Goal: Transaction & Acquisition: Book appointment/travel/reservation

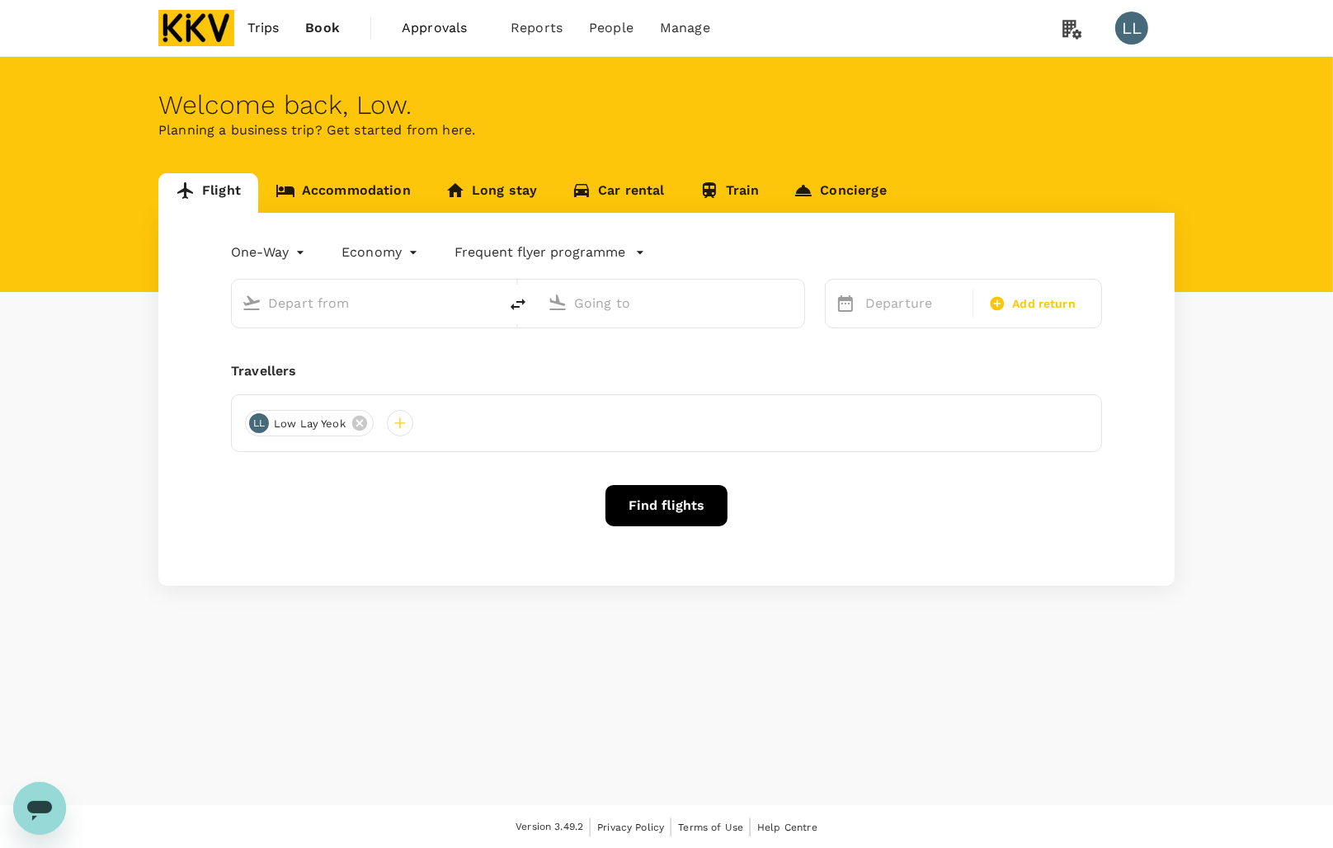
type input "roundtrip"
type input "[PERSON_NAME] (JHB)"
type input "Sultan [PERSON_NAME] [PERSON_NAME] (SZB)"
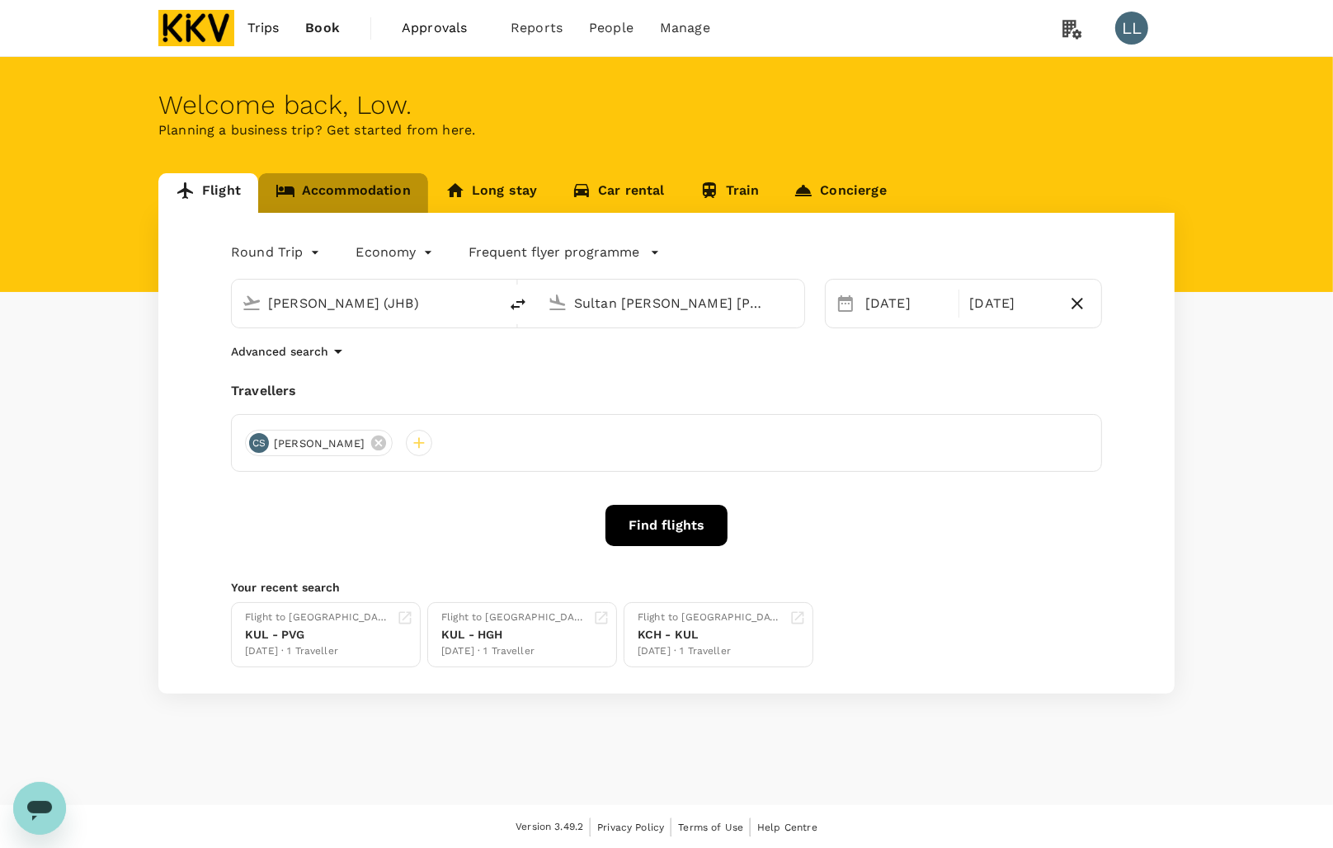
click at [377, 195] on link "Accommodation" at bounding box center [343, 193] width 170 height 40
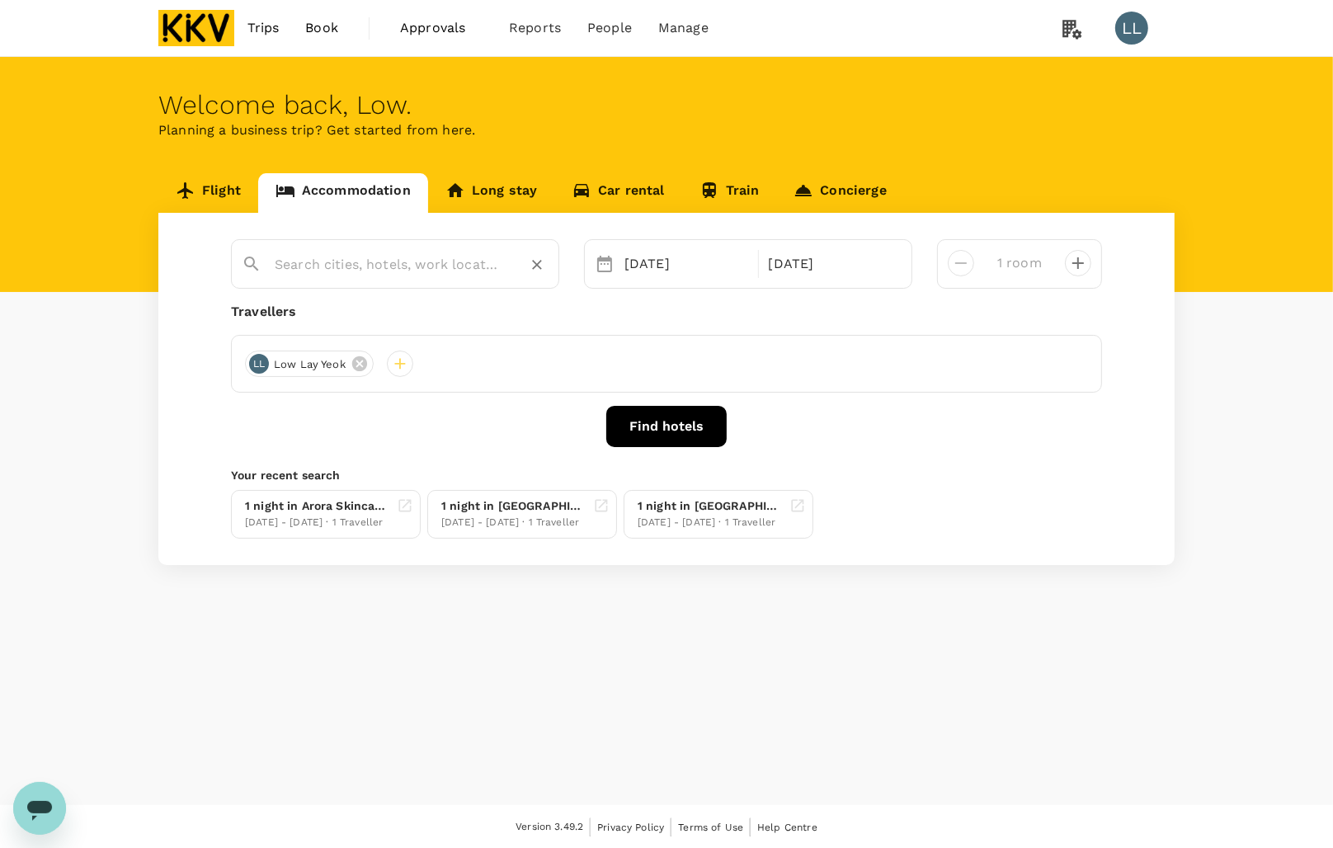
type input "[PERSON_NAME]"
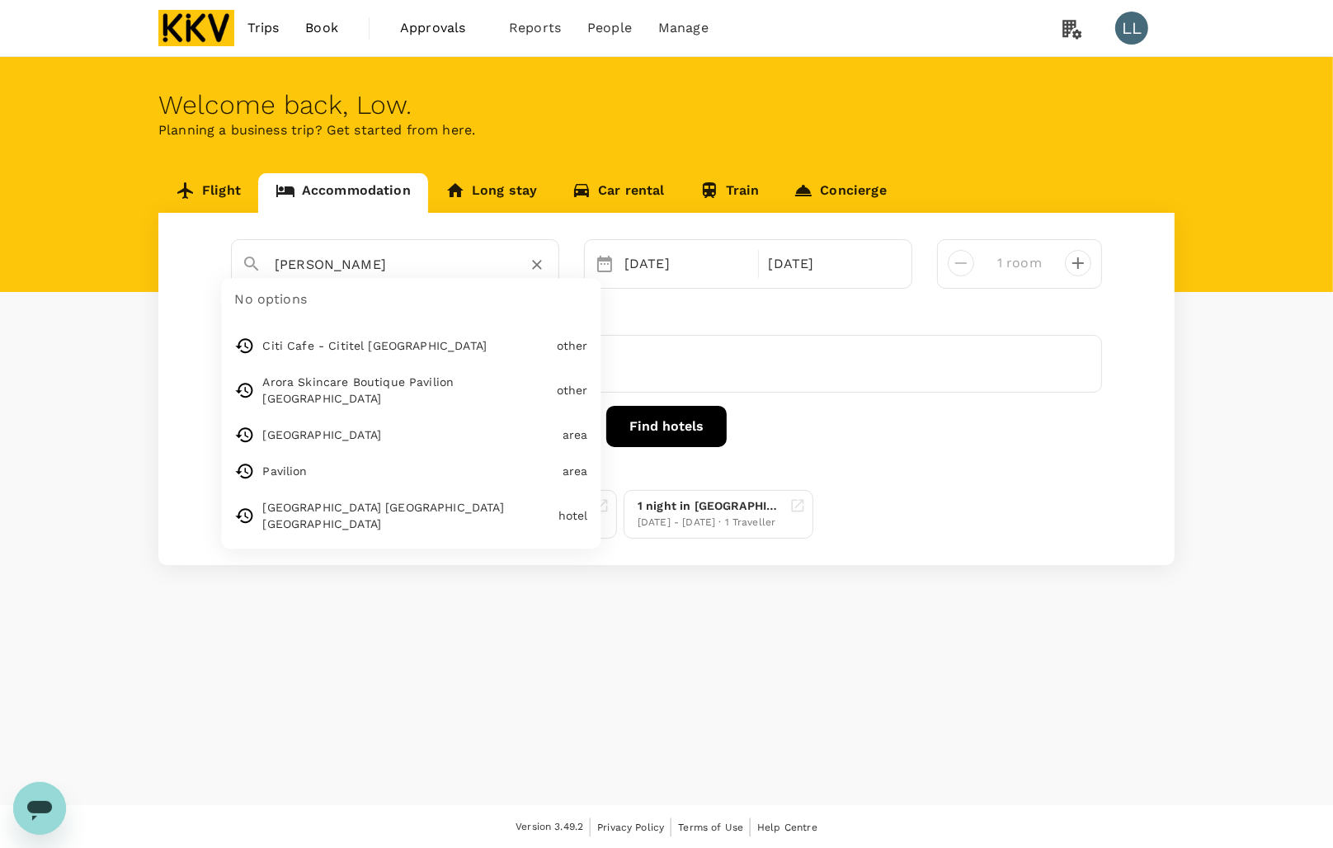
click at [361, 261] on input "[PERSON_NAME]" at bounding box center [389, 265] width 228 height 26
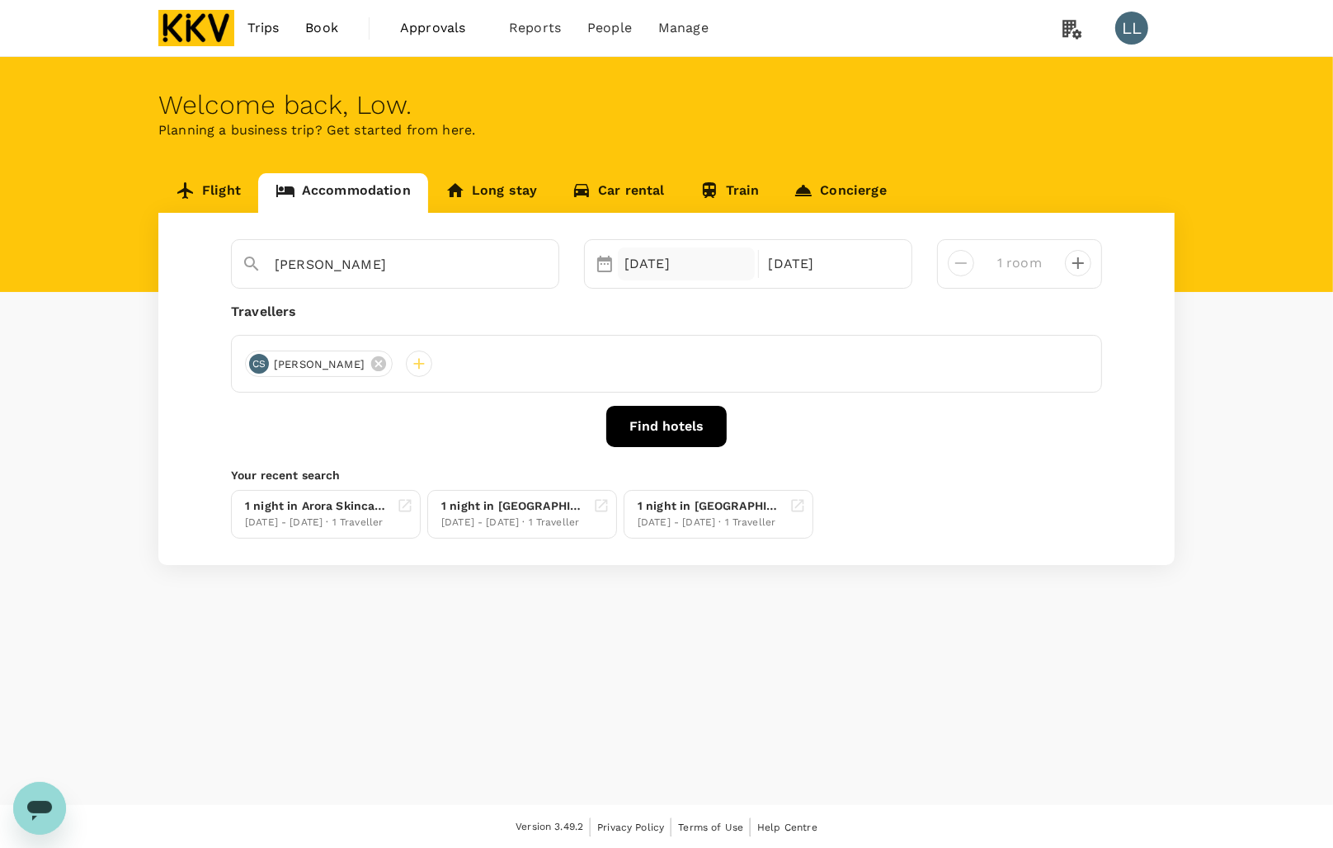
click at [686, 266] on div "[DATE]" at bounding box center [686, 264] width 137 height 33
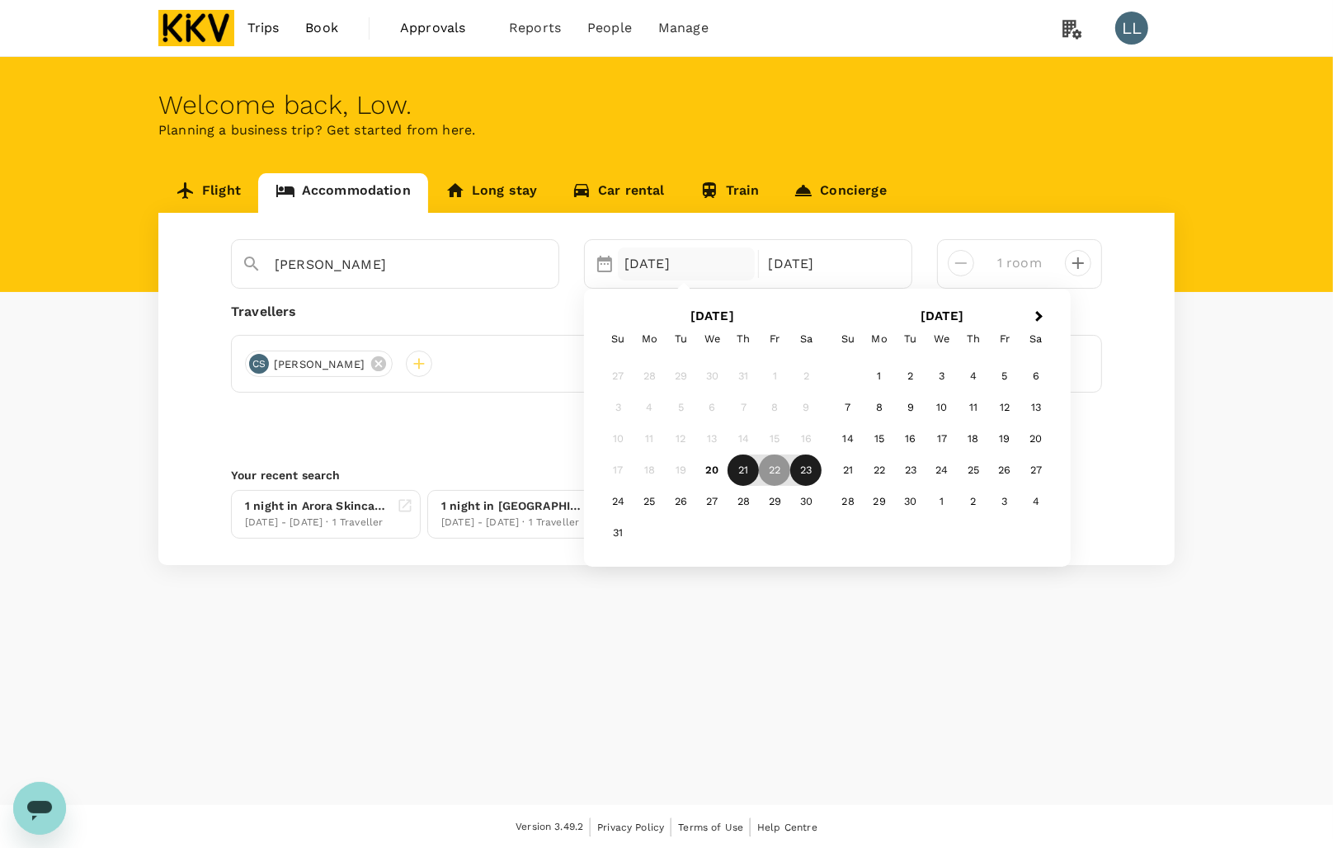
click at [745, 466] on div "21" at bounding box center [743, 470] width 31 height 31
click at [776, 470] on div "22" at bounding box center [774, 470] width 31 height 31
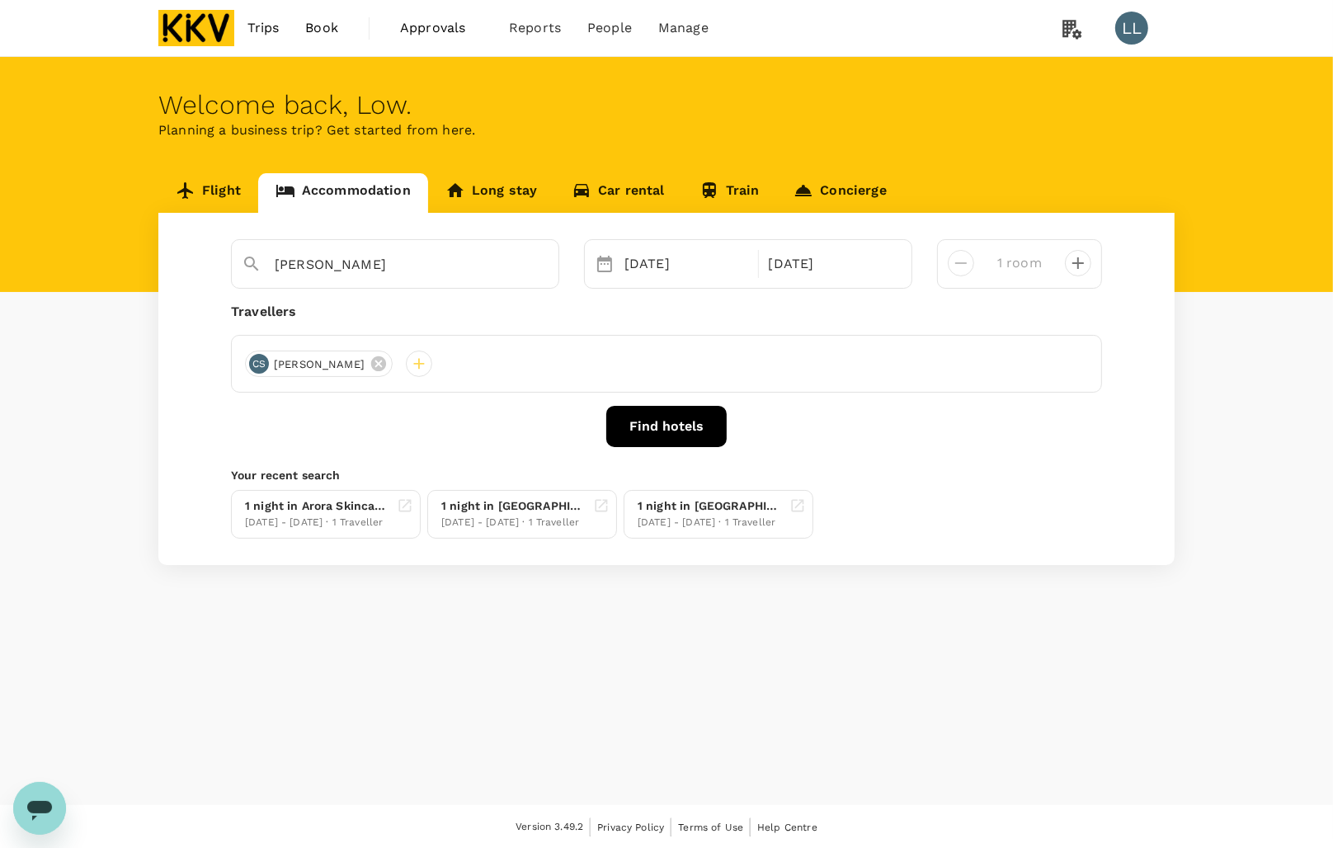
drag, startPoint x: 850, startPoint y: 446, endPoint x: 733, endPoint y: 425, distance: 119.1
click at [851, 446] on div "Find hotels" at bounding box center [666, 426] width 871 height 41
click at [675, 427] on button "Find hotels" at bounding box center [666, 426] width 120 height 41
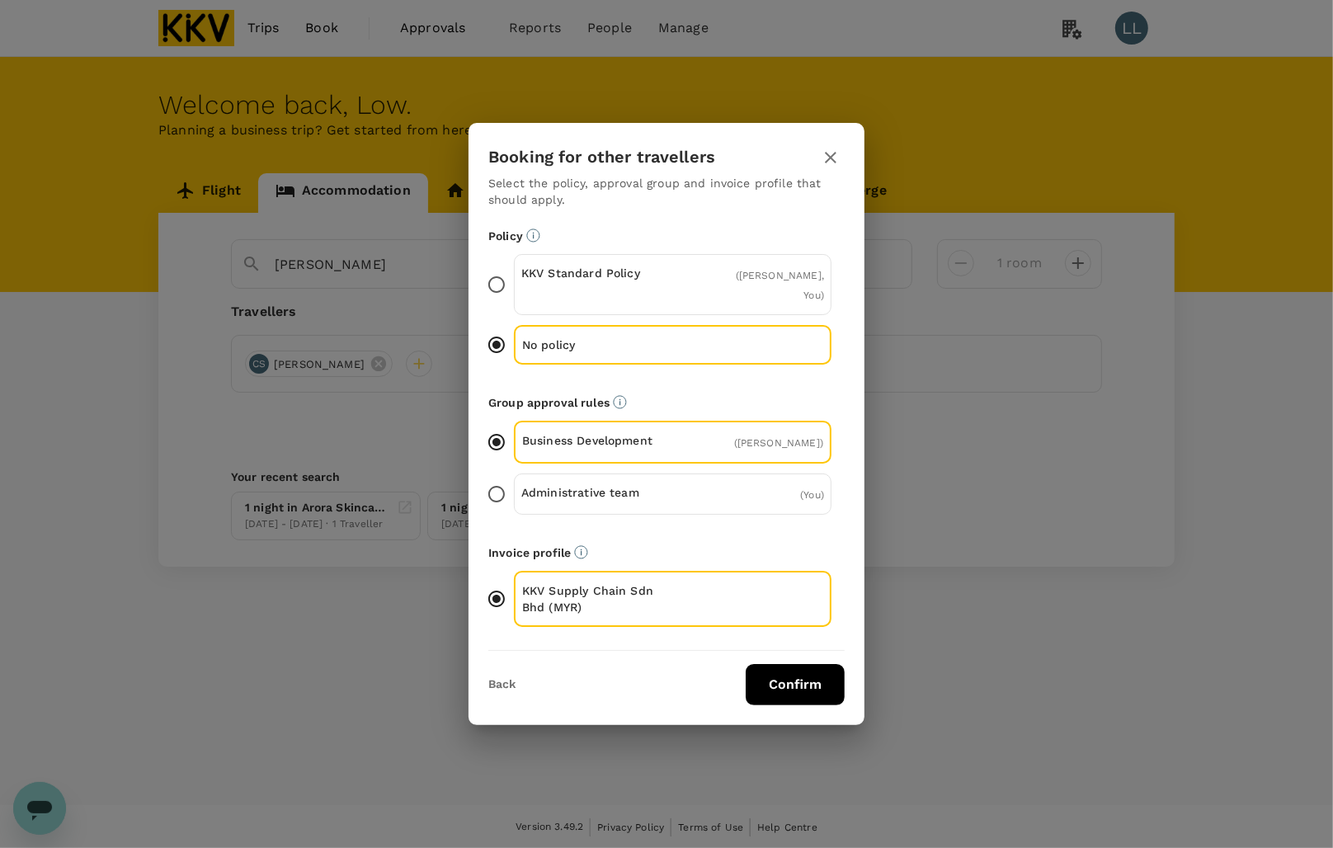
click at [802, 671] on button "Confirm" at bounding box center [795, 684] width 99 height 41
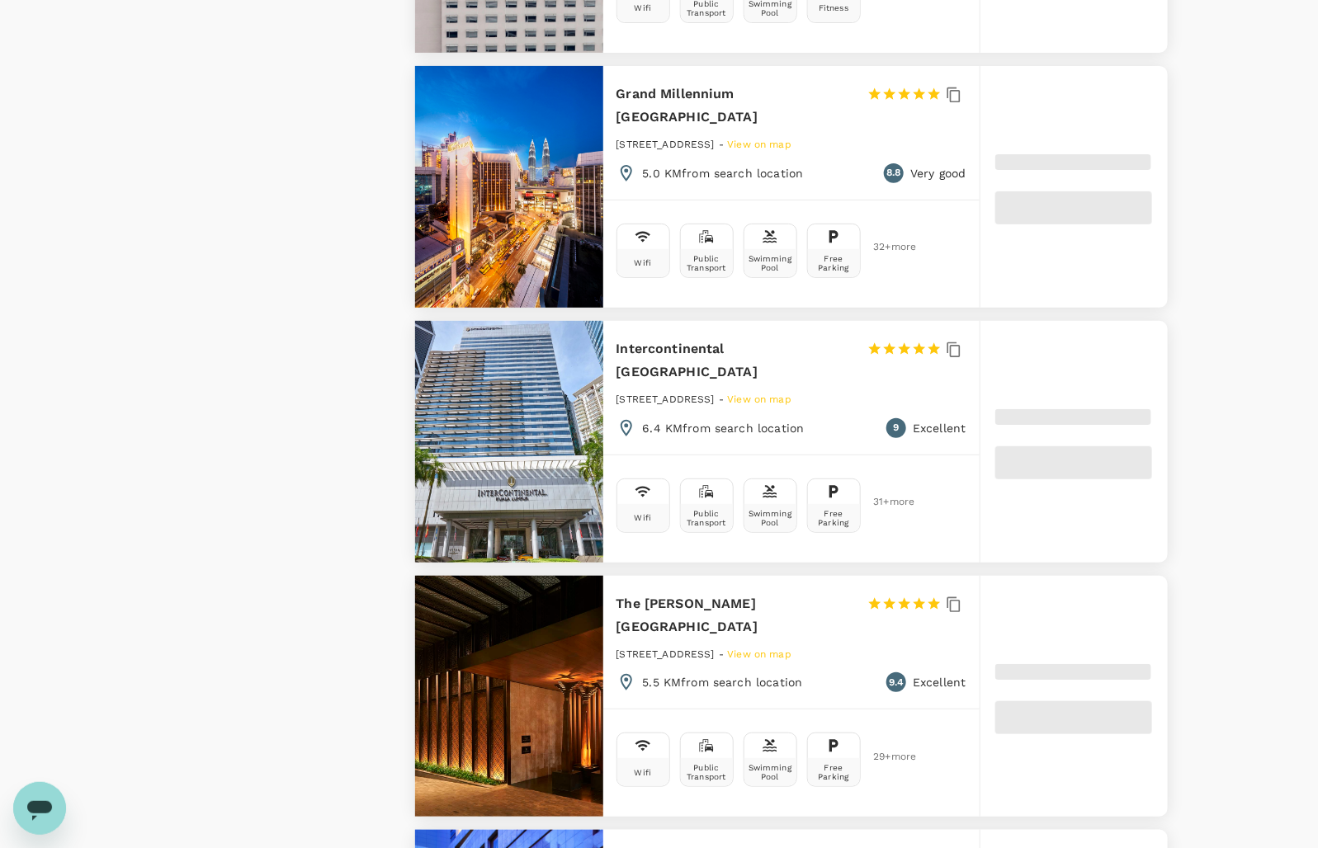
scroll to position [2991, 0]
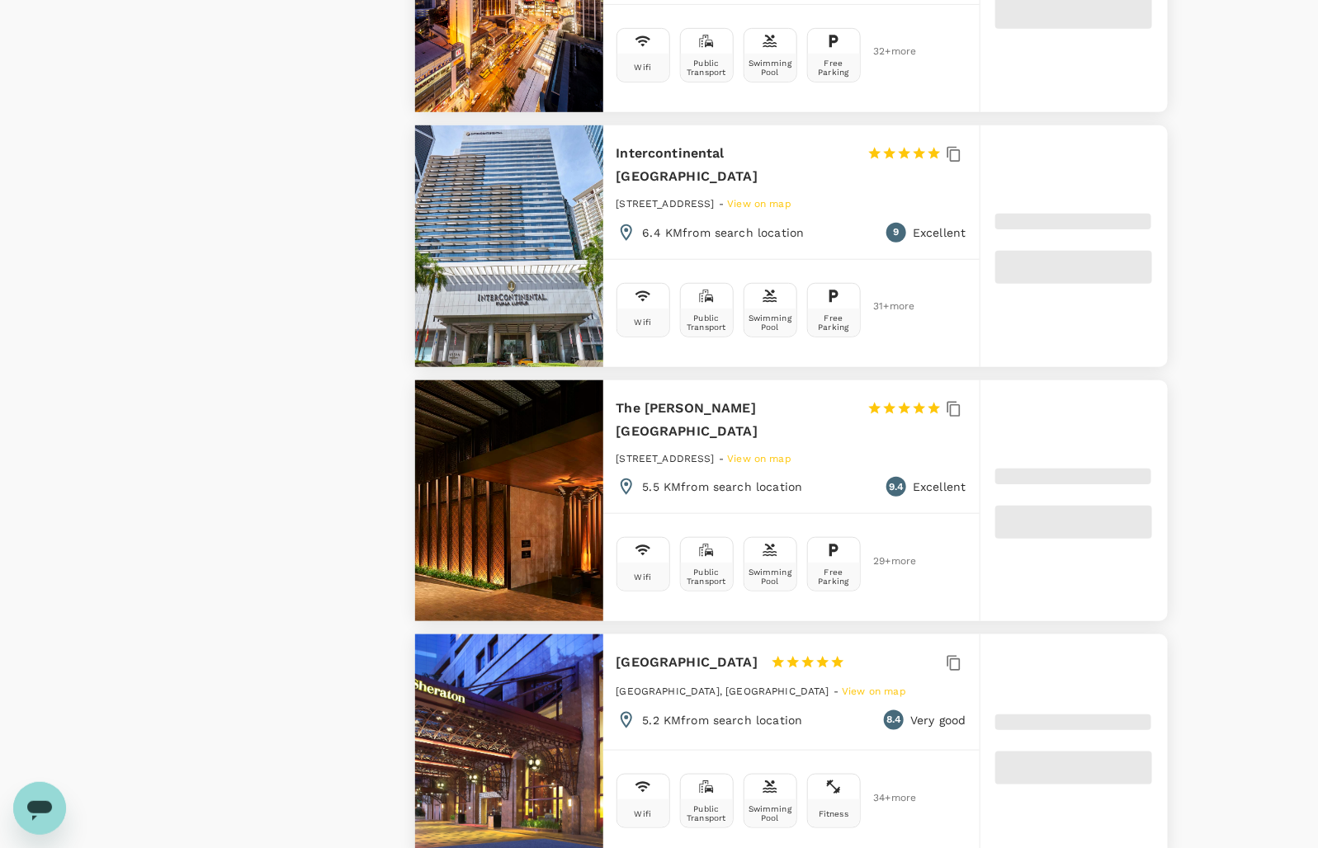
type input "1668.5"
type input "42.5"
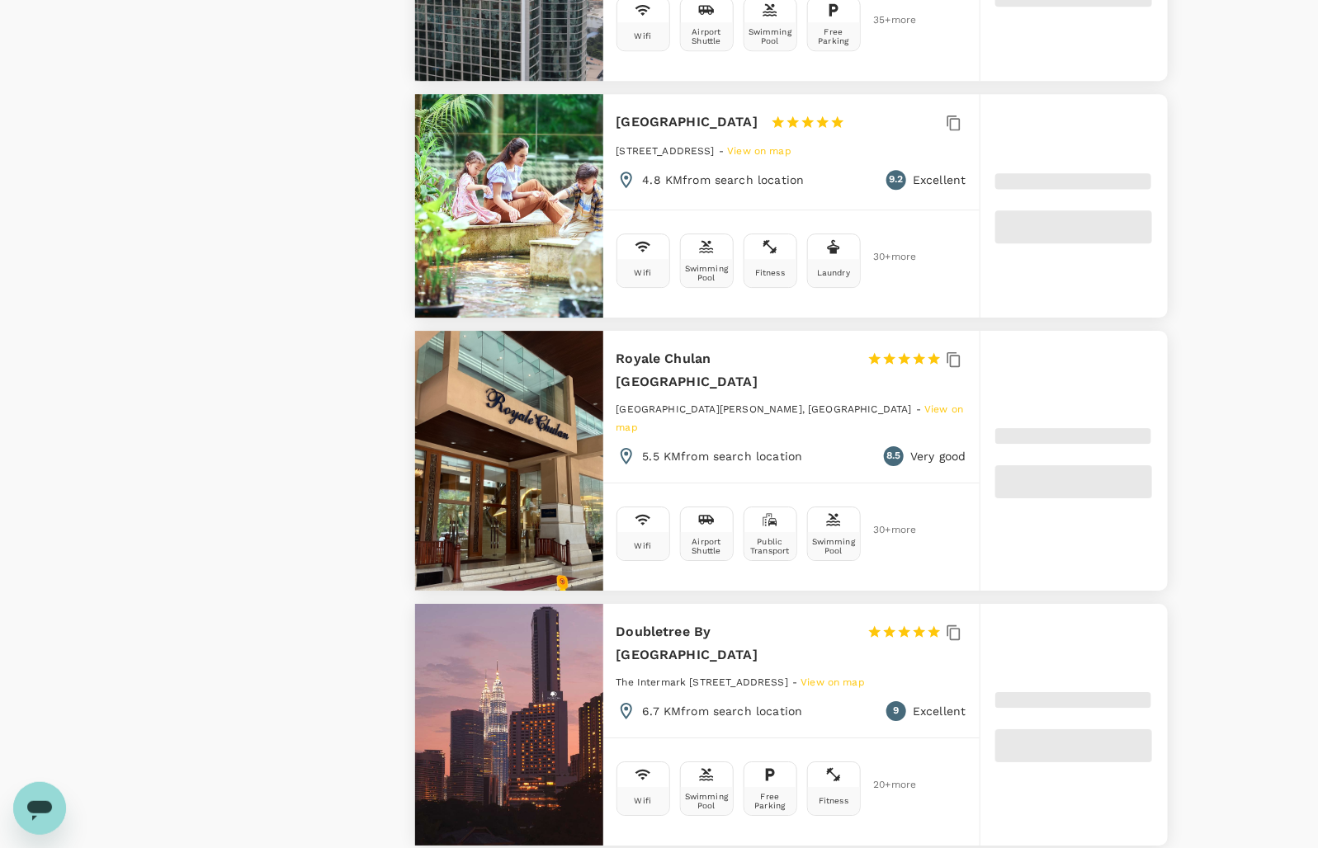
scroll to position [0, 0]
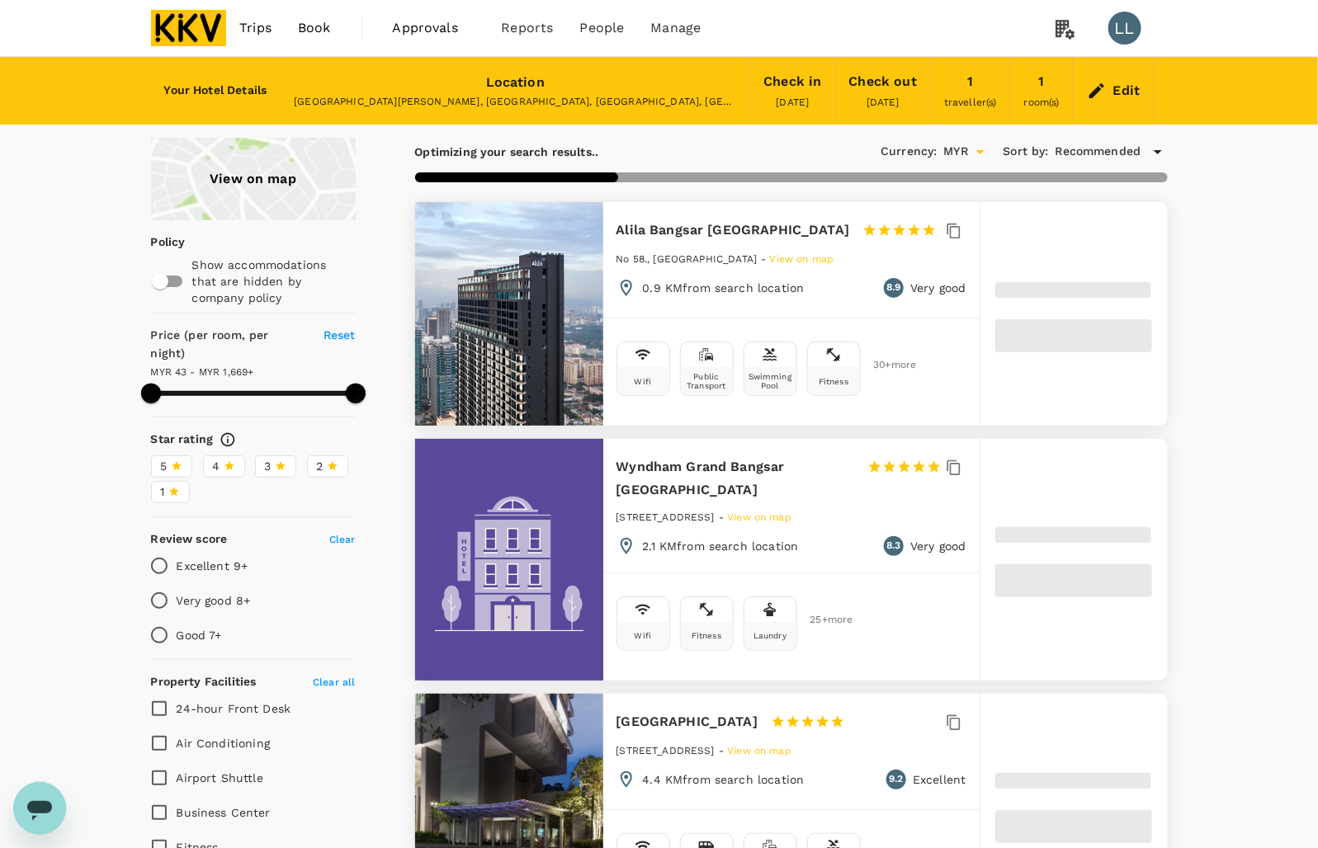
type input "1668.5"
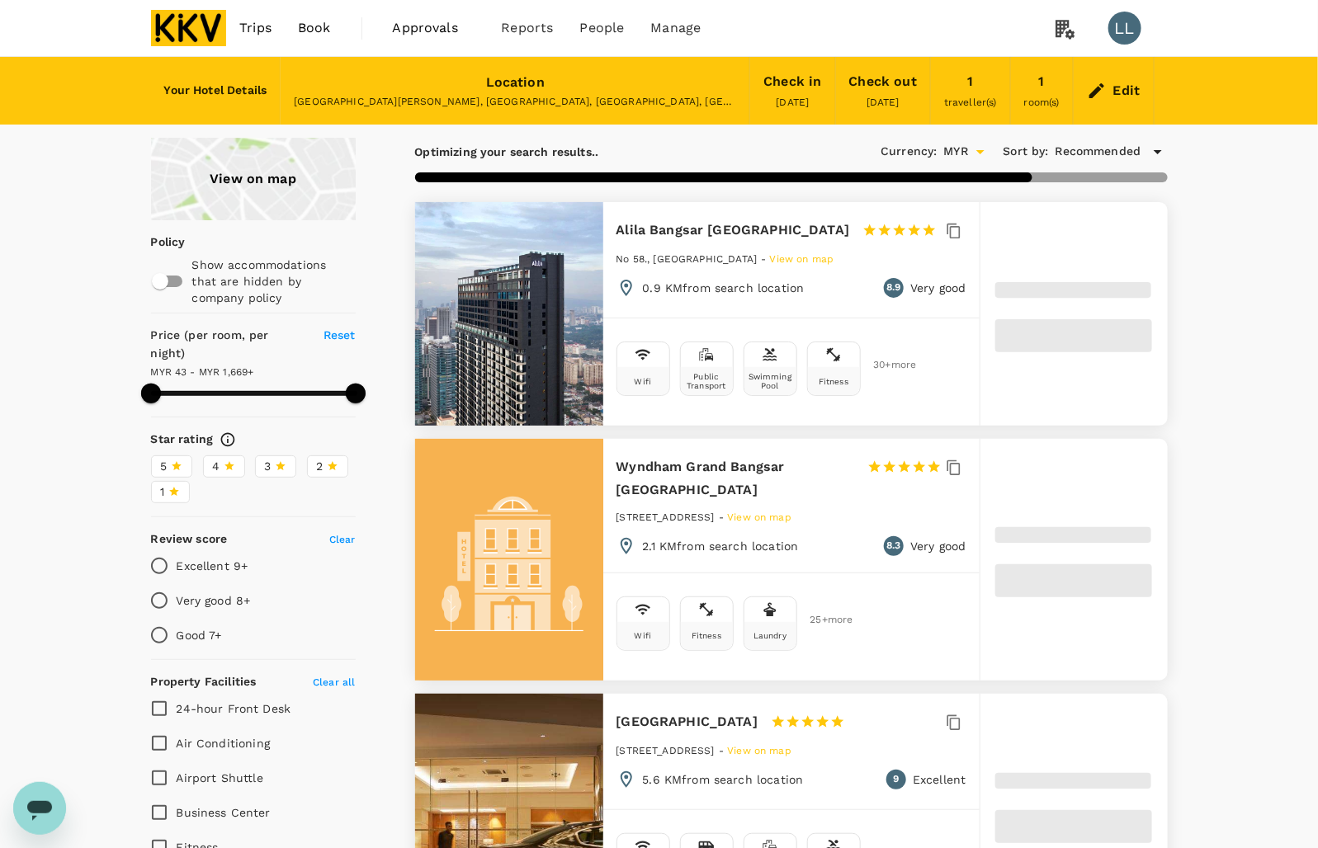
click at [1116, 89] on div "Edit" at bounding box center [1126, 90] width 27 height 23
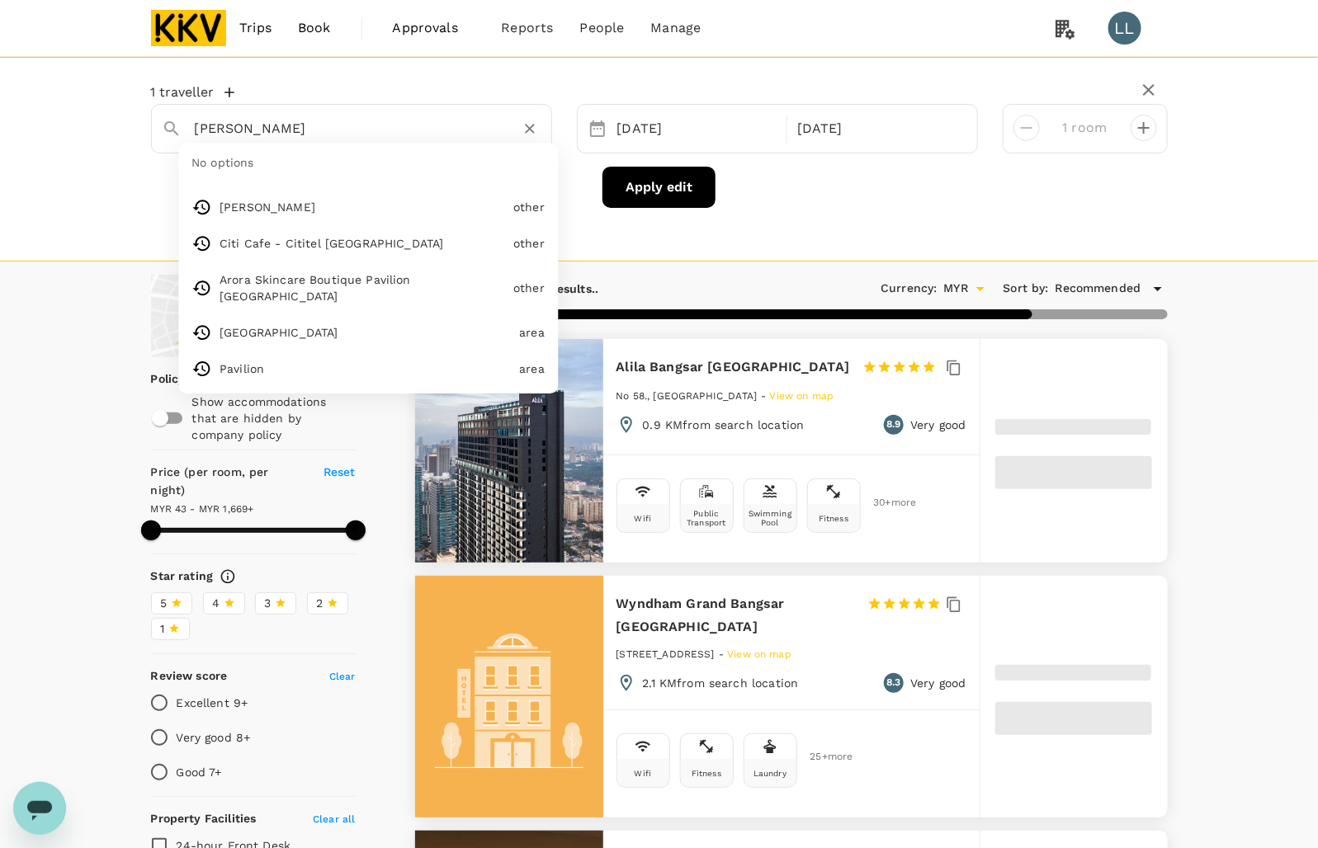
click at [348, 128] on input "Lingkaran Syed Putra" at bounding box center [345, 129] width 300 height 26
click at [533, 125] on icon "Clear" at bounding box center [529, 128] width 17 height 17
type input "1668.5"
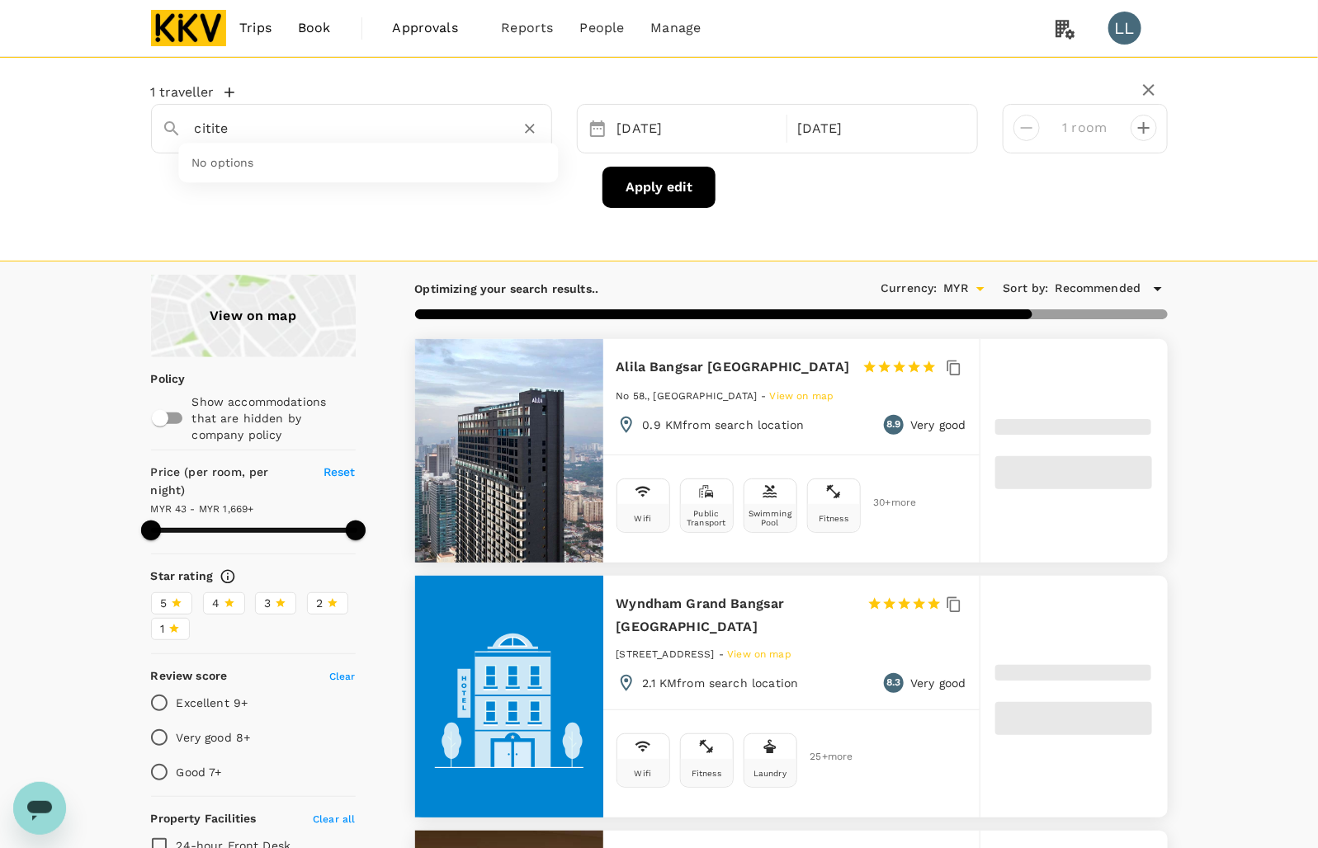
type input "cititel"
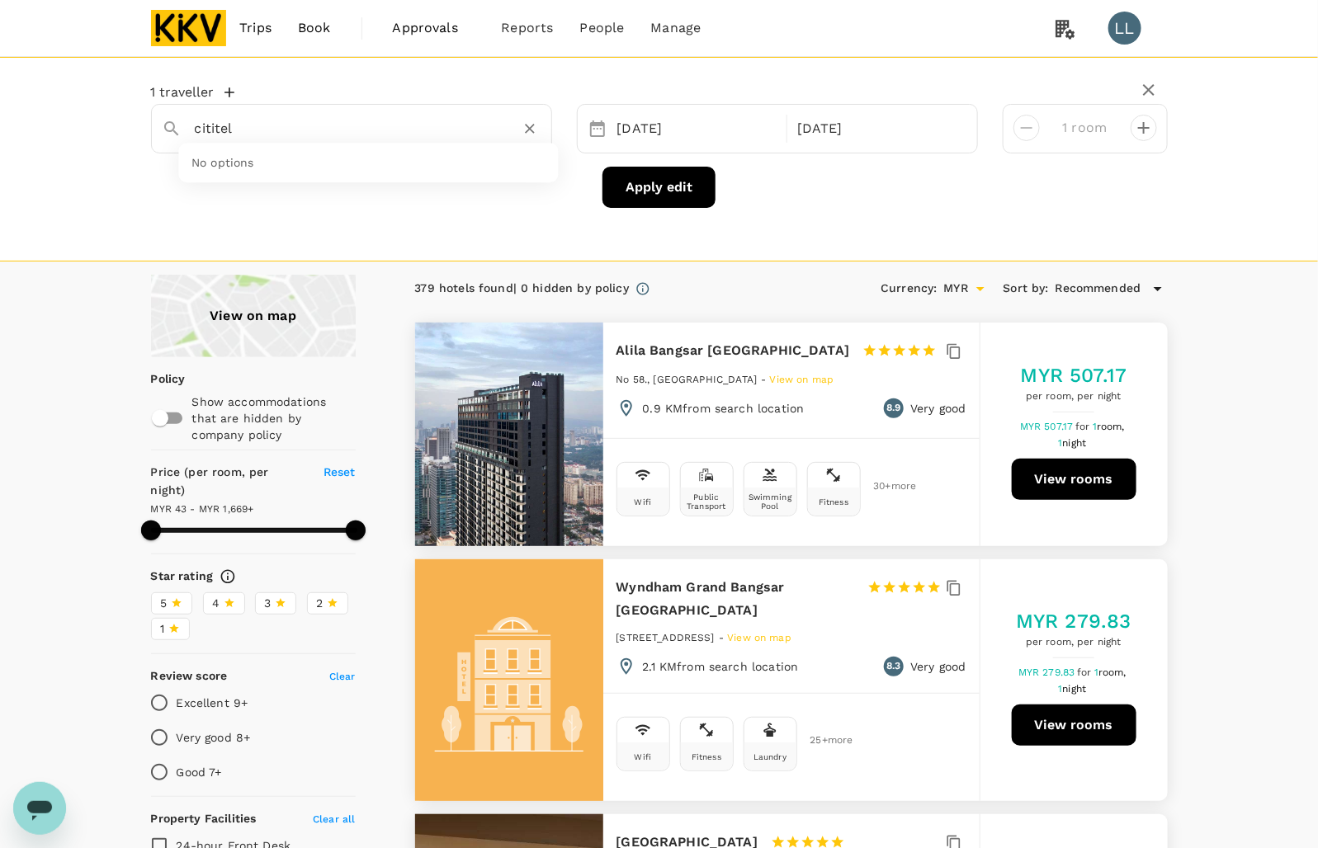
type input "1668.5"
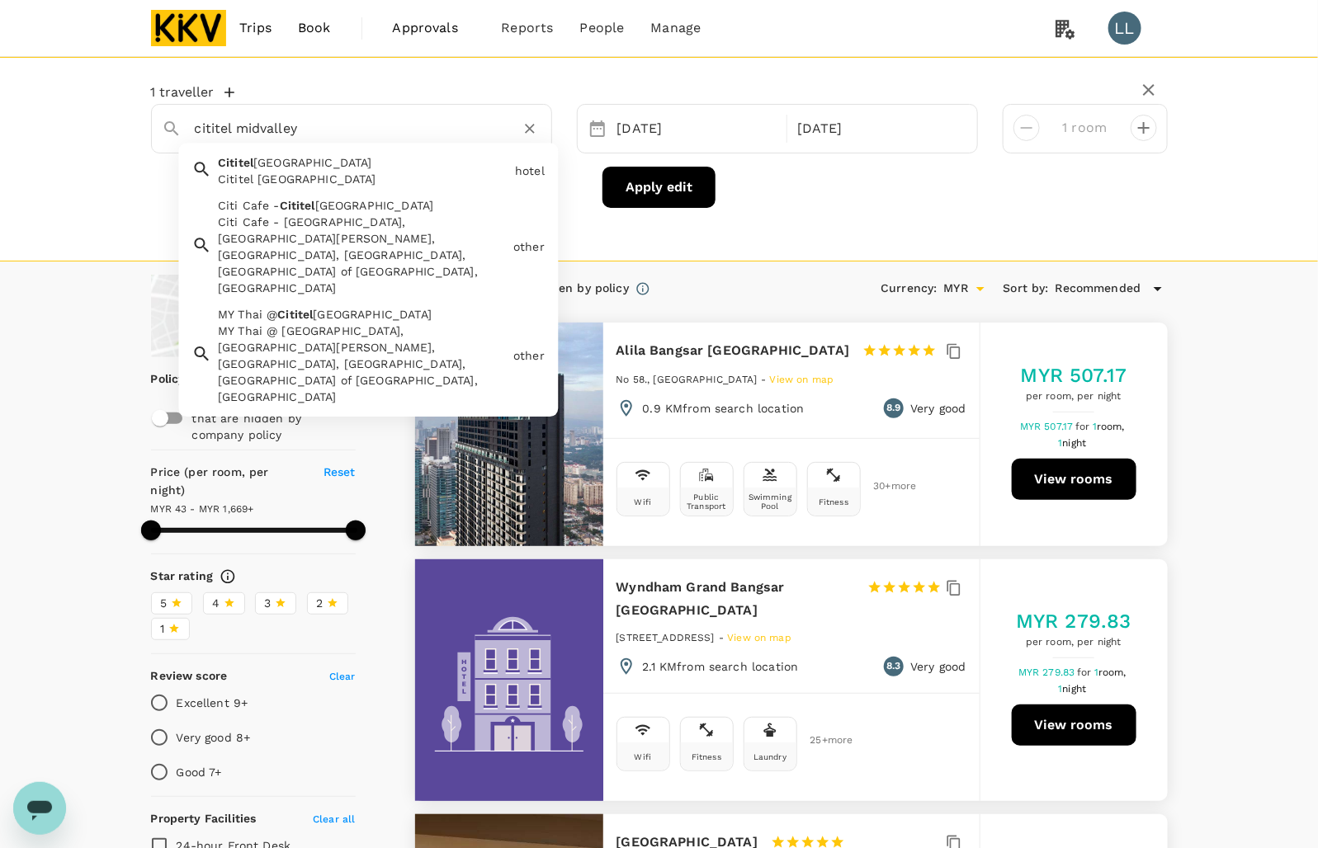
click at [304, 173] on div "Cititel [GEOGRAPHIC_DATA]" at bounding box center [363, 179] width 290 height 17
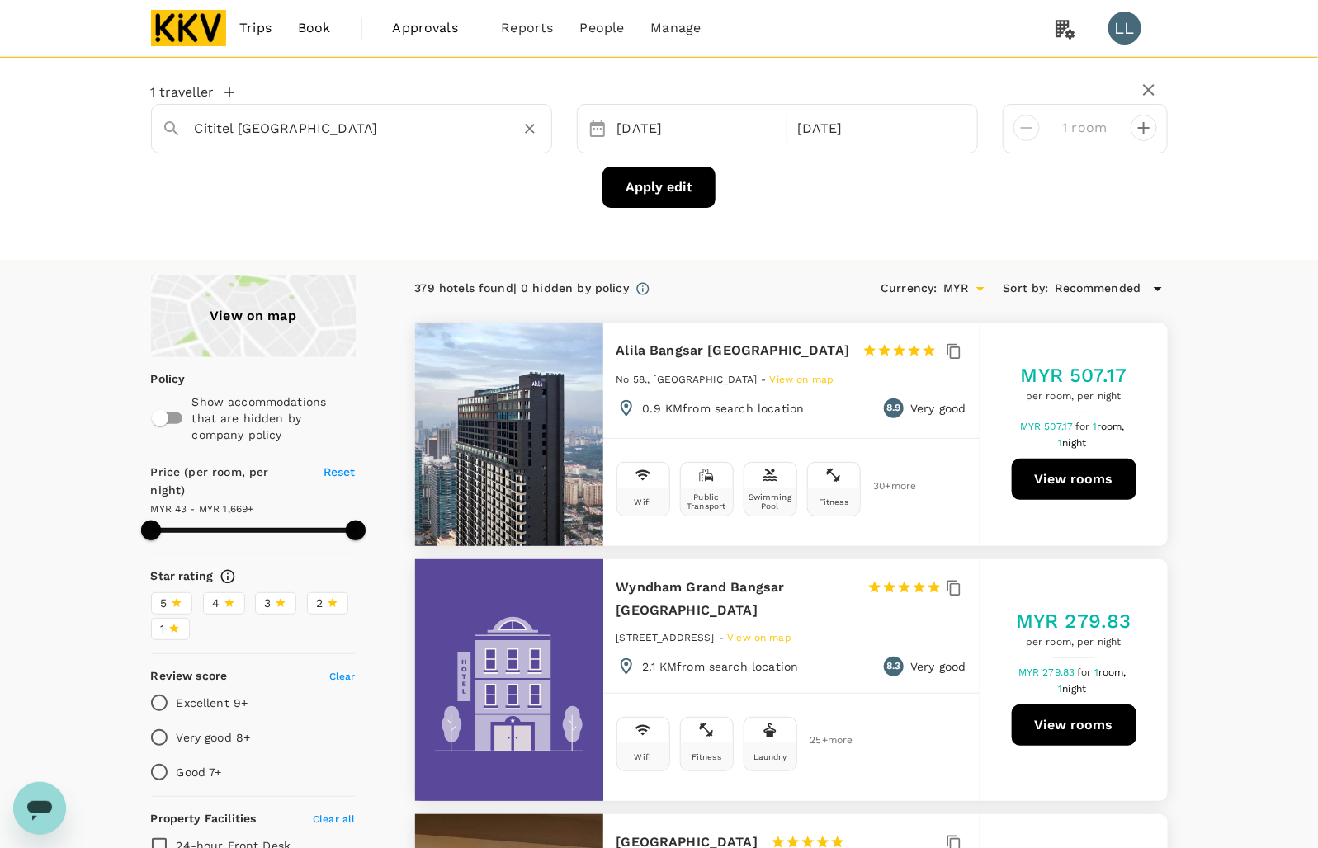
type input "Cititel [GEOGRAPHIC_DATA]"
click at [635, 188] on button "Apply edit" at bounding box center [658, 187] width 113 height 41
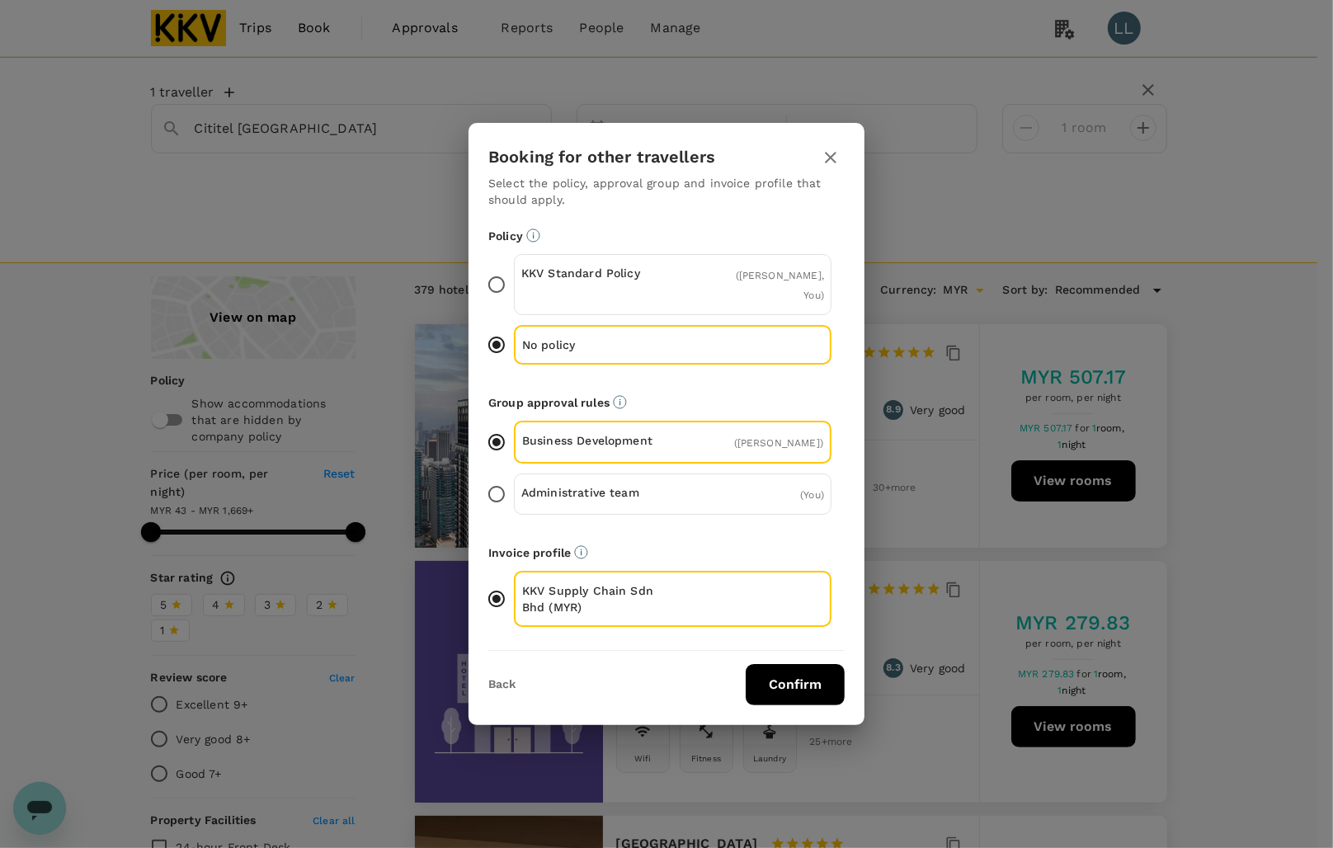
click at [780, 691] on button "Confirm" at bounding box center [795, 684] width 99 height 41
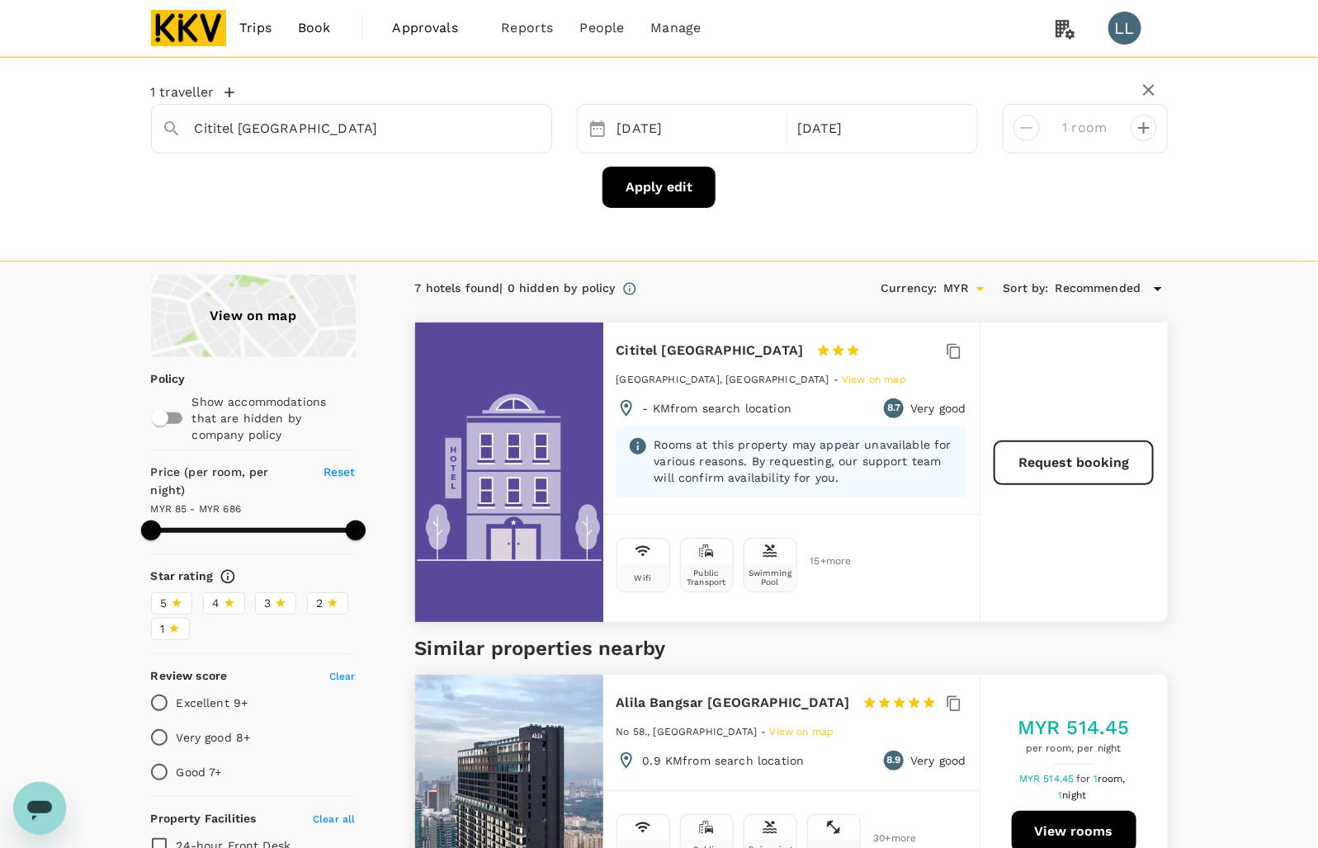
type input "685.81"
click at [587, 365] on div at bounding box center [509, 472] width 188 height 299
click at [687, 353] on h6 "Cititel [GEOGRAPHIC_DATA]" at bounding box center [709, 350] width 187 height 23
drag, startPoint x: 450, startPoint y: 491, endPoint x: 744, endPoint y: 604, distance: 314.7
click at [450, 492] on div at bounding box center [509, 472] width 188 height 299
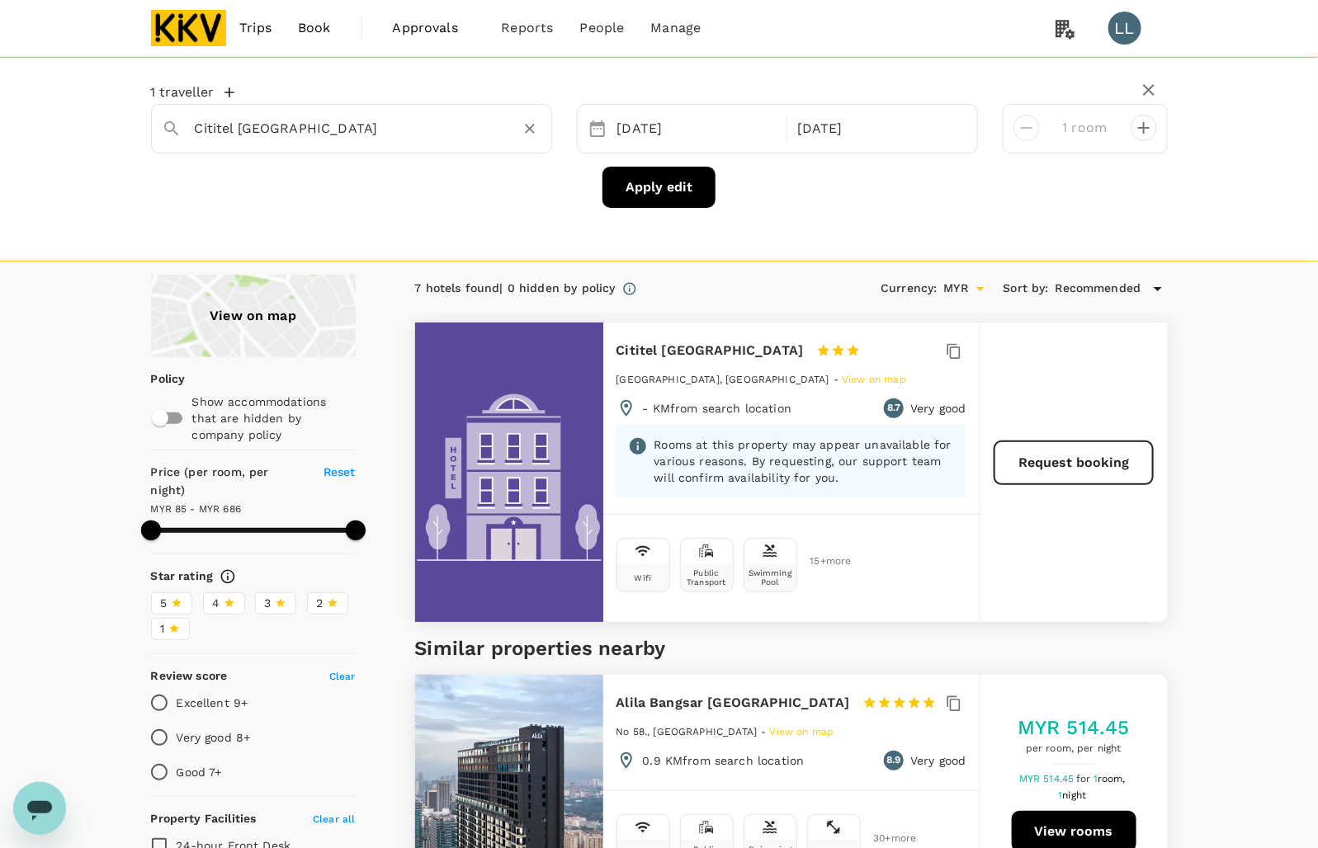
click at [530, 130] on icon "Clear" at bounding box center [530, 129] width 10 height 10
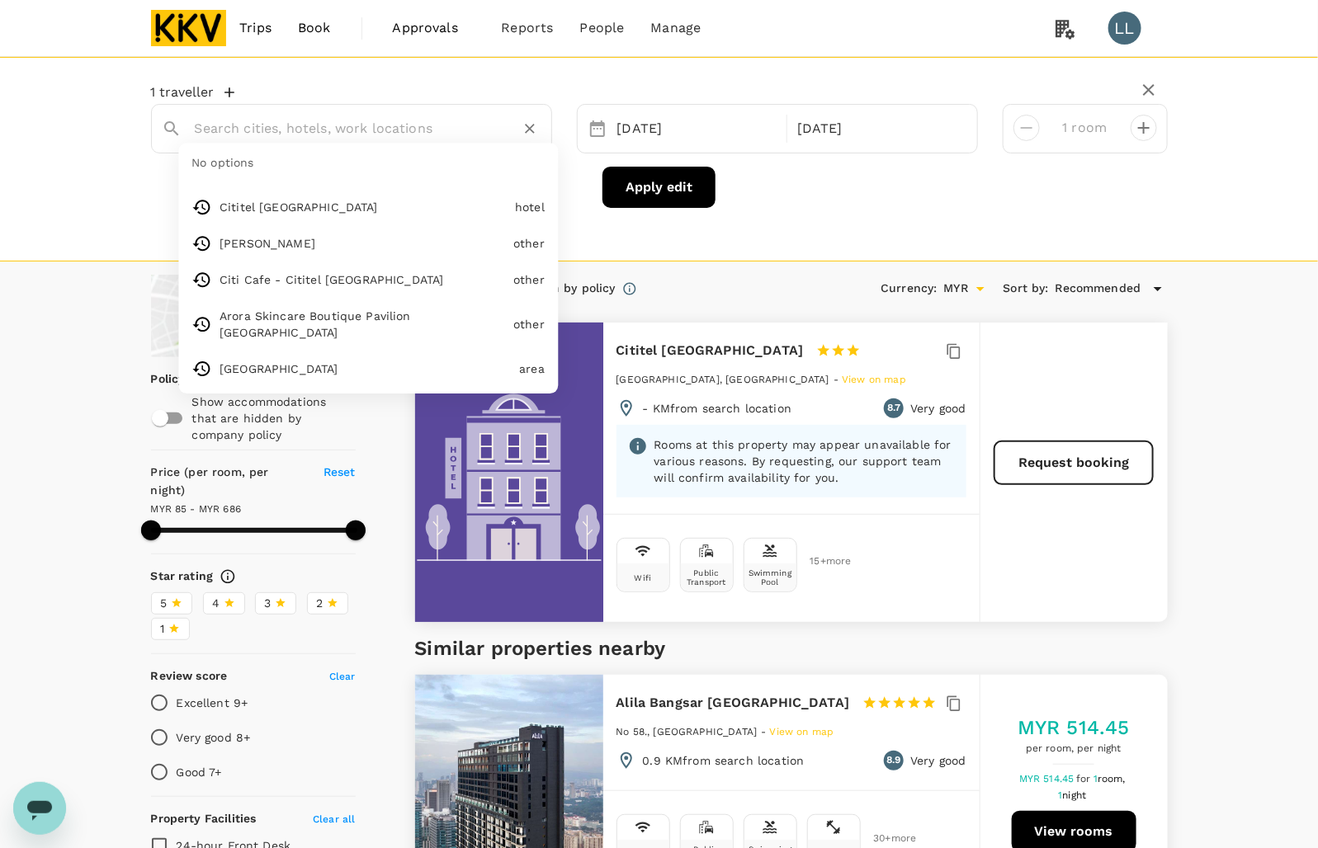
click at [349, 130] on input "text" at bounding box center [345, 129] width 300 height 26
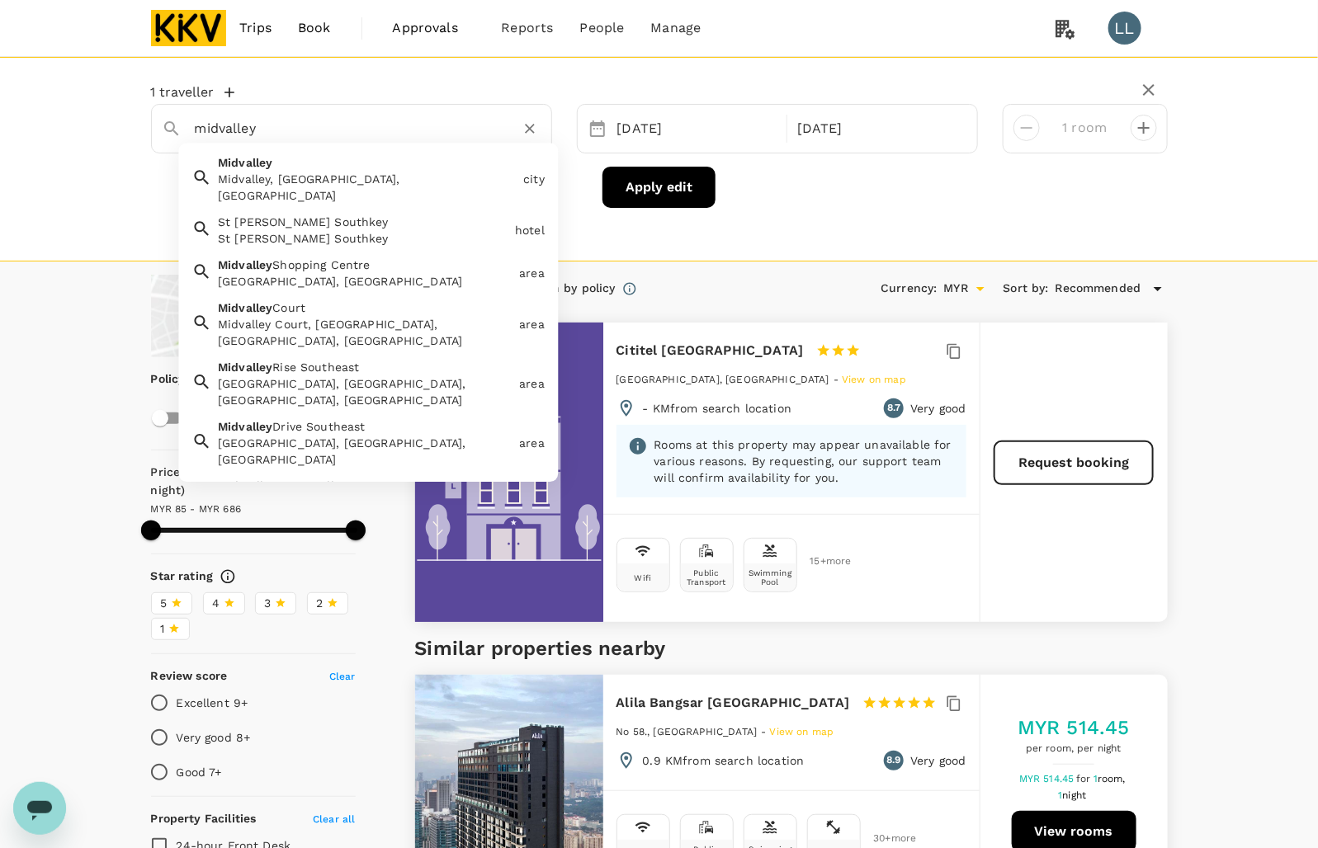
click at [318, 495] on div "Mid Valley Megamall, Lingkaran Syed Putra, Mid Valley City, Kuala Lumpur, Feder…" at bounding box center [362, 528] width 289 height 66
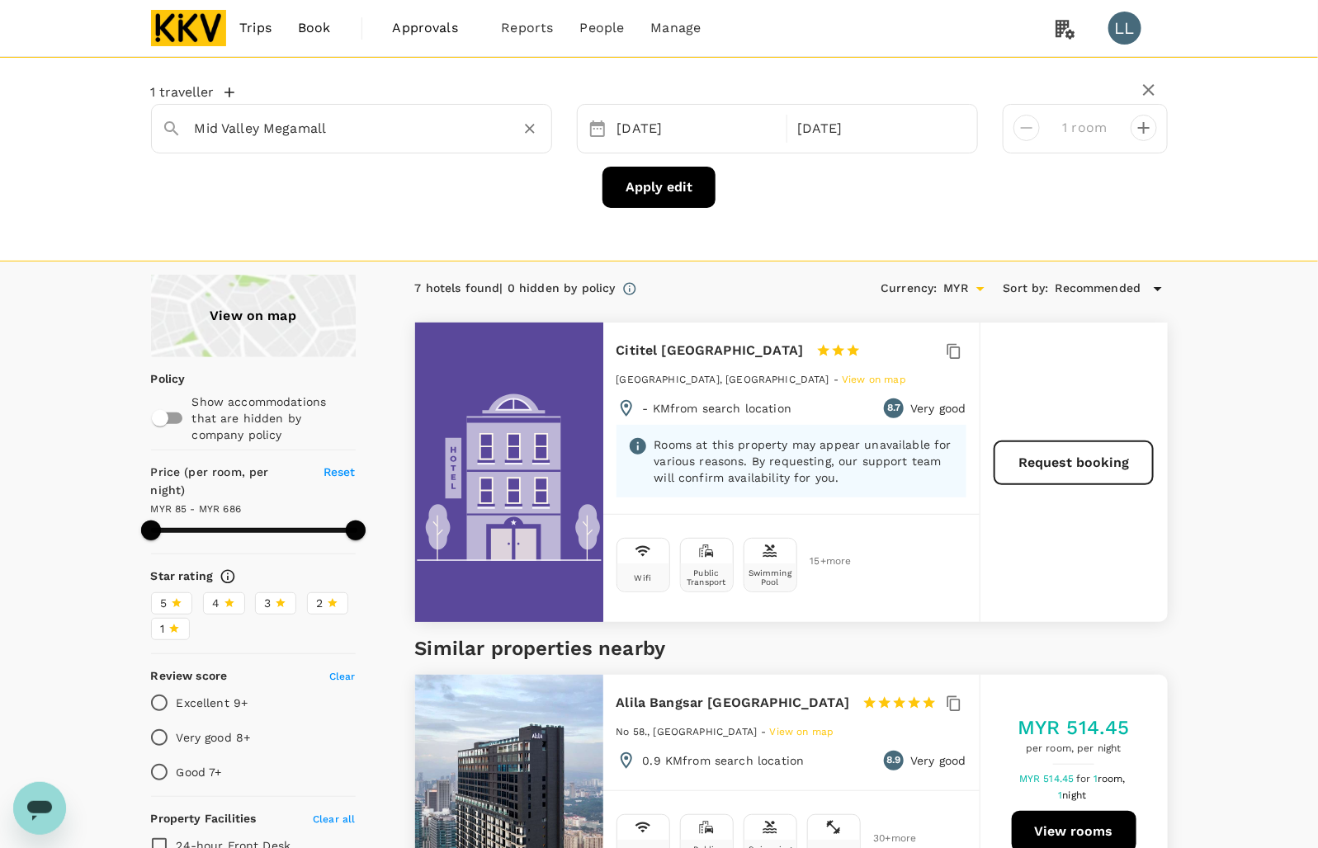
type input "Mid Valley Megamall"
click at [654, 195] on button "Apply edit" at bounding box center [658, 187] width 113 height 41
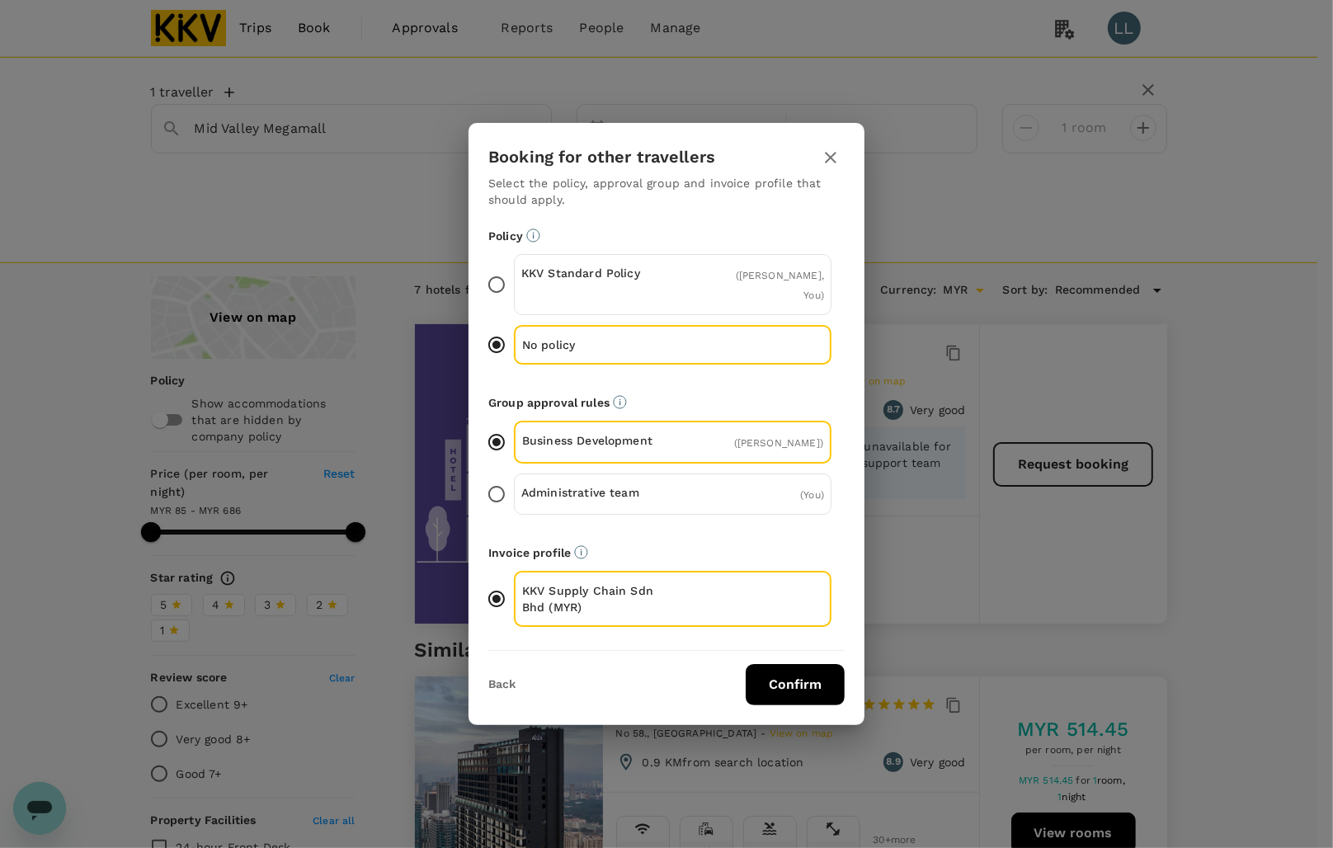
type input "685.81"
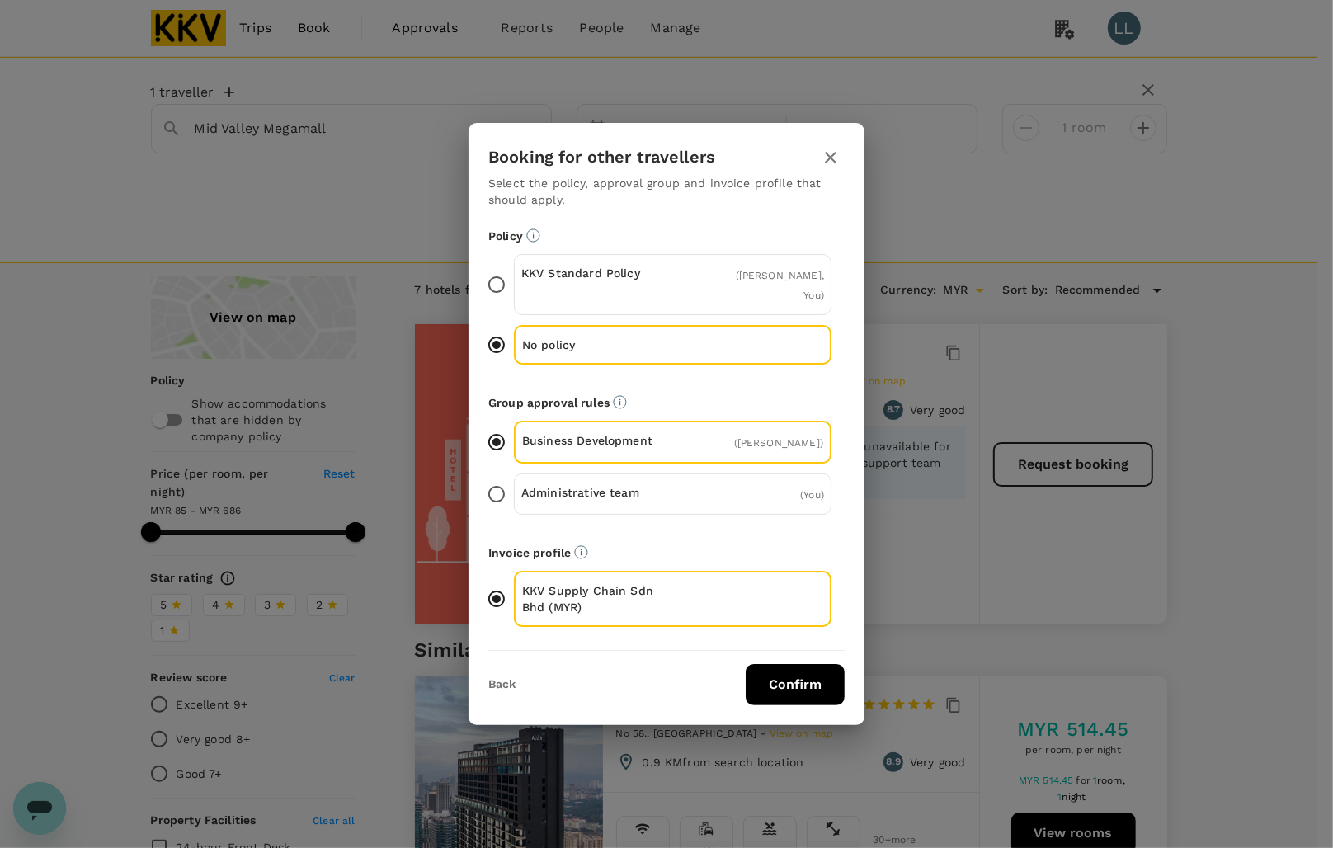
click at [798, 673] on button "Confirm" at bounding box center [795, 684] width 99 height 41
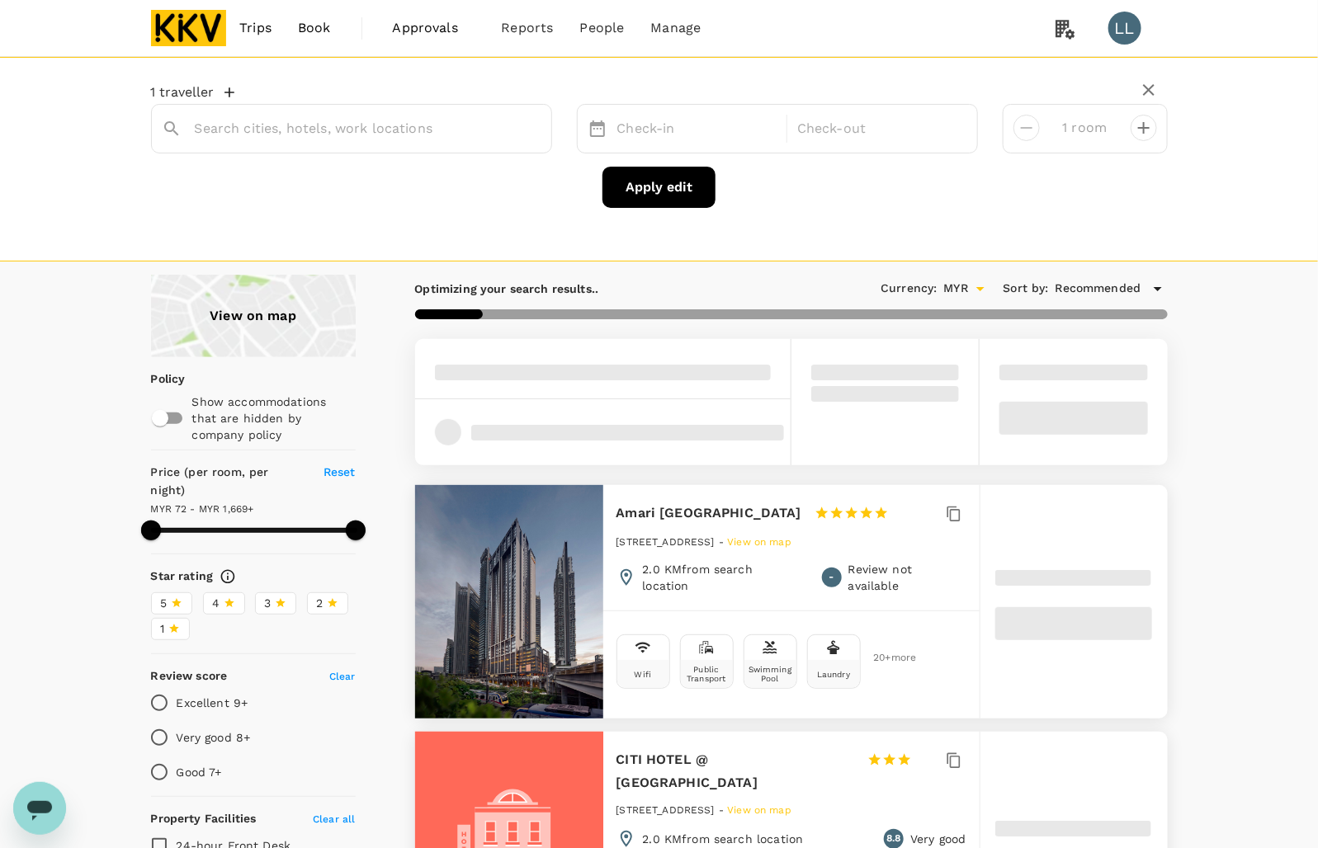
type input "Lingkaran Syed Putra"
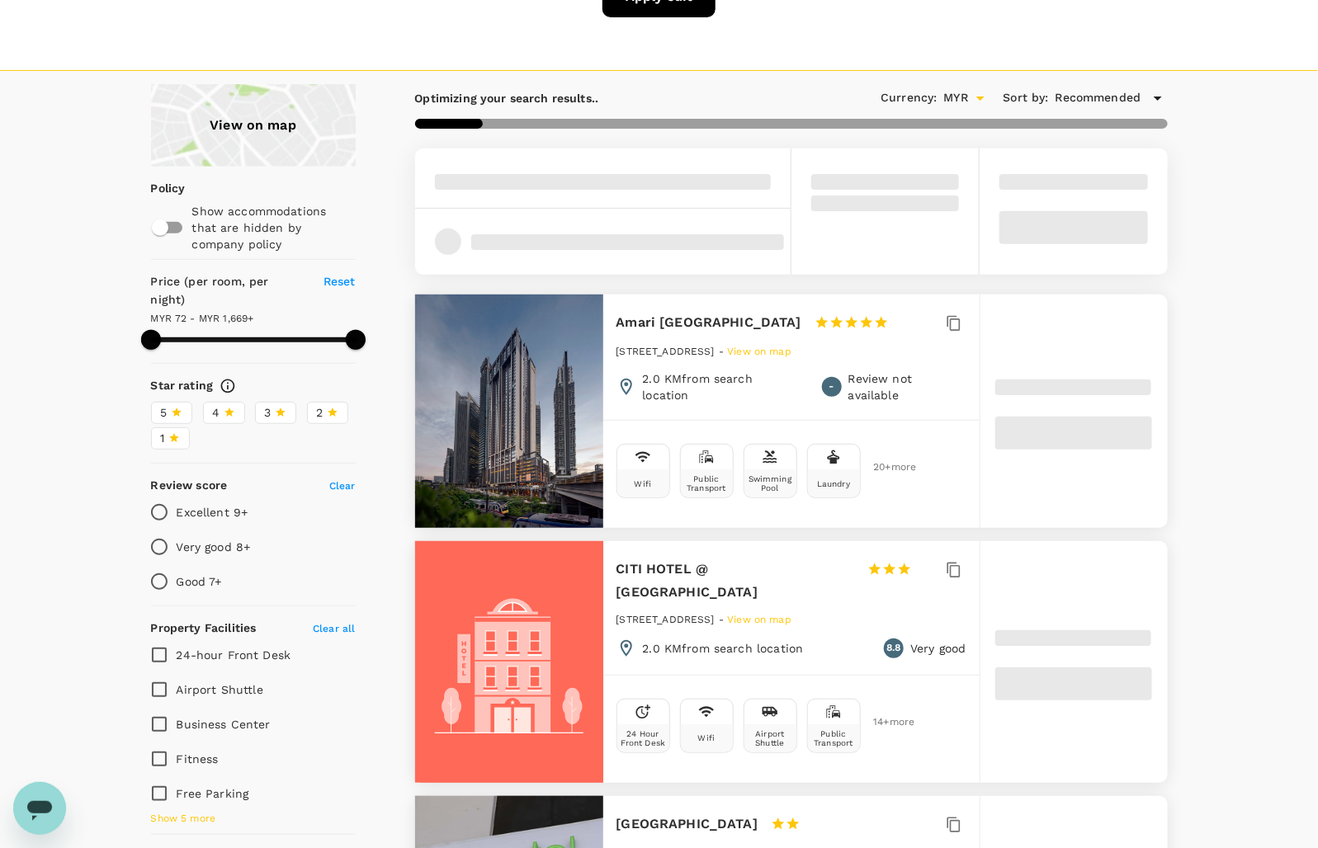
scroll to position [206, 0]
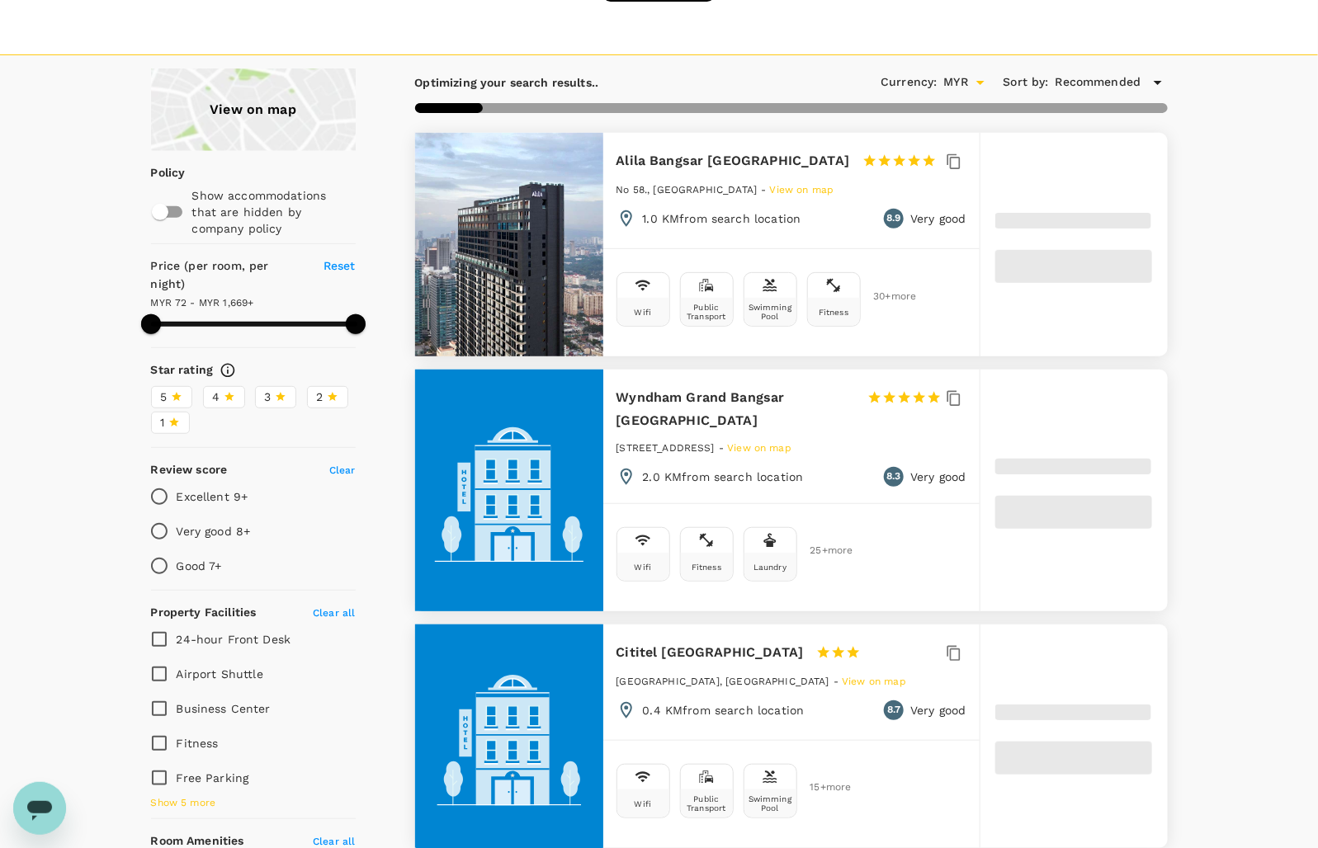
type input "1668.5"
type input "42.5"
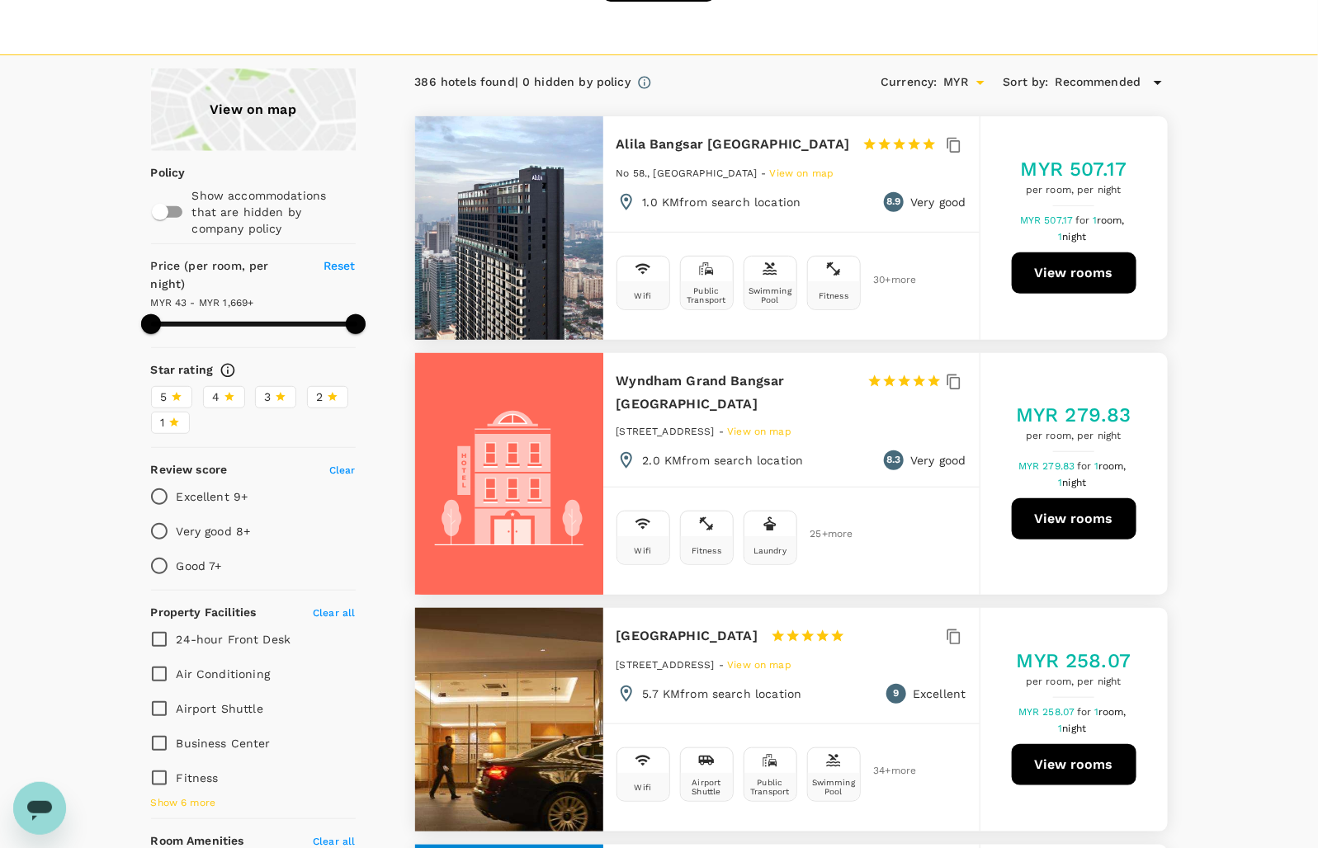
drag, startPoint x: 671, startPoint y: 398, endPoint x: 621, endPoint y: 380, distance: 52.4
click at [621, 380] on h6 "Wyndham Grand Bangsar Kuala Lumpur" at bounding box center [735, 393] width 238 height 46
copy h6 "Wyndham Grand Bangsar Kuala Lumpur"
click at [1077, 513] on button "View rooms" at bounding box center [1073, 518] width 125 height 41
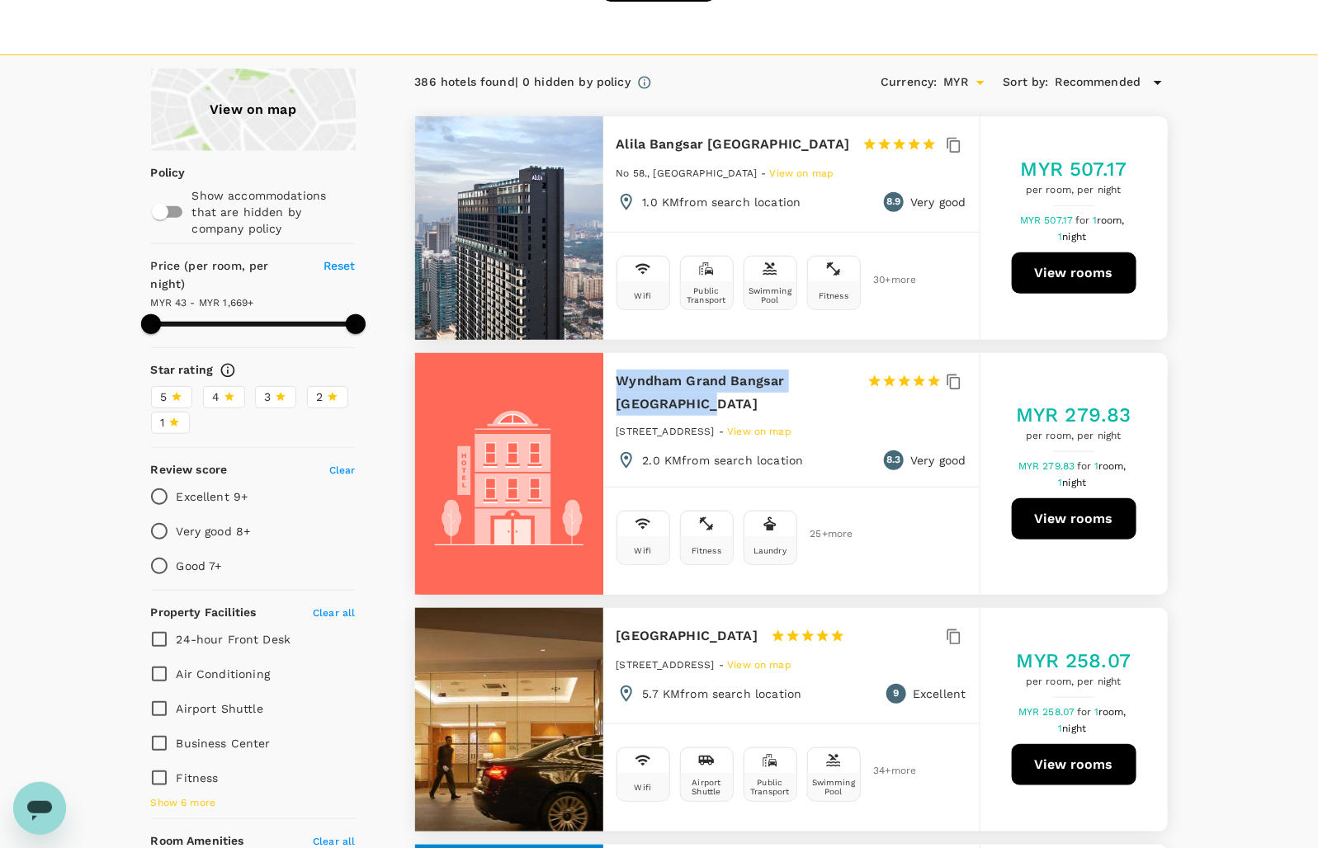
scroll to position [928, 0]
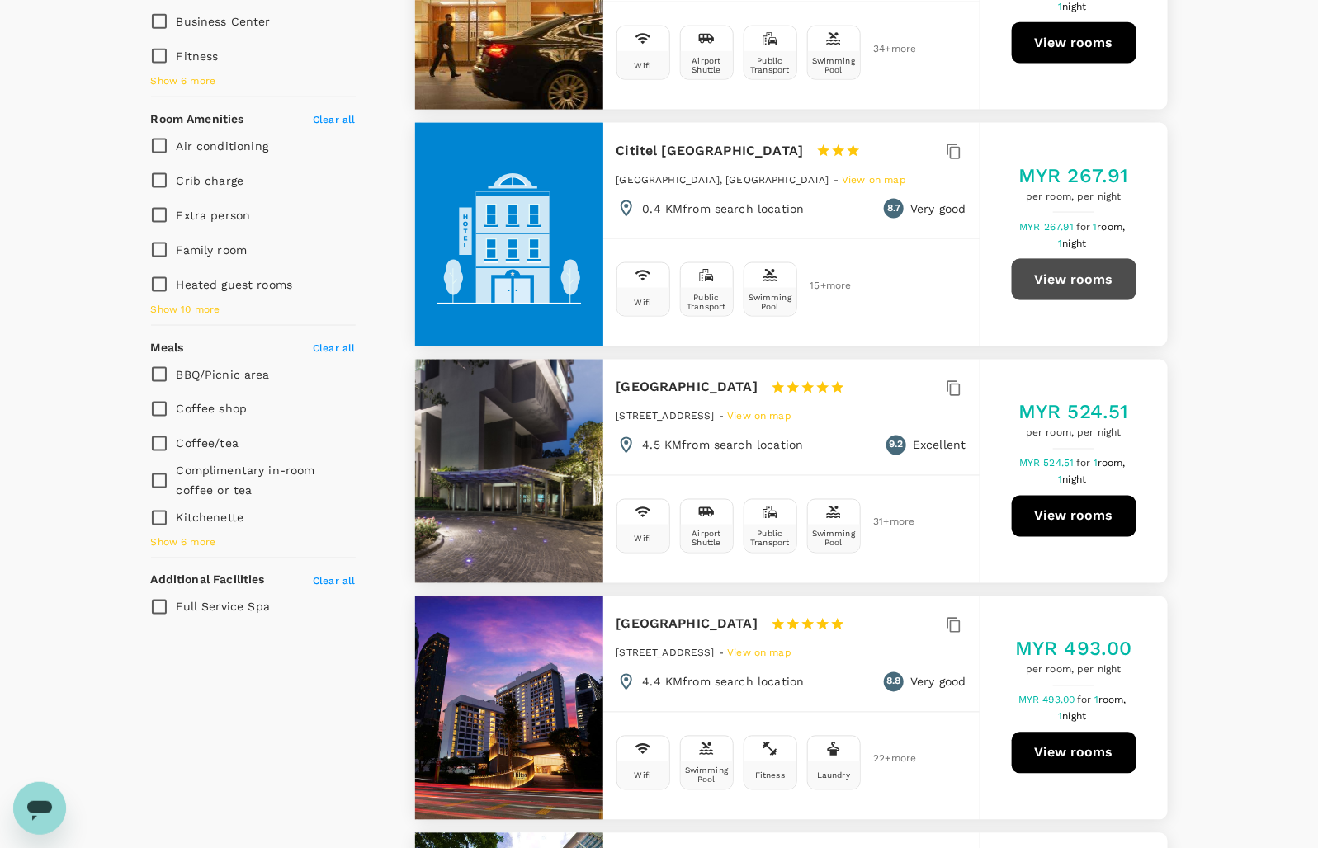
click at [1049, 278] on button "View rooms" at bounding box center [1073, 279] width 125 height 41
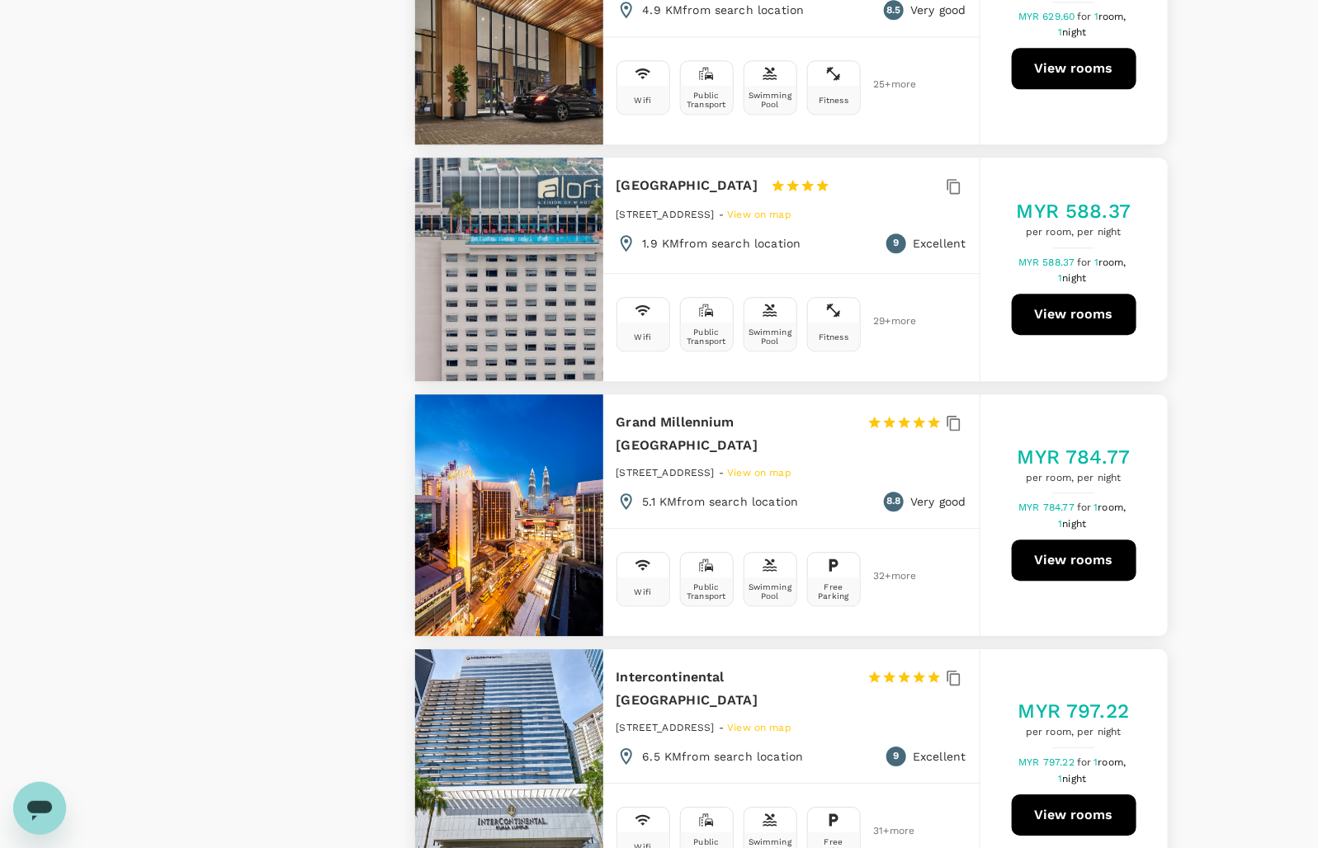
scroll to position [4331, 0]
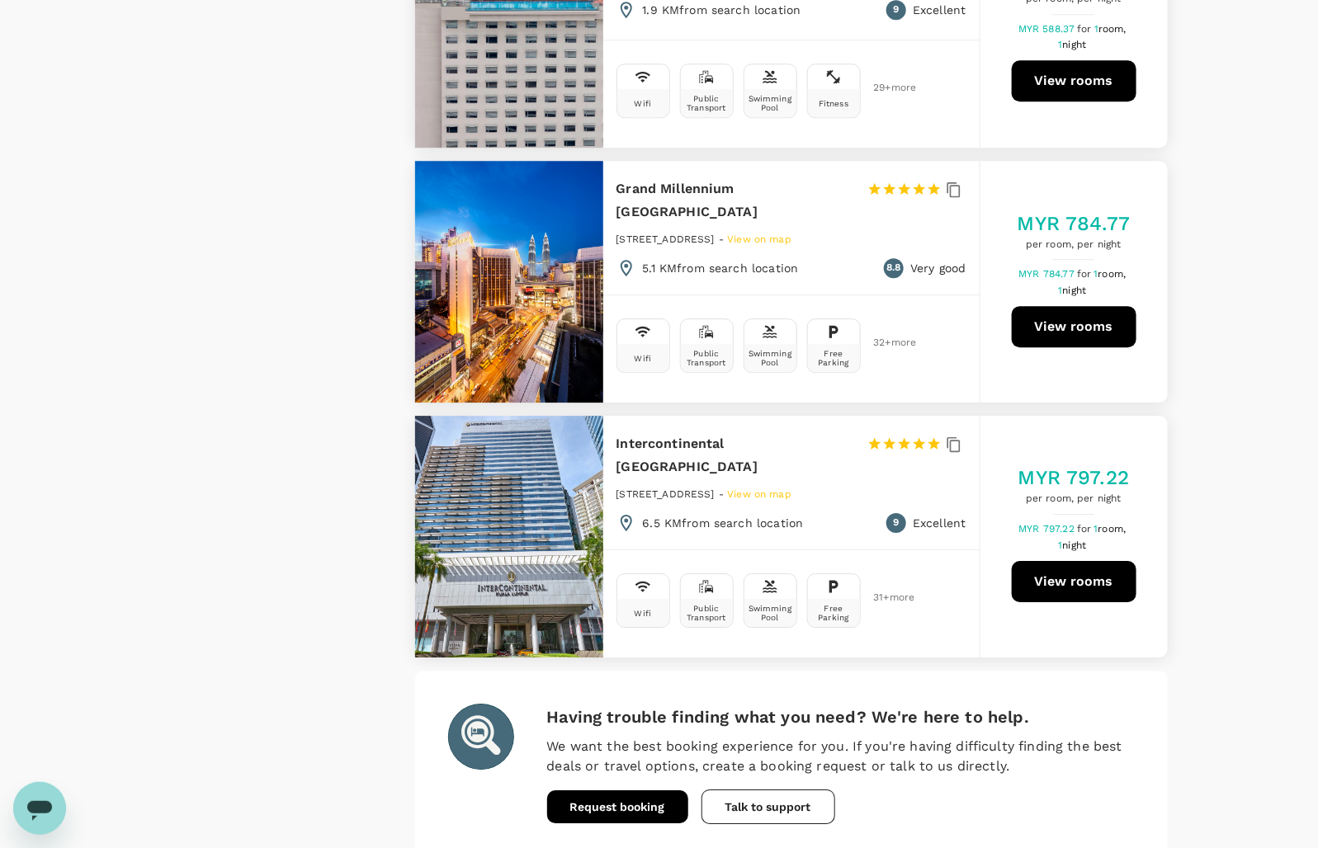
scroll to position [4568, 0]
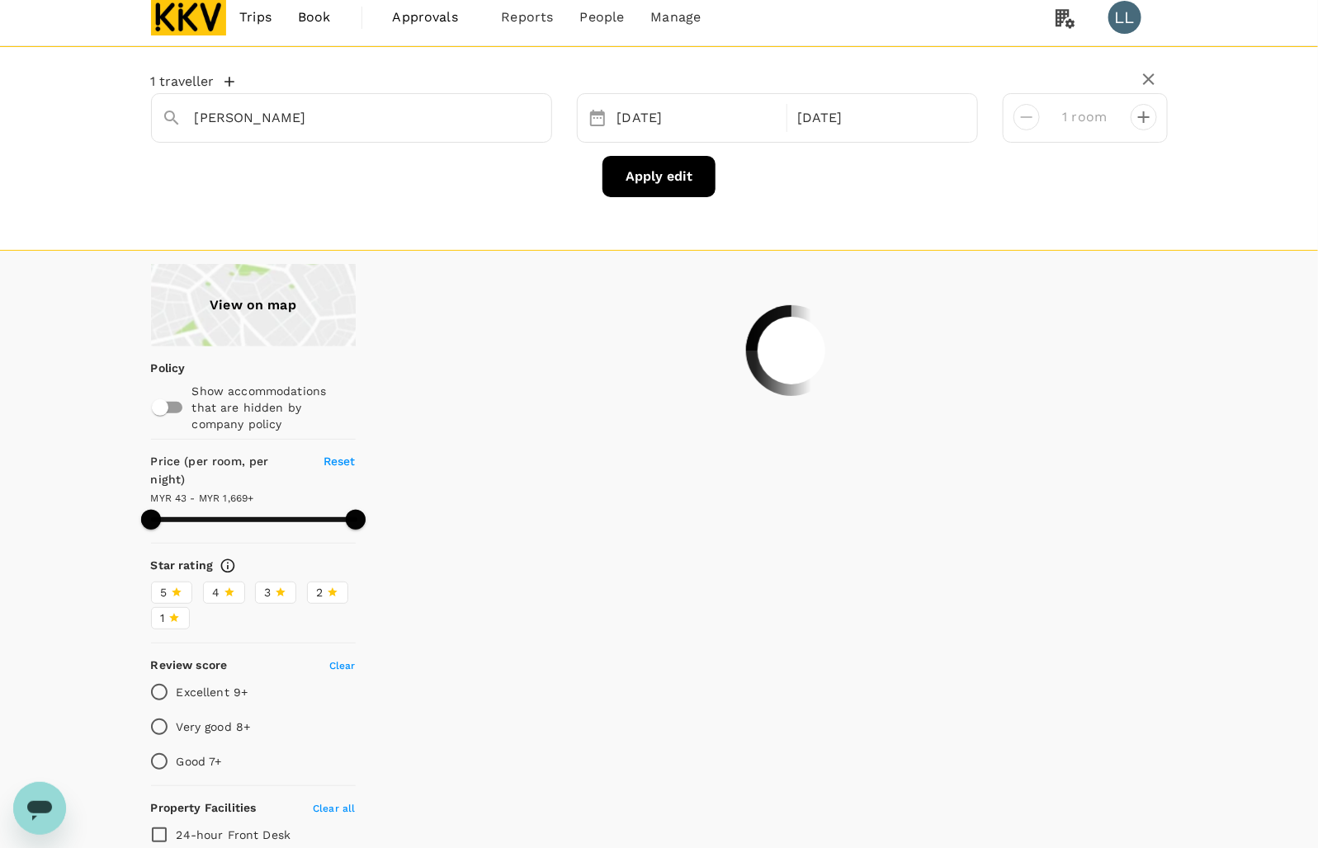
scroll to position [0, 0]
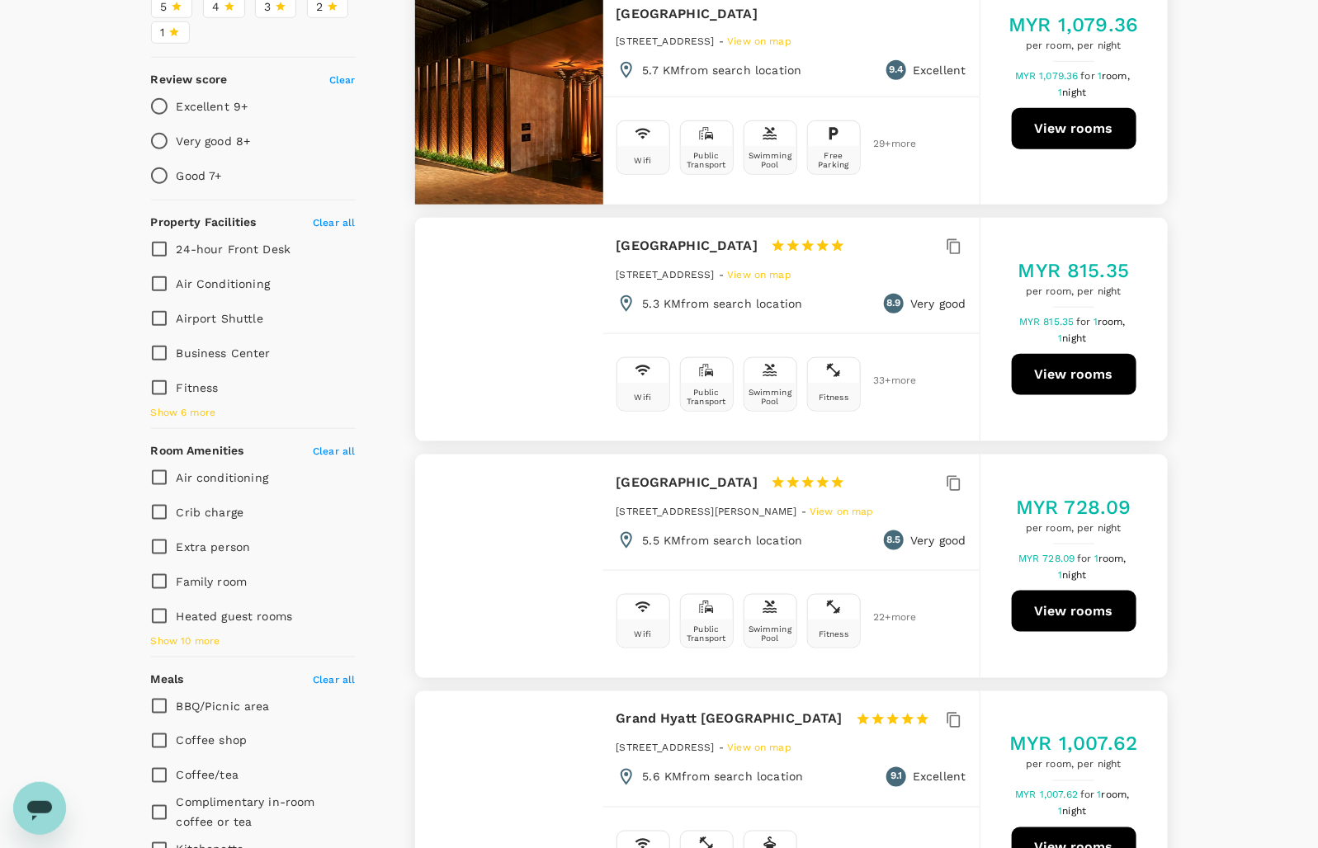
scroll to position [825, 0]
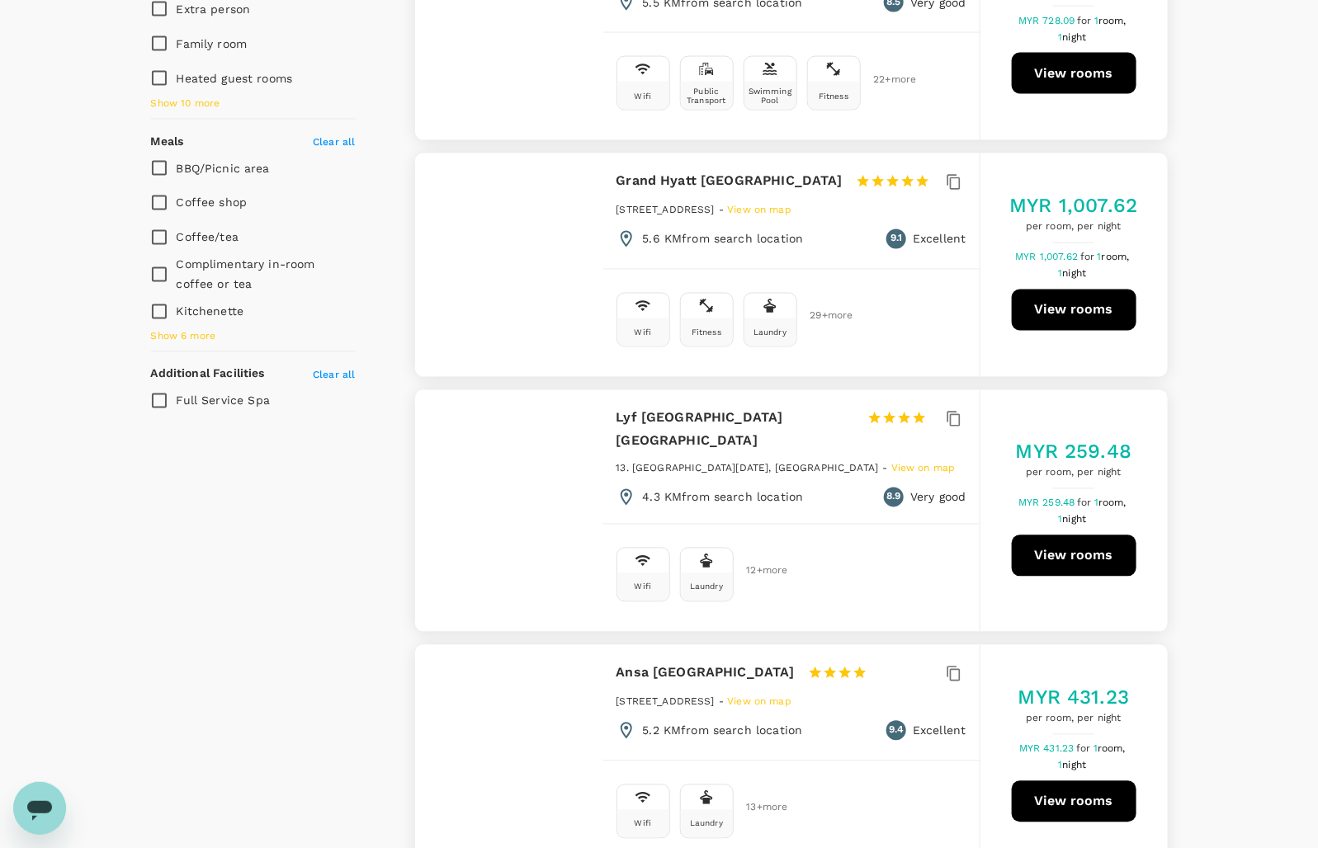
scroll to position [1444, 0]
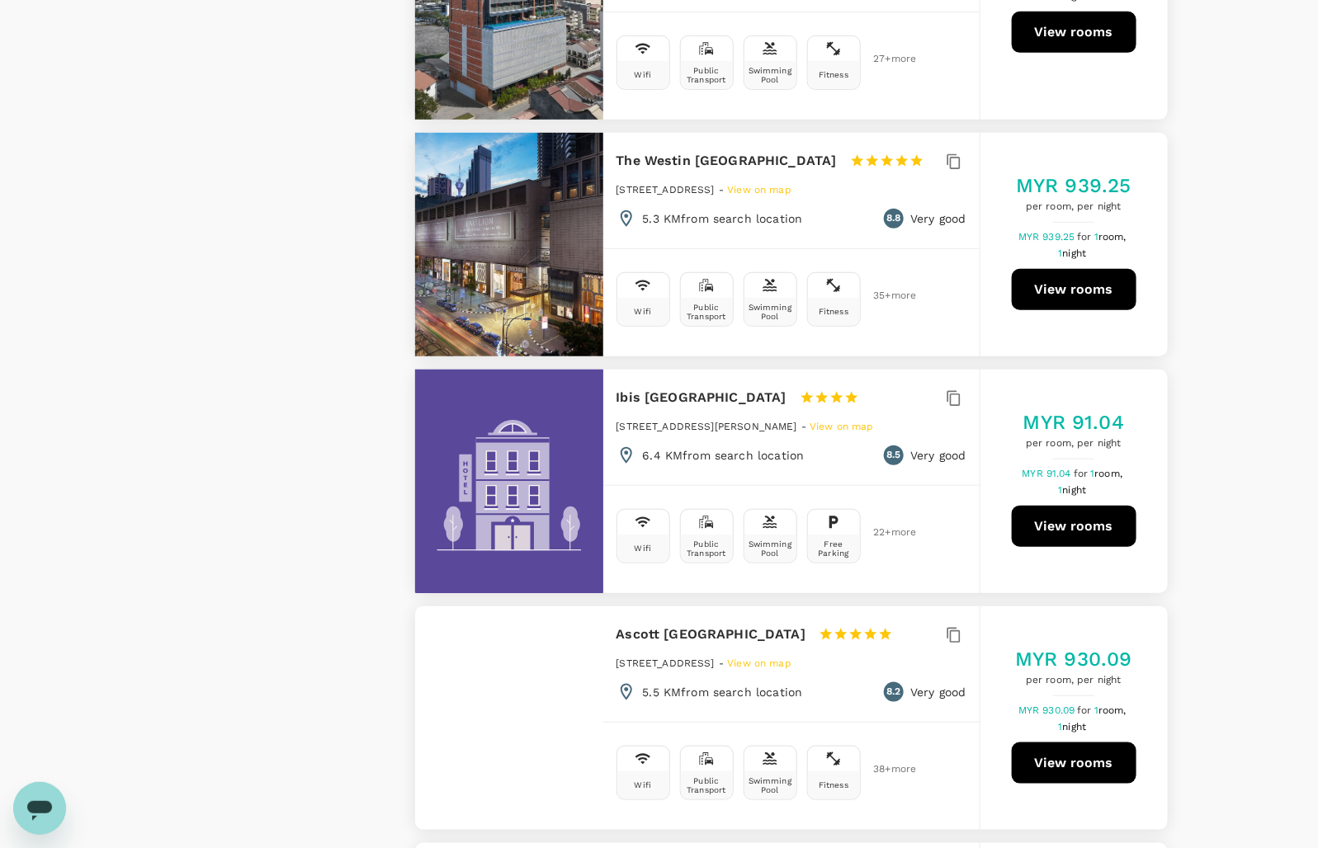
scroll to position [2991, 0]
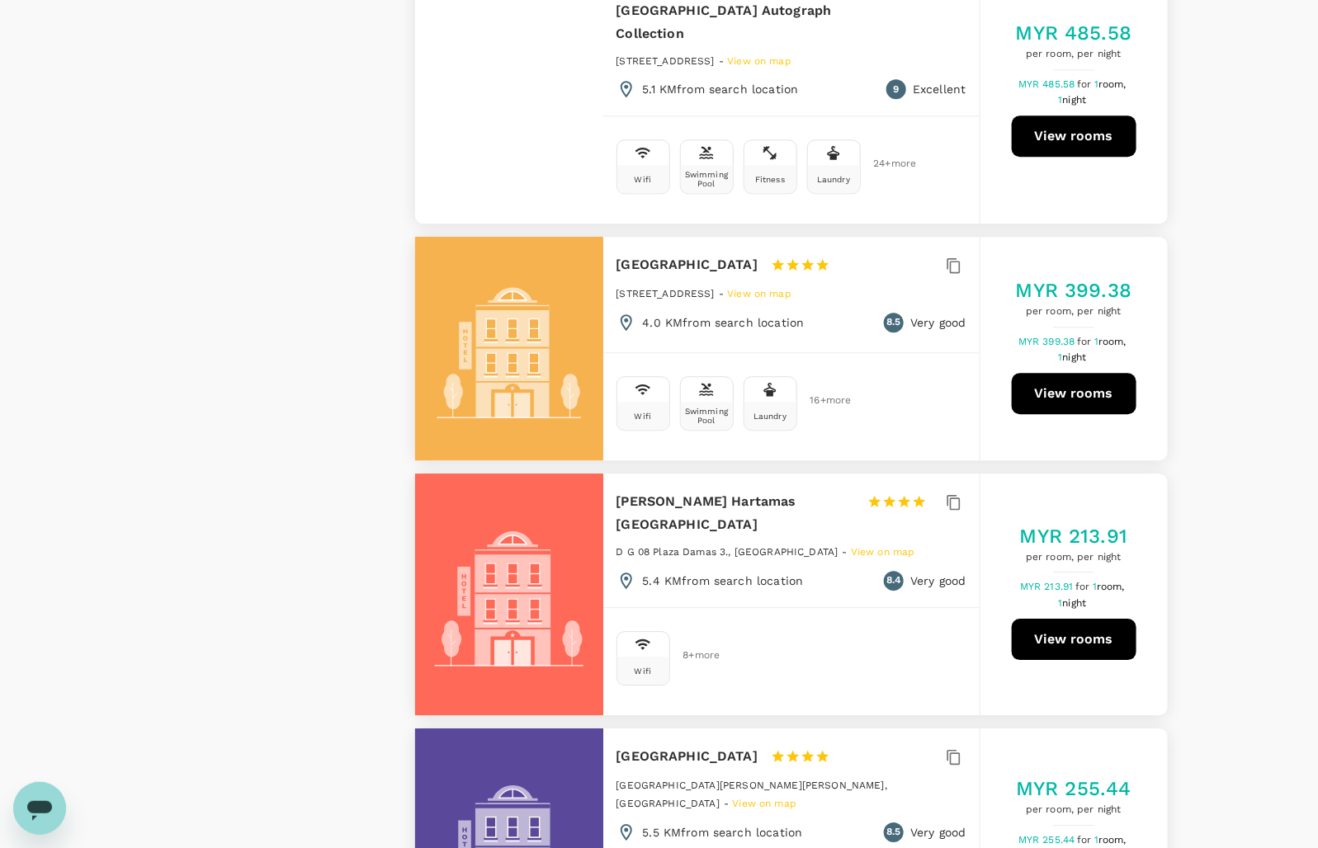
scroll to position [4331, 0]
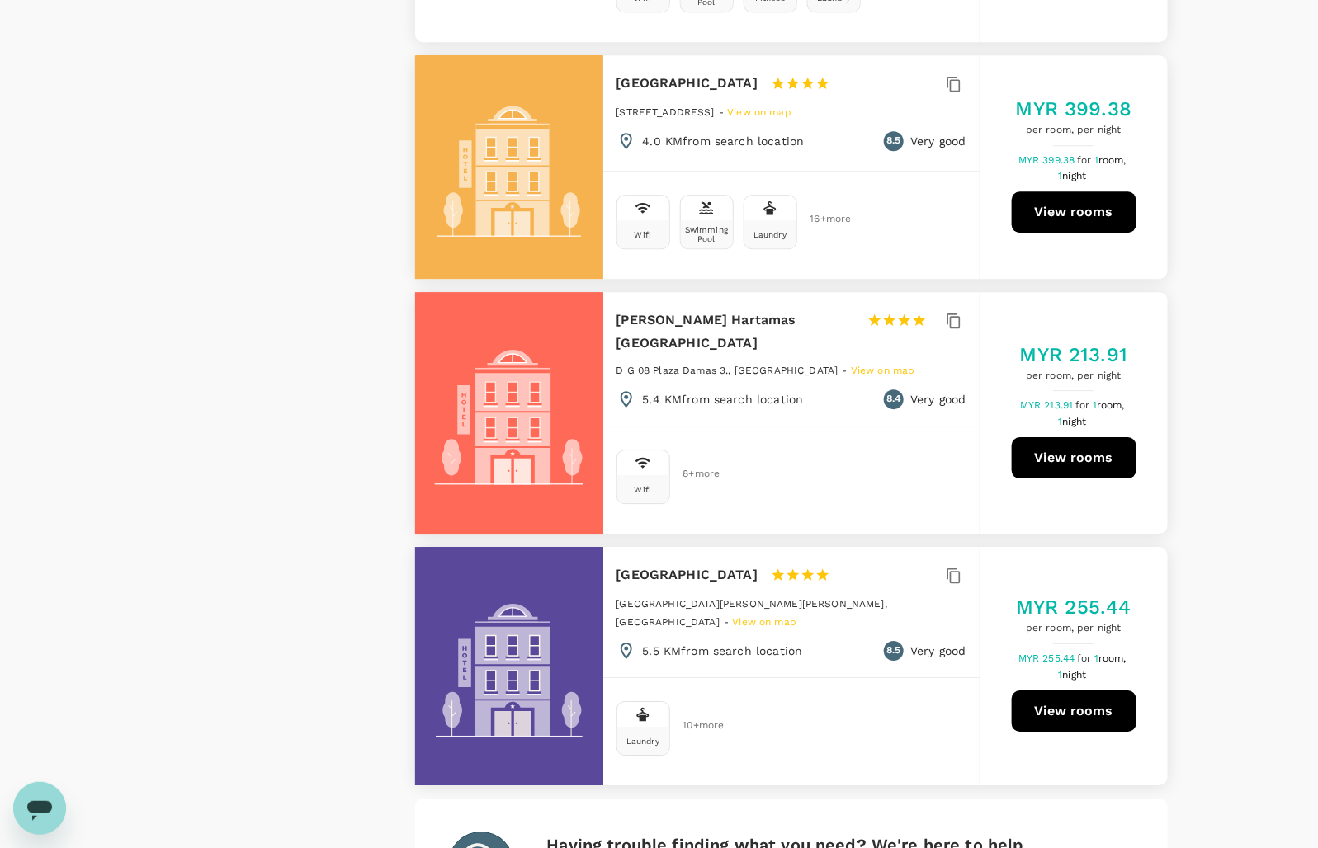
scroll to position [4538, 0]
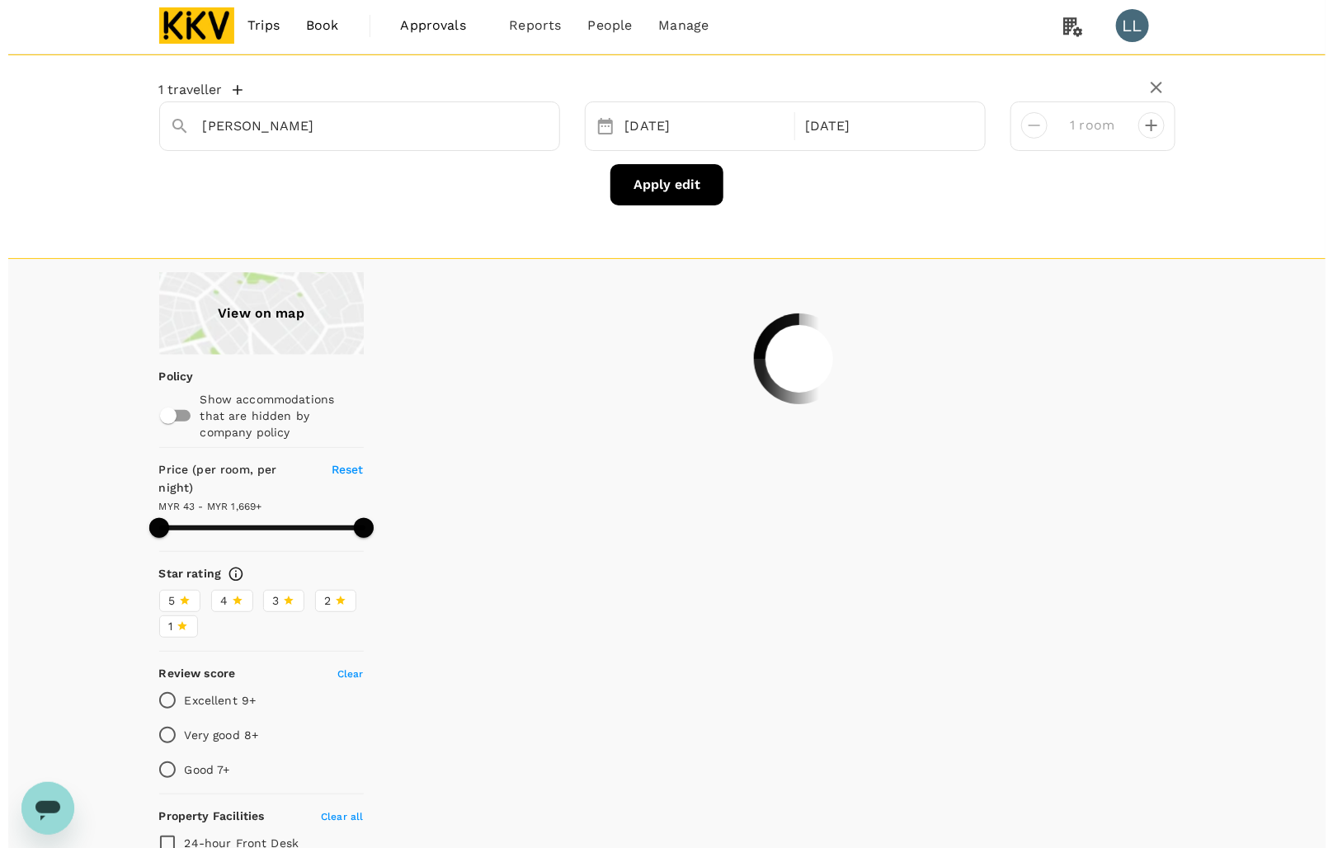
scroll to position [0, 0]
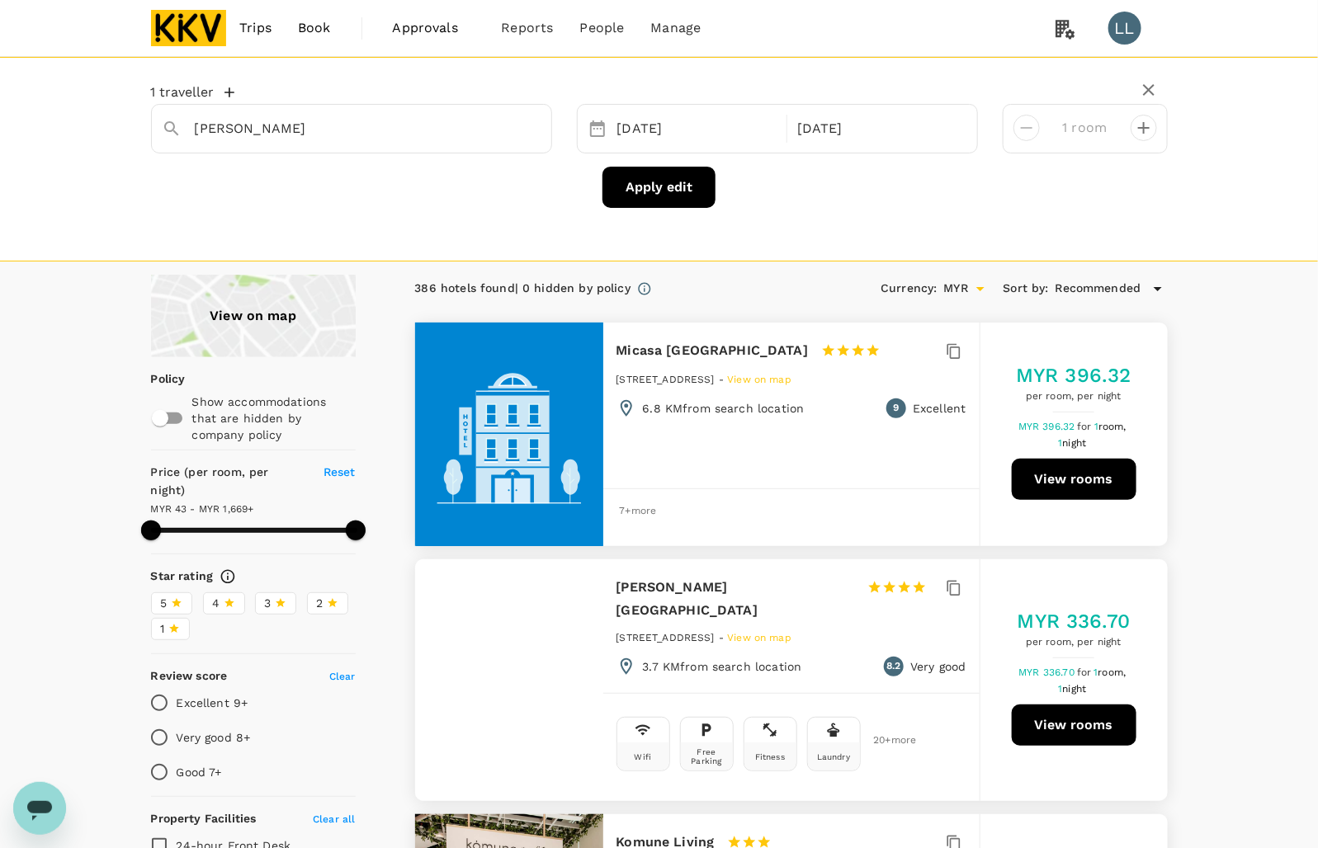
type input "1668.5"
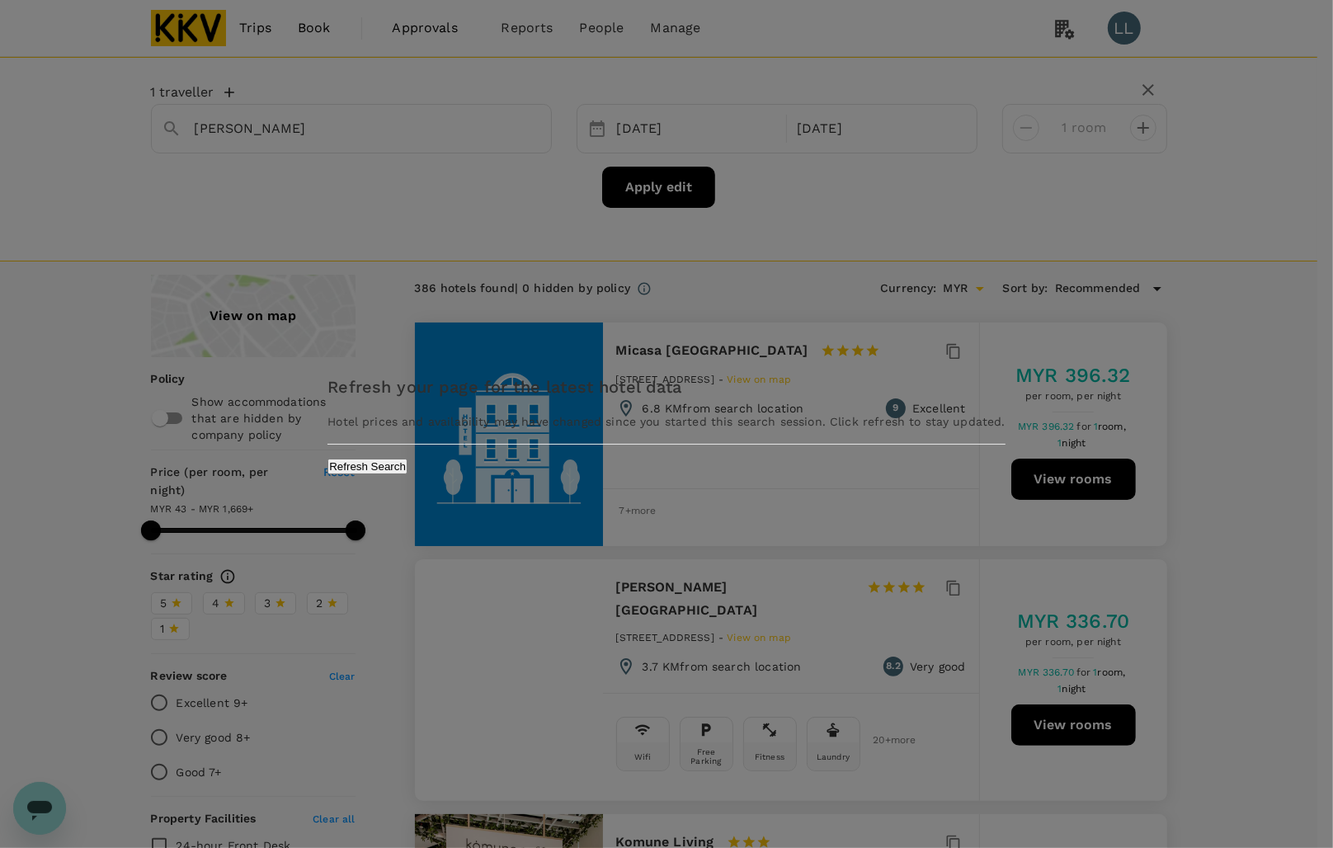
drag, startPoint x: 906, startPoint y: 196, endPoint x: 994, endPoint y: 0, distance: 215.3
click at [905, 196] on div "Refresh your page for the latest hotel data Hotel prices and availability may h…" at bounding box center [666, 424] width 1333 height 848
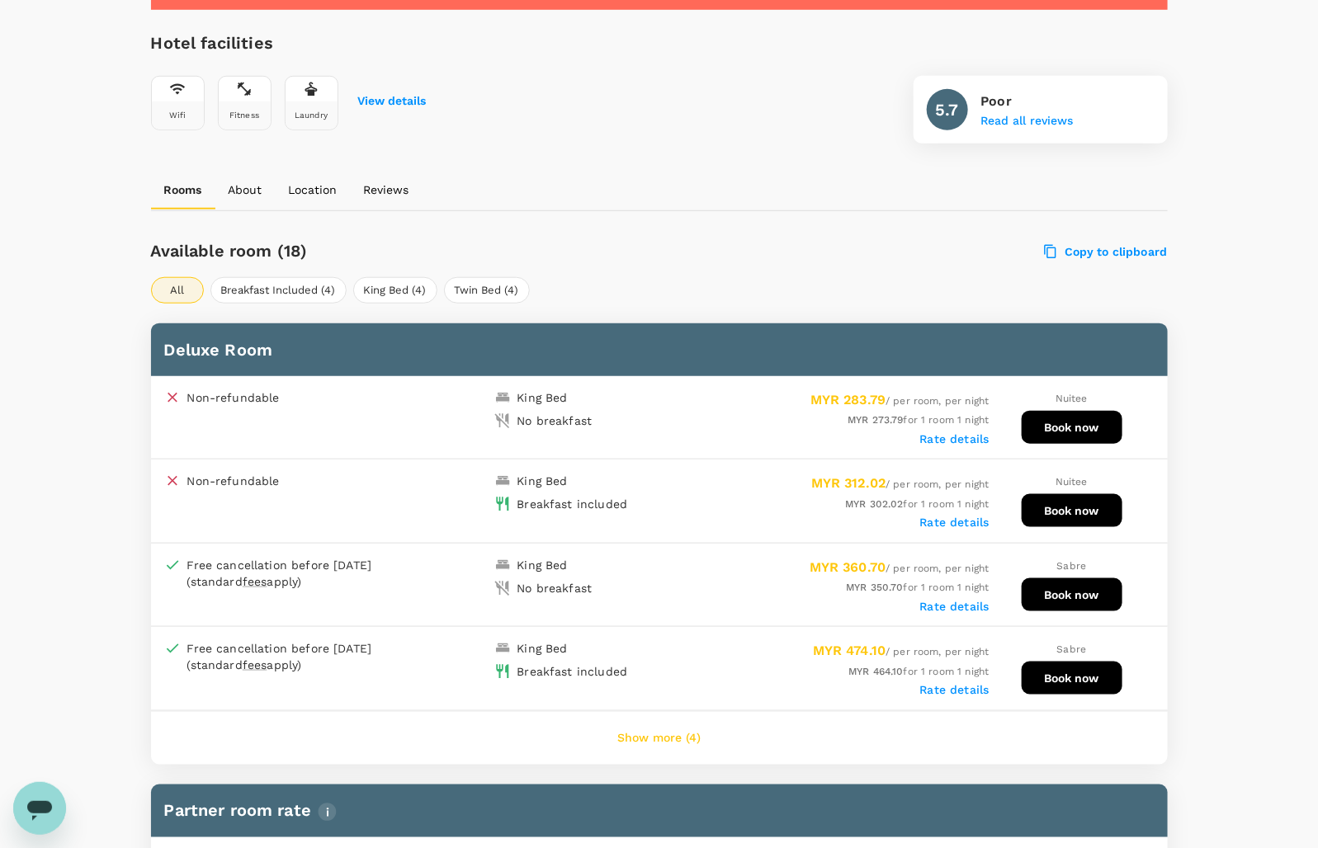
scroll to position [516, 0]
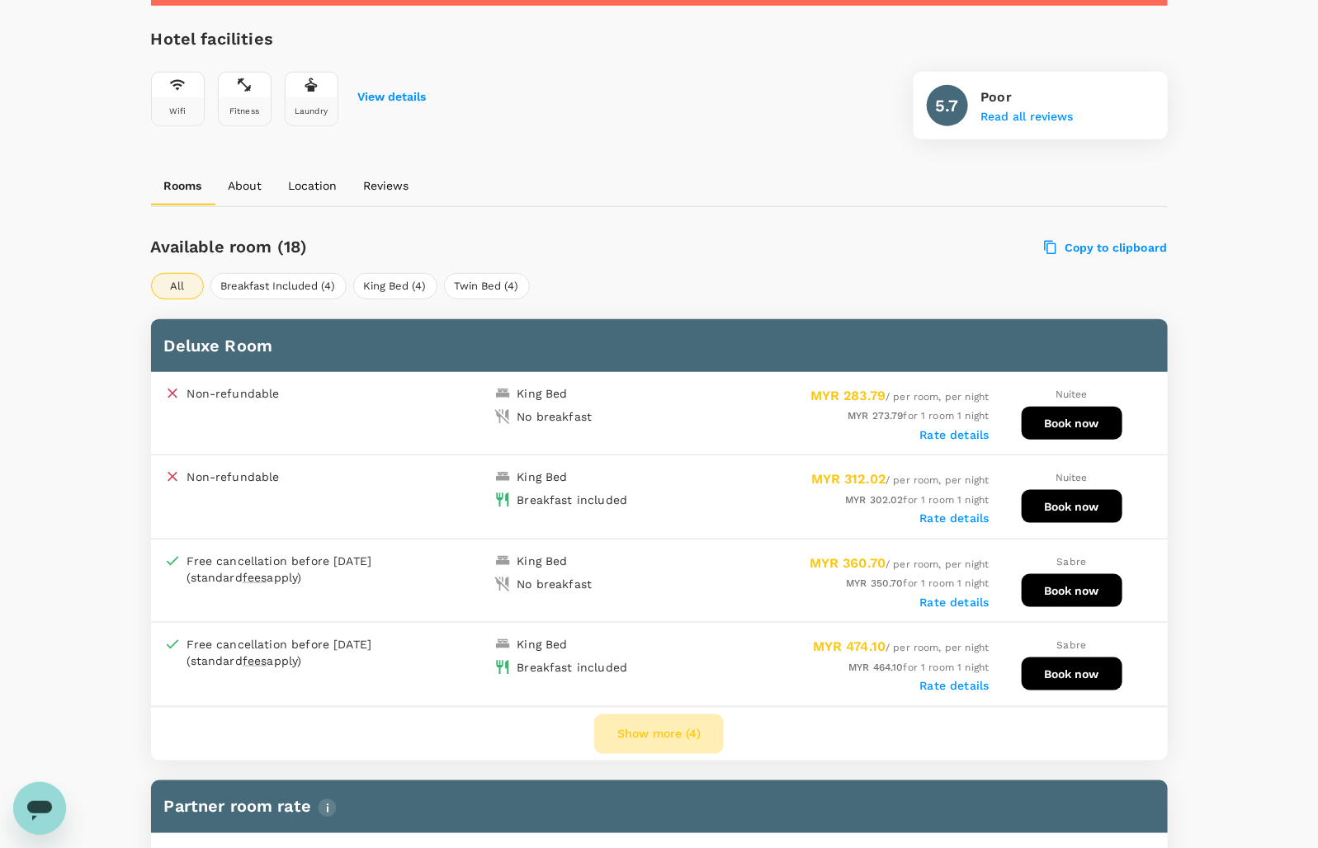
click at [664, 723] on button "Show more (4)" at bounding box center [659, 734] width 130 height 40
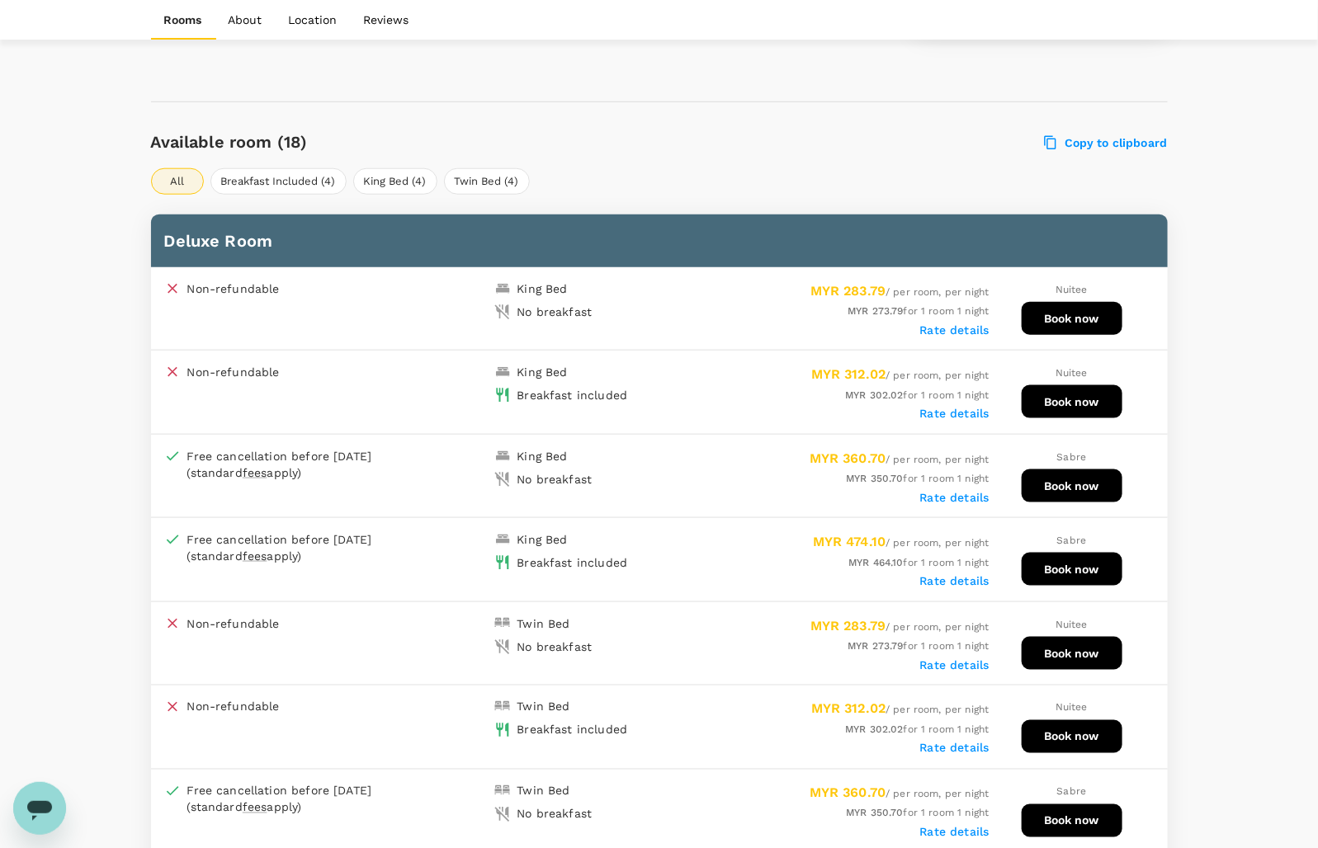
scroll to position [722, 0]
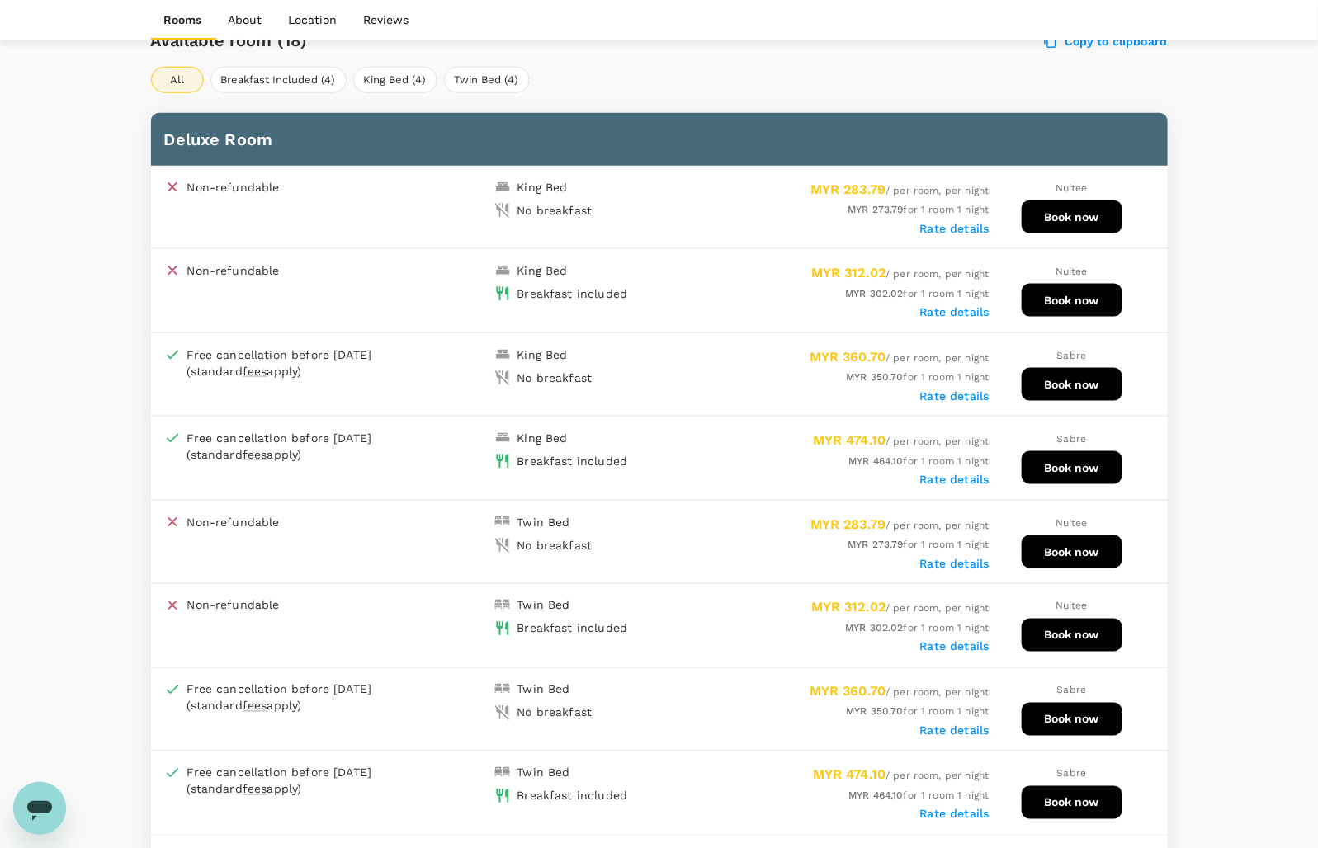
click at [969, 557] on label "Rate details" at bounding box center [954, 563] width 69 height 13
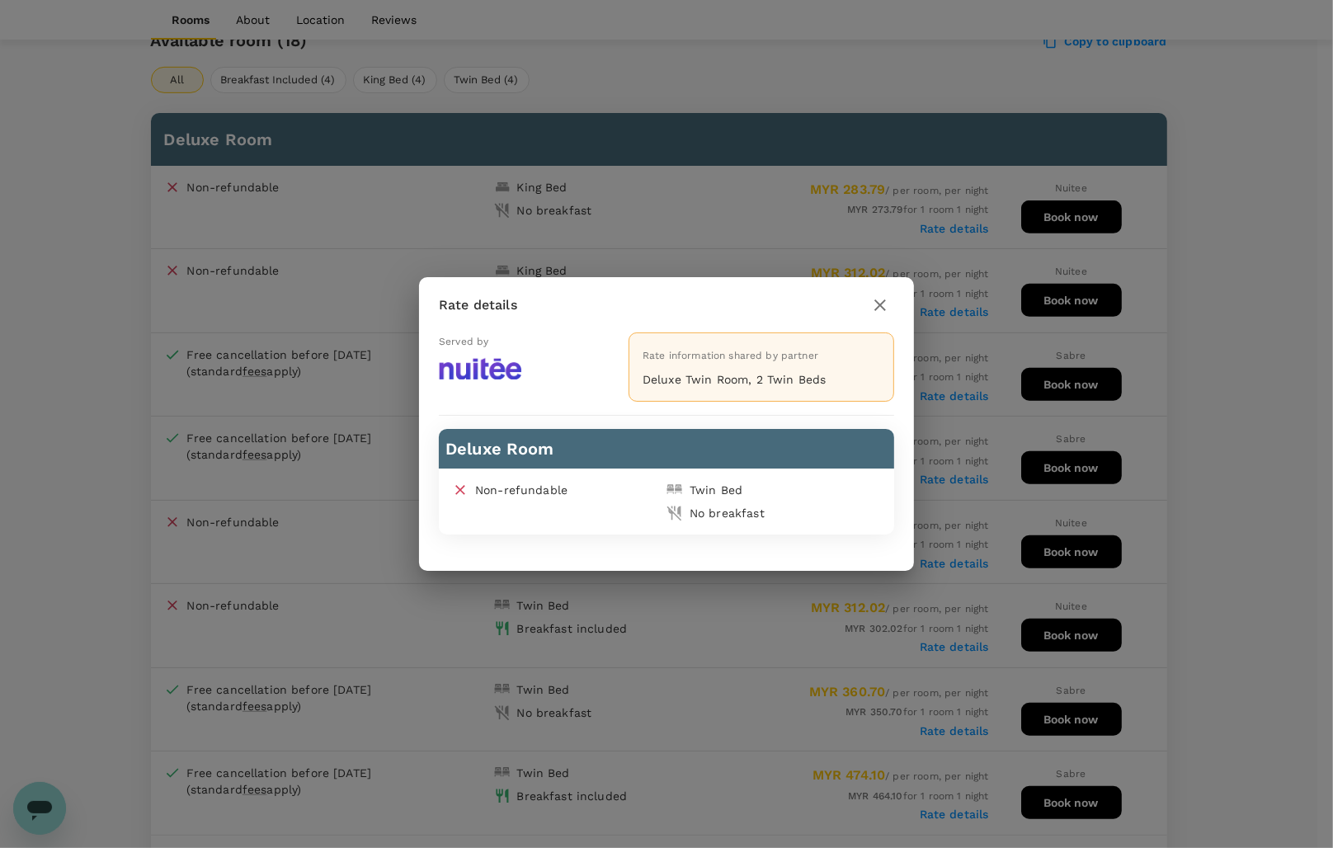
click at [884, 299] on icon "button" at bounding box center [880, 305] width 20 height 20
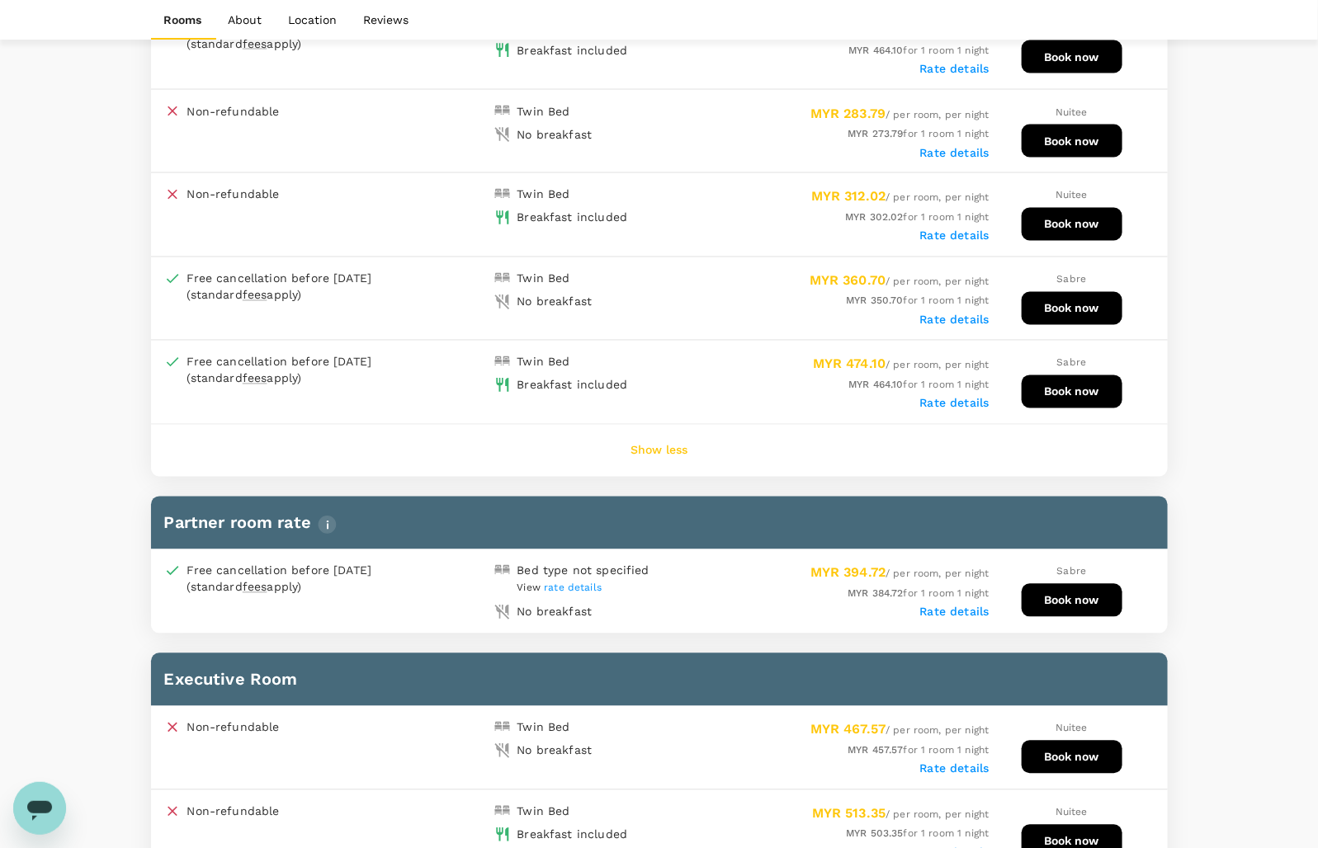
scroll to position [1134, 0]
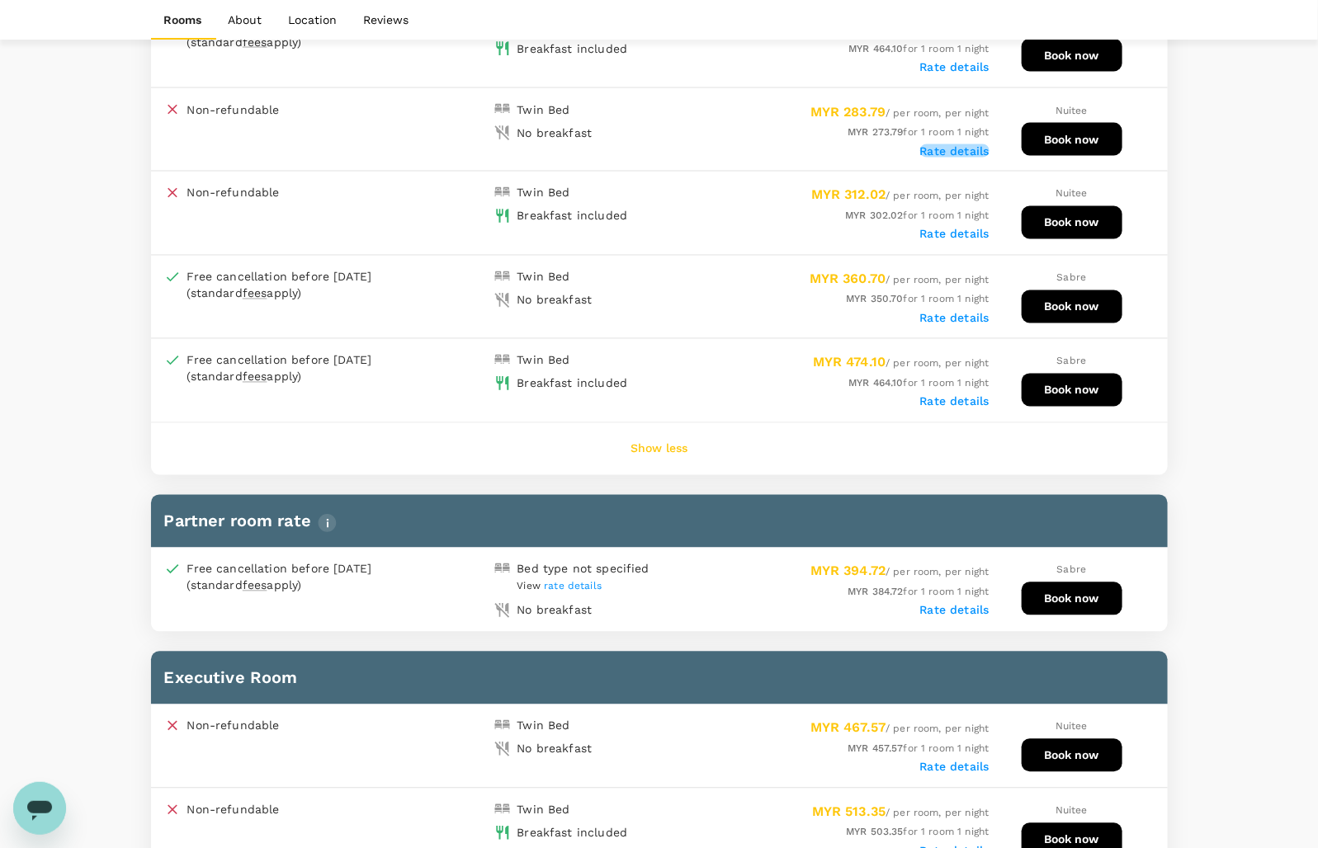
click at [968, 145] on label "Rate details" at bounding box center [954, 150] width 69 height 13
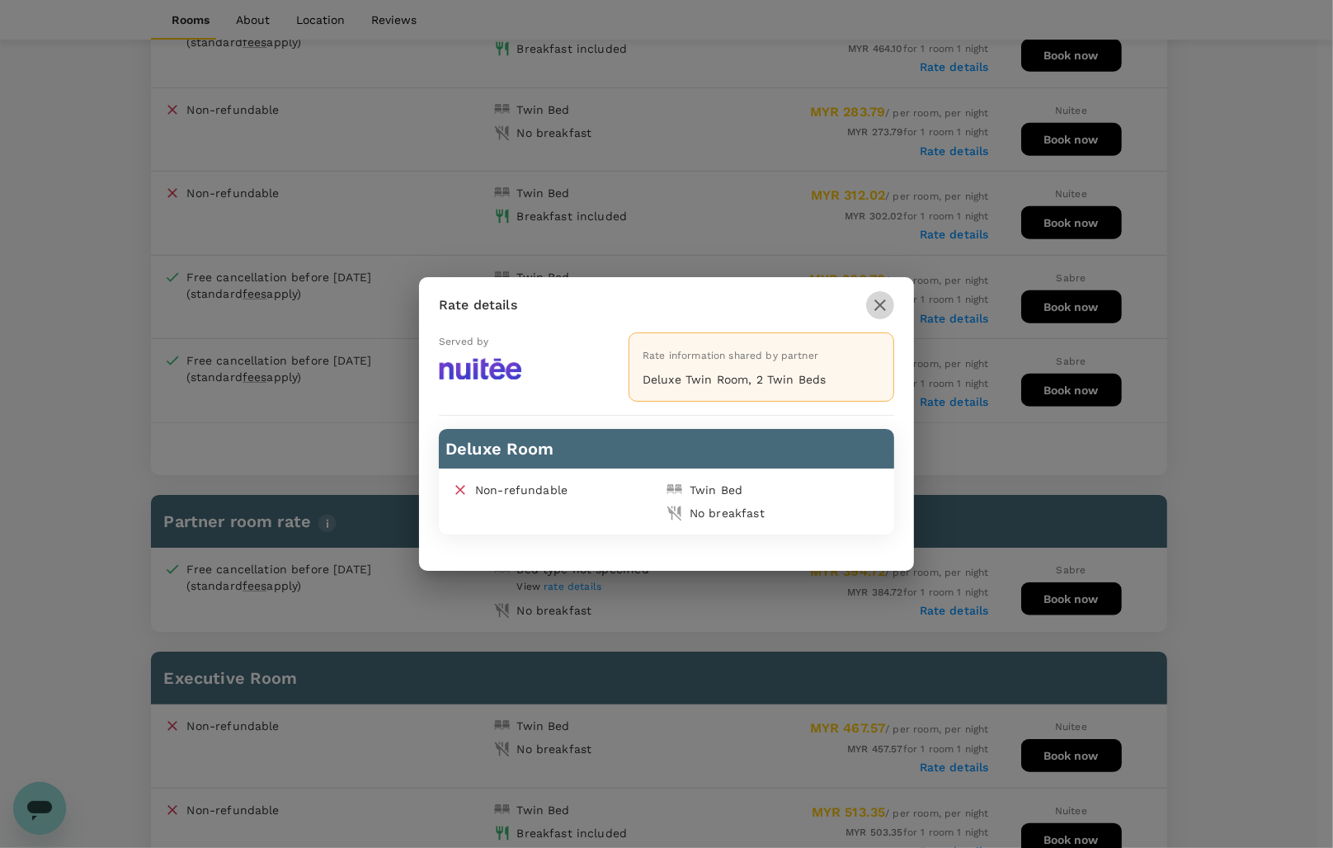
click at [879, 308] on icon "button" at bounding box center [880, 305] width 20 height 20
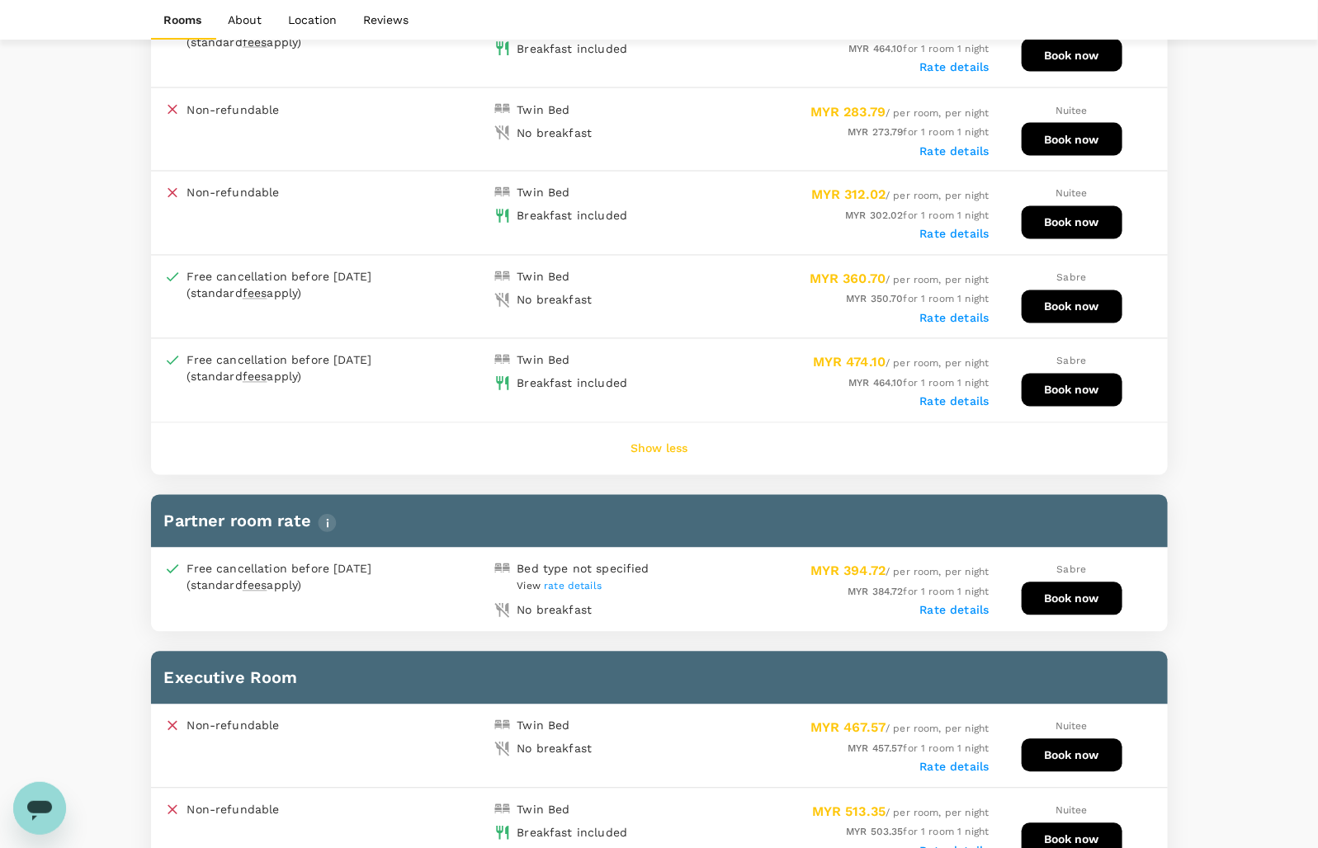
click at [1049, 128] on button "Book now" at bounding box center [1071, 139] width 101 height 33
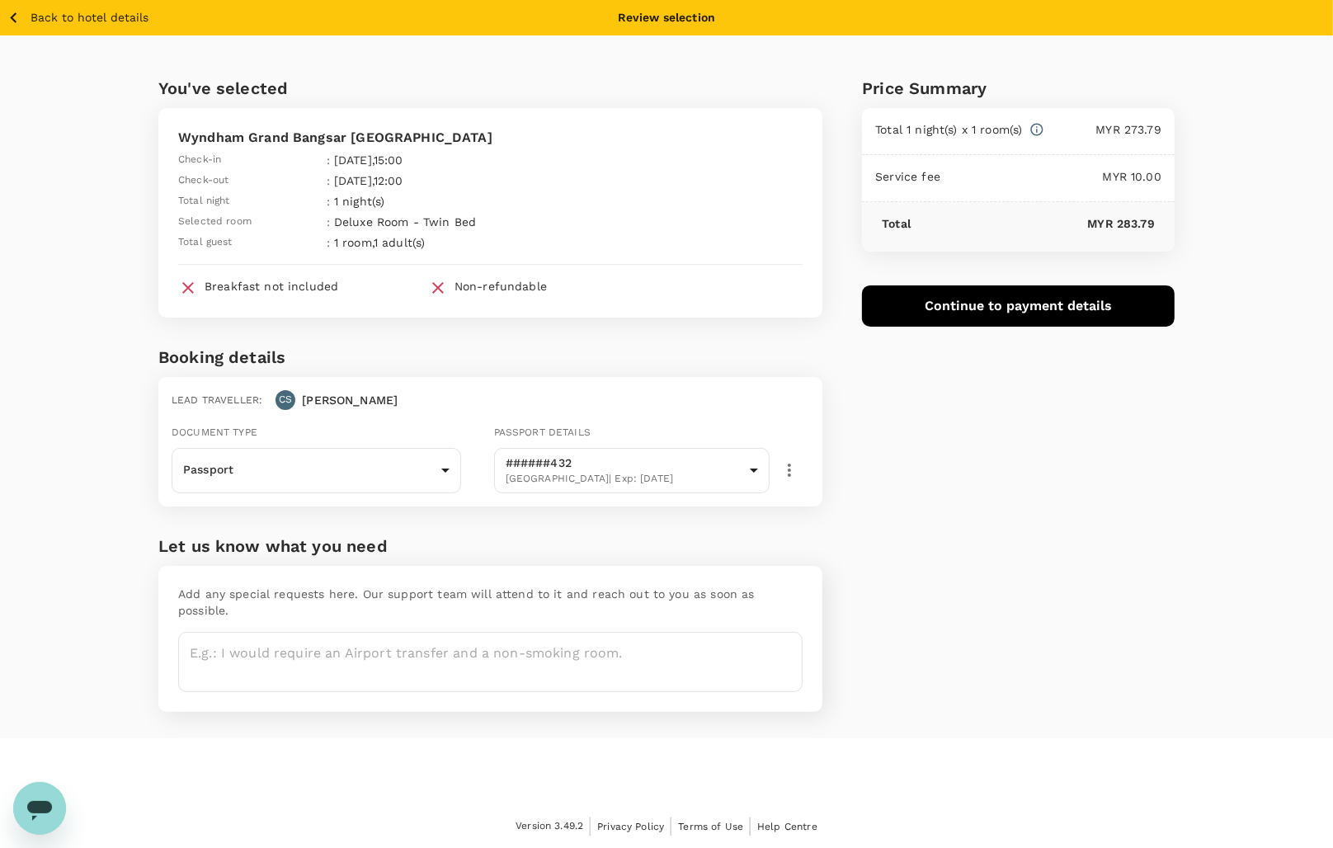
click at [1256, 355] on div "You've selected Wyndham Grand Bangsar Kuala Lumpur Check-in : 21 Aug 2025 , 15:…" at bounding box center [666, 386] width 1333 height 703
click at [6, 17] on icon "button" at bounding box center [13, 17] width 21 height 21
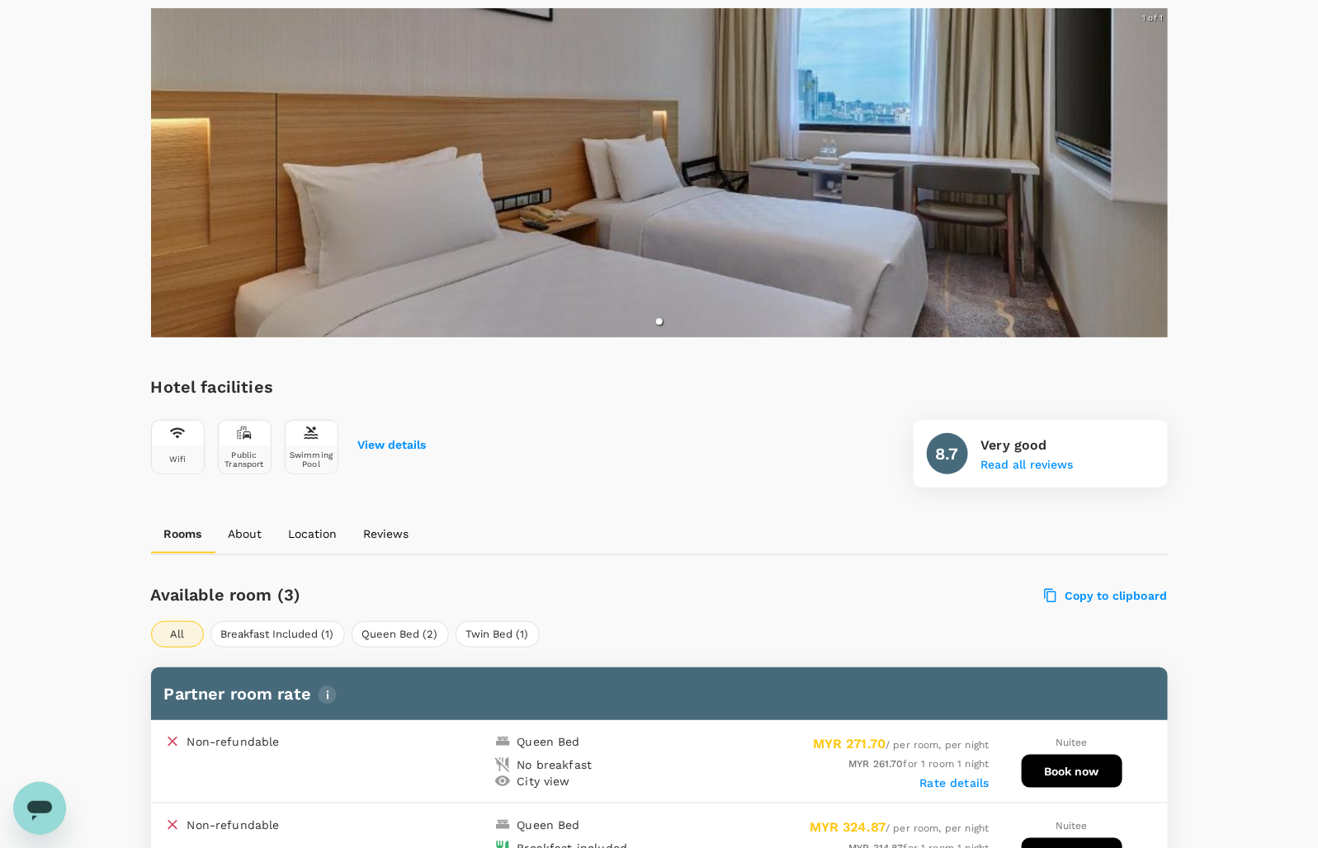
scroll to position [619, 0]
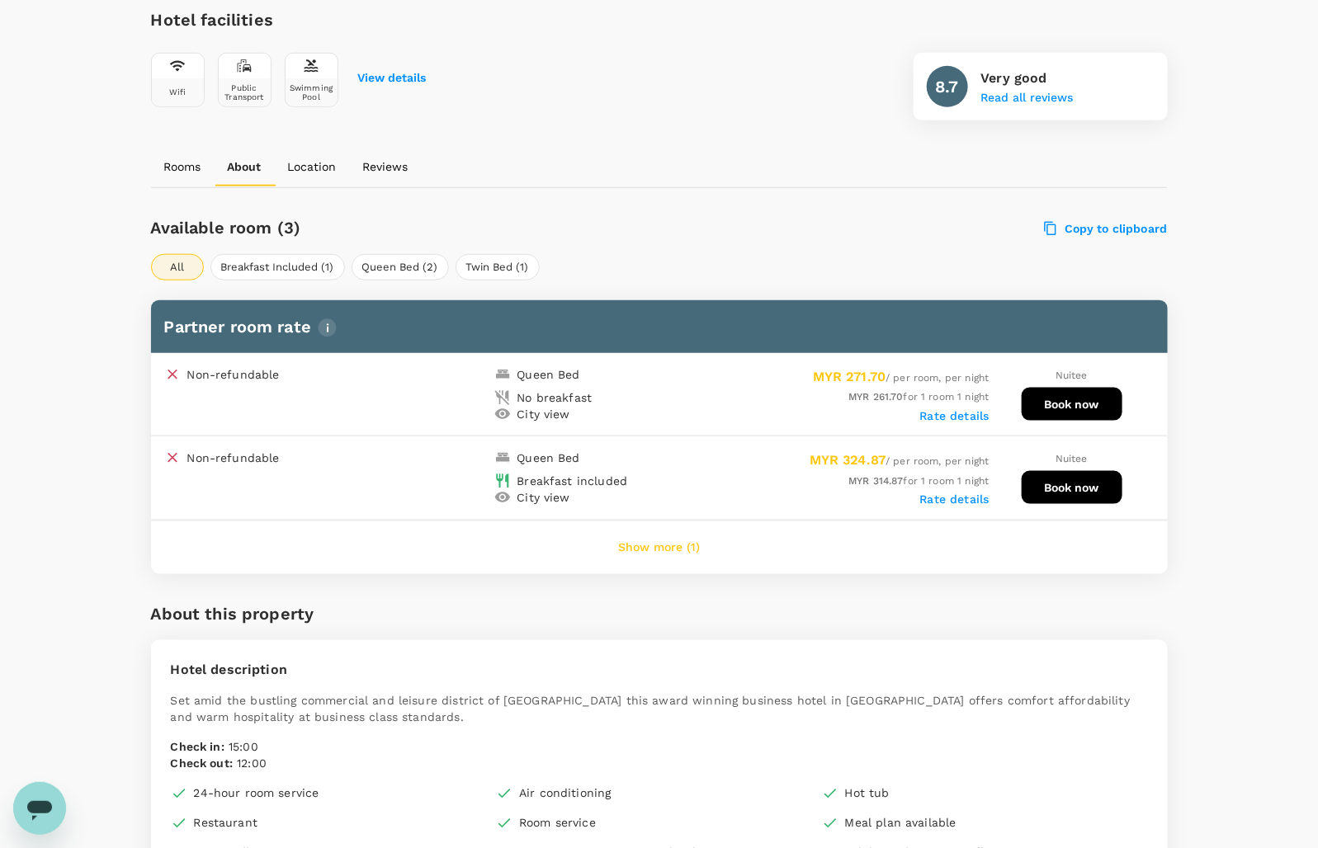
click at [639, 550] on button "Show more (1)" at bounding box center [659, 548] width 128 height 40
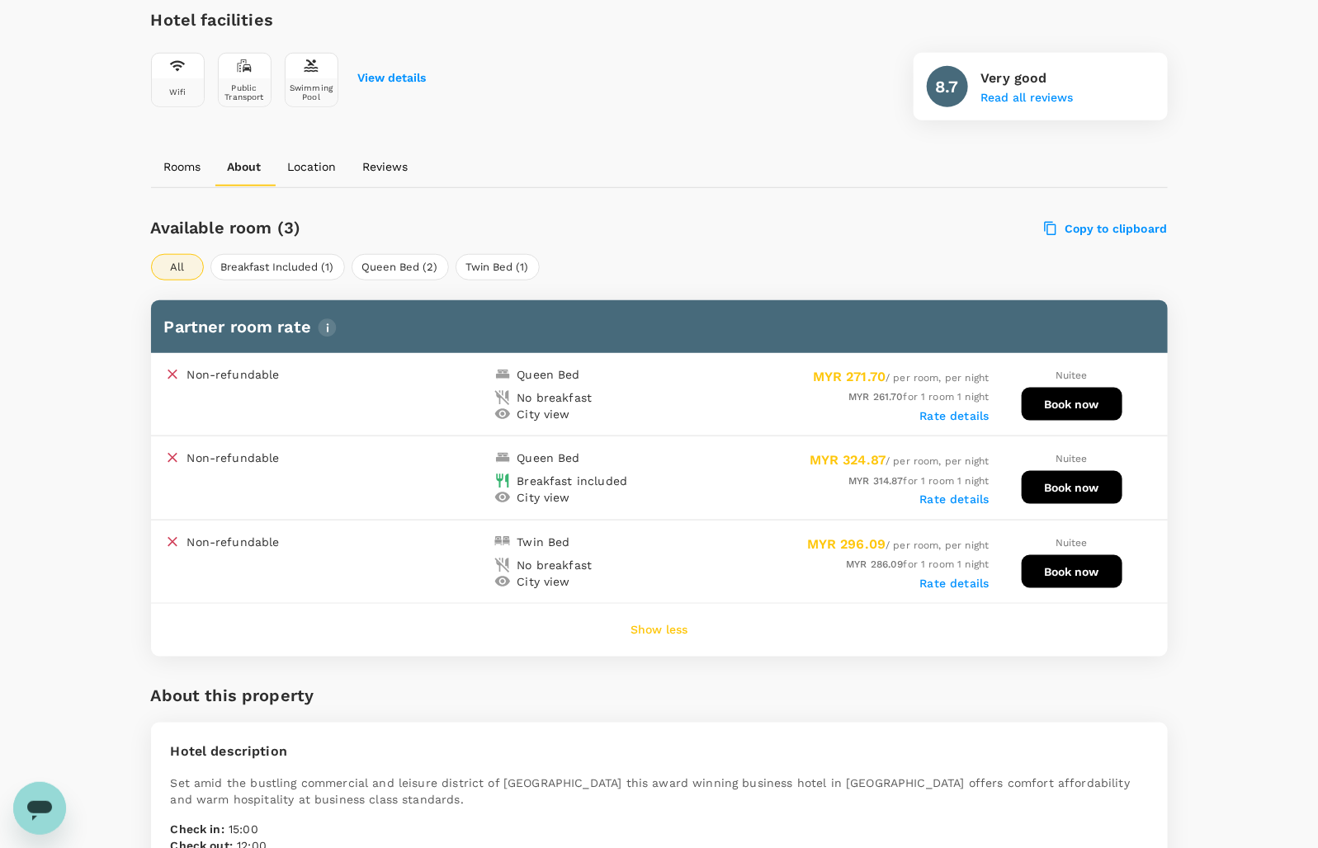
click at [963, 413] on label "Rate details" at bounding box center [954, 415] width 69 height 13
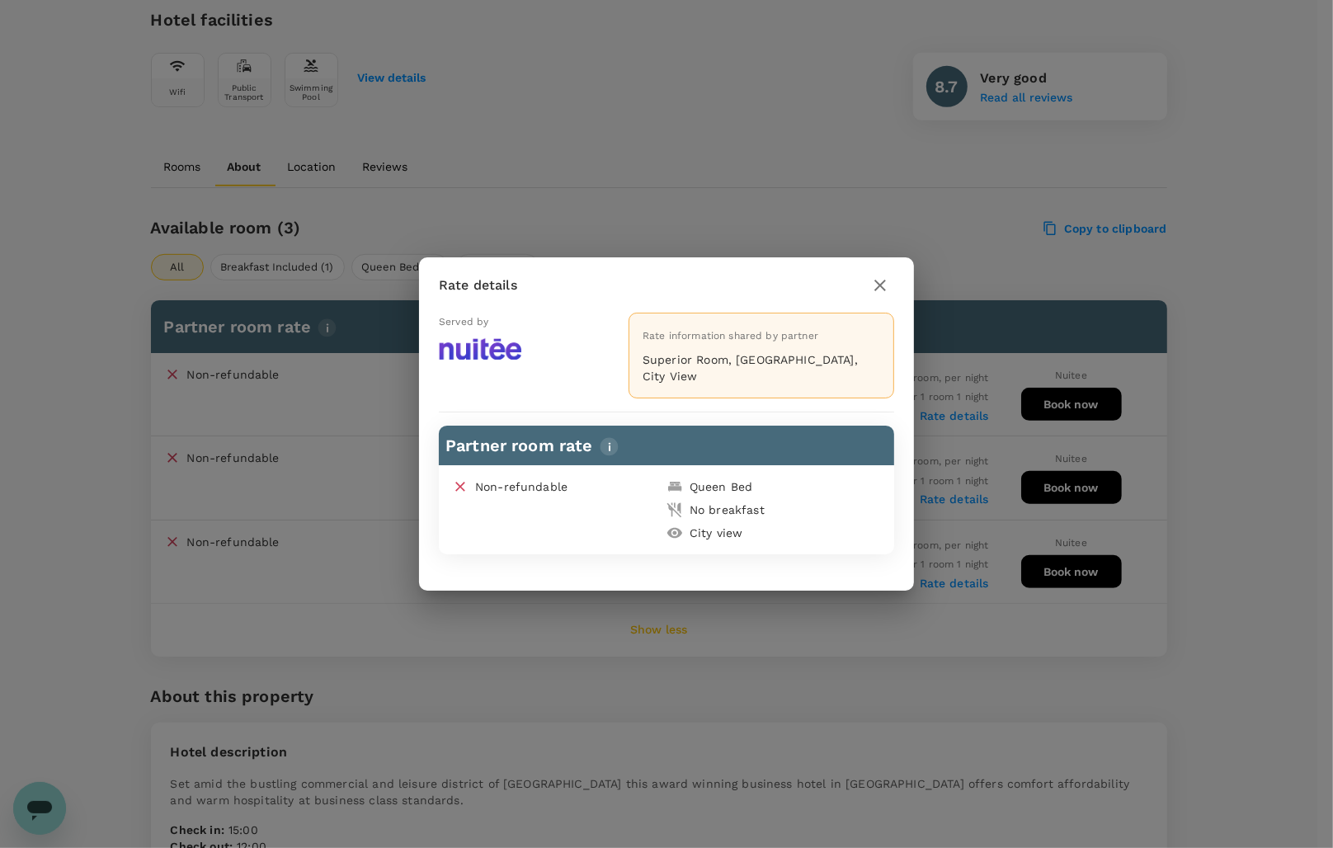
drag, startPoint x: 786, startPoint y: 282, endPoint x: 726, endPoint y: 492, distance: 218.0
click at [726, 492] on div "Rate details Served by Rate information shared by partner Superior Room, [GEOGR…" at bounding box center [666, 423] width 495 height 333
drag, startPoint x: 777, startPoint y: 315, endPoint x: 590, endPoint y: 343, distance: 189.4
click at [590, 343] on div "Rate details Served by Rate information shared by partner Superior Room, [GEOGR…" at bounding box center [666, 423] width 495 height 333
click at [879, 291] on icon "button" at bounding box center [881, 286] width 12 height 12
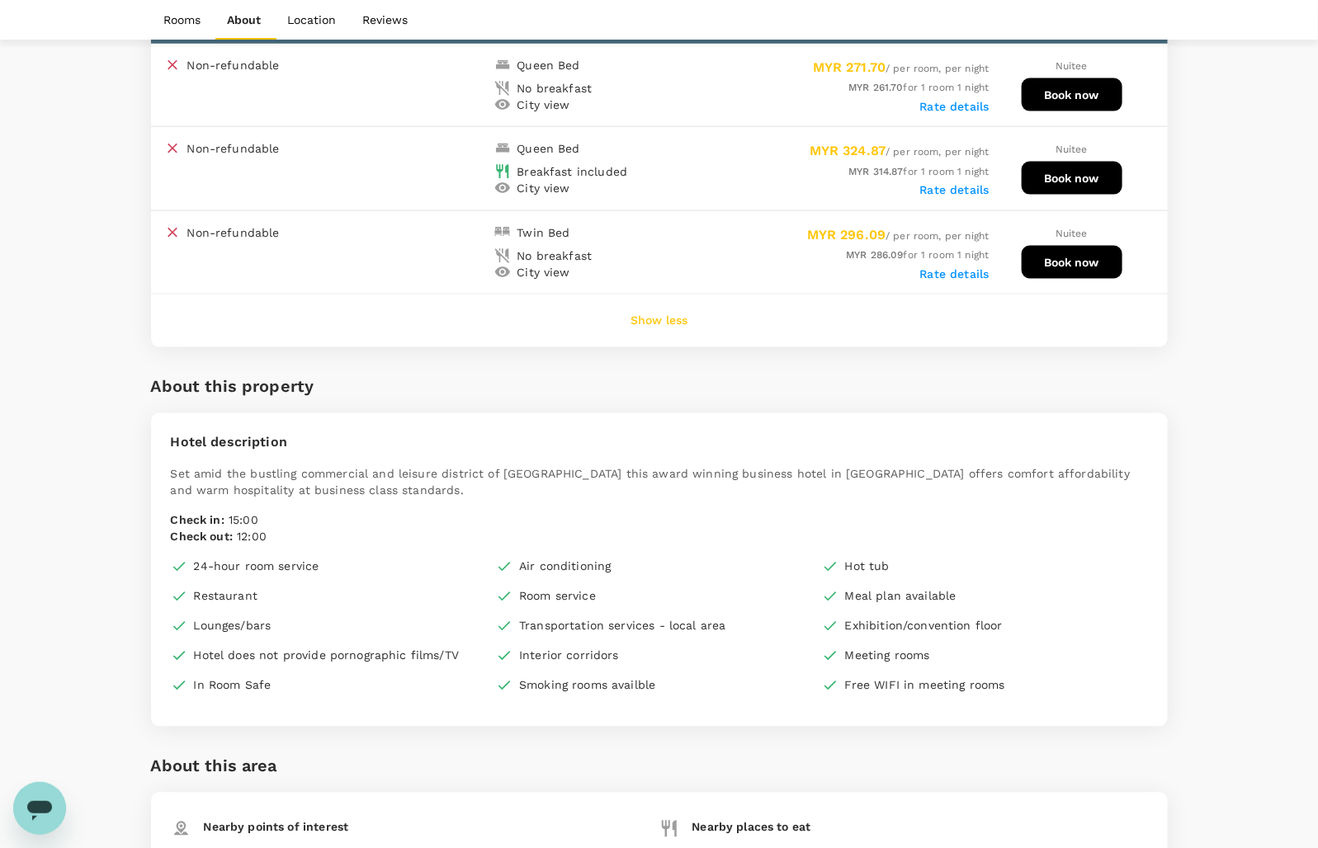
scroll to position [825, 0]
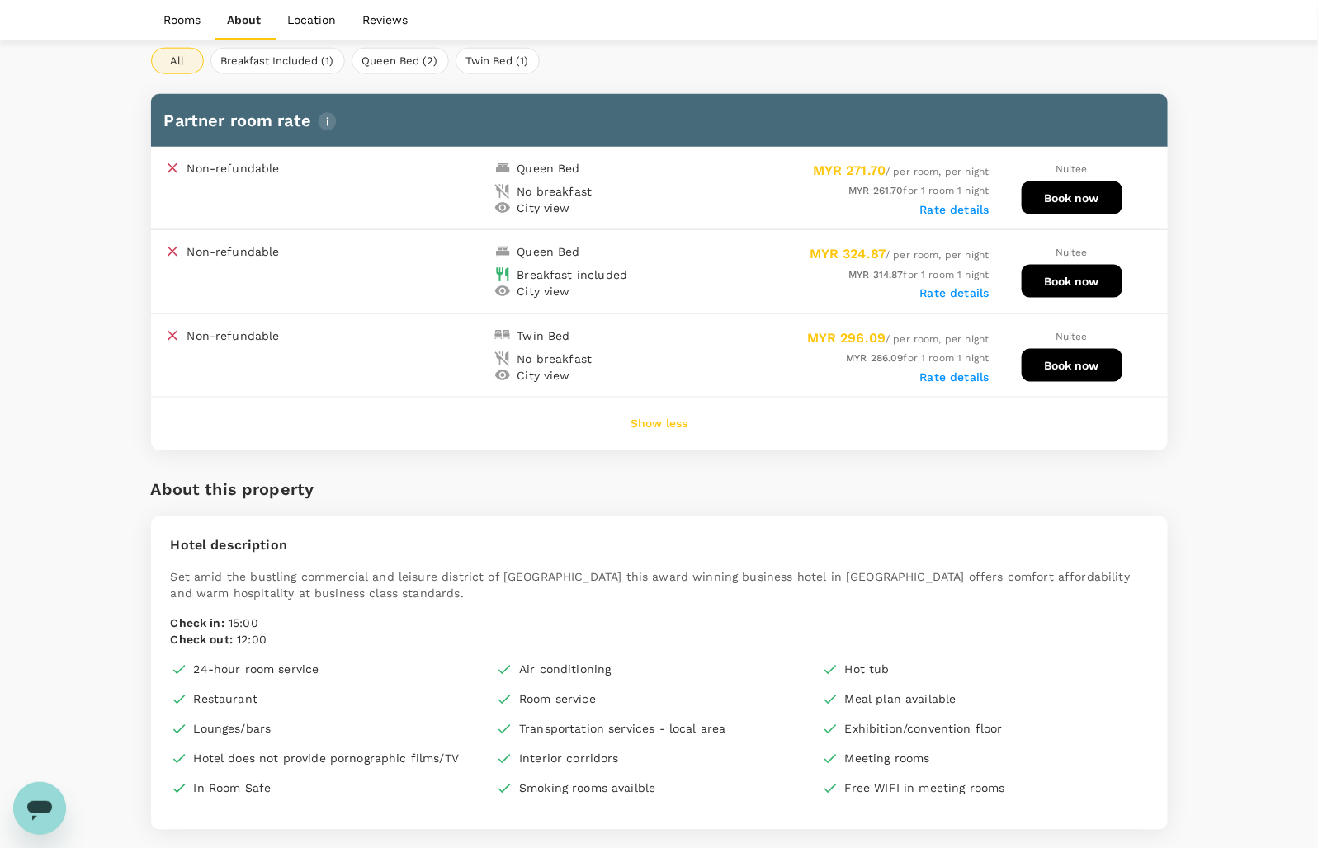
click at [945, 208] on label "Rate details" at bounding box center [954, 209] width 69 height 13
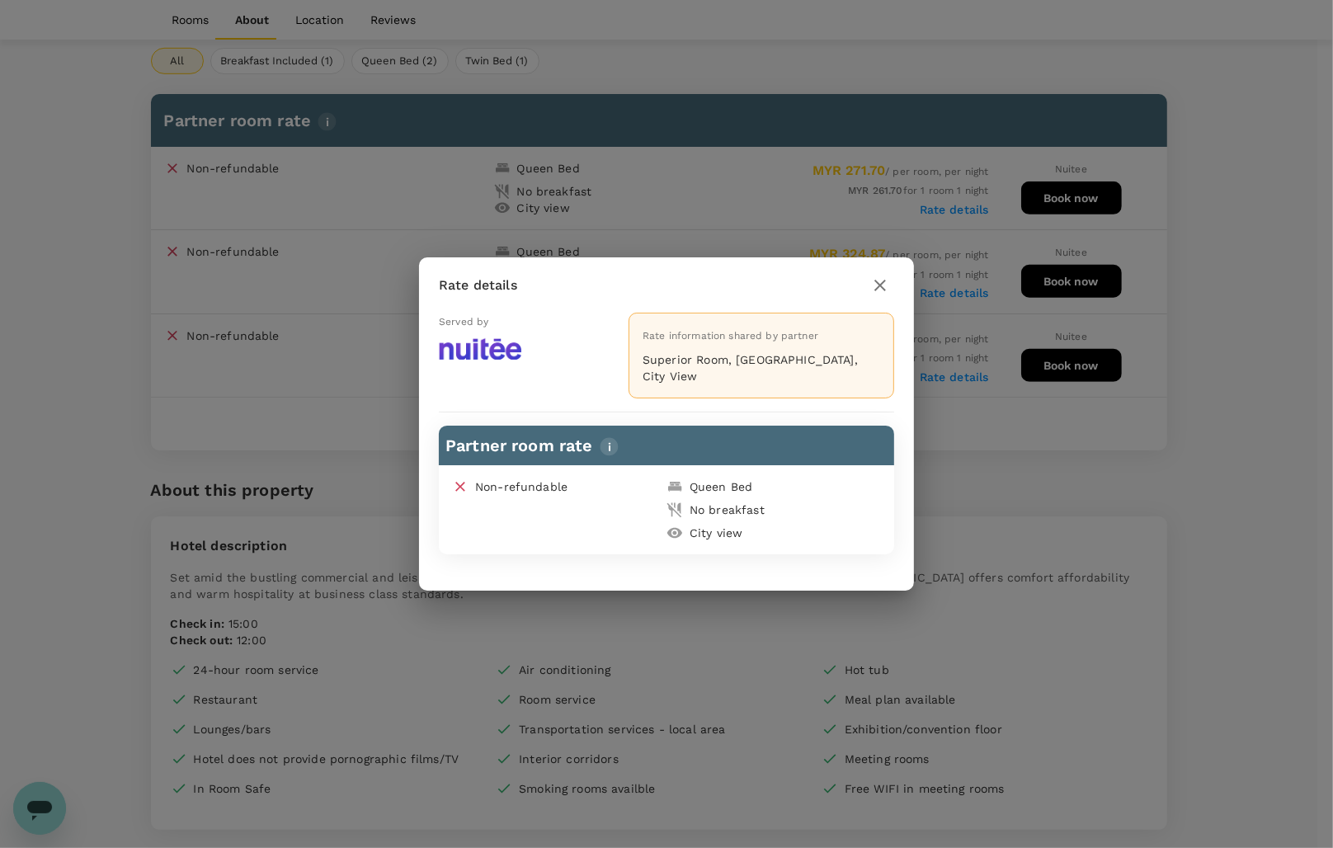
click at [884, 289] on icon "button" at bounding box center [880, 286] width 20 height 20
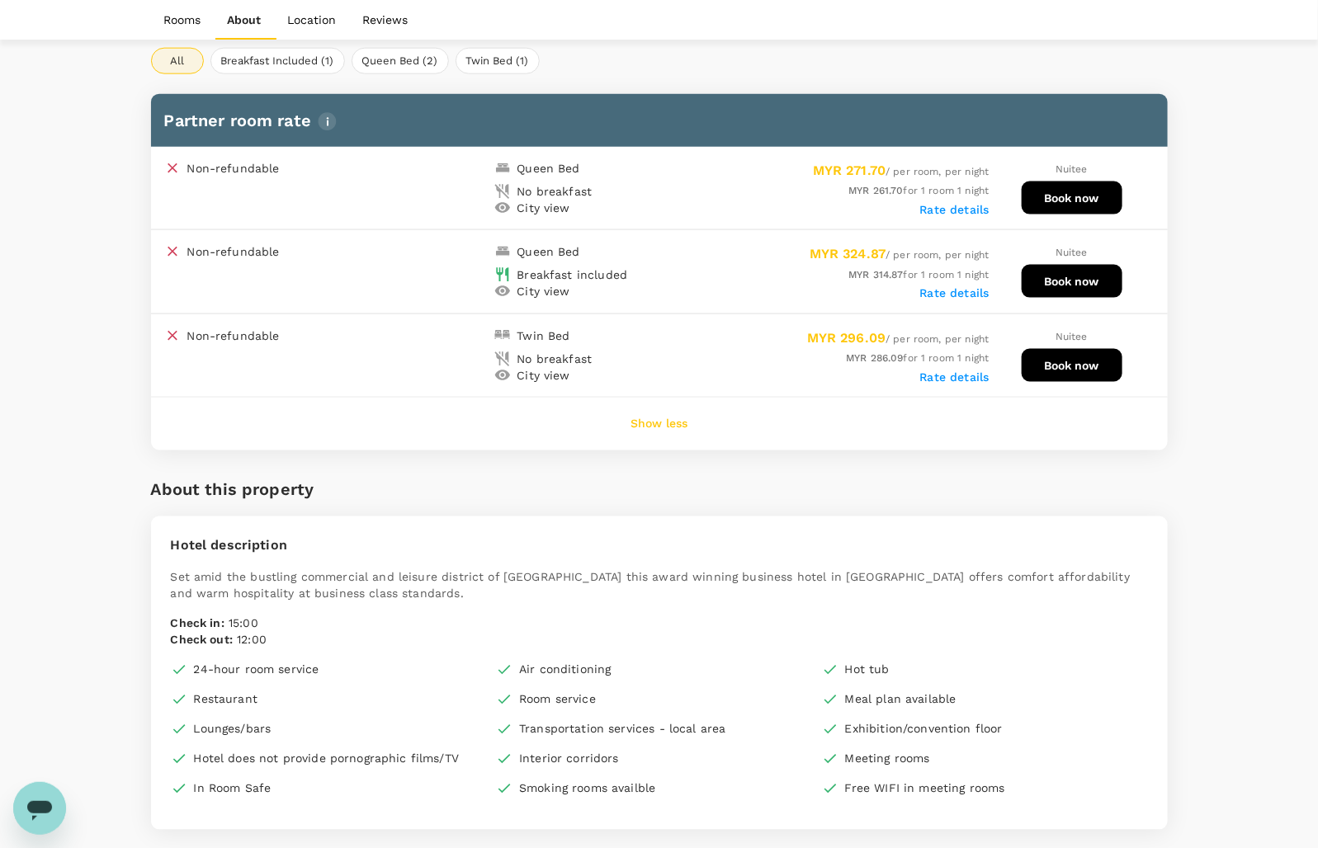
click at [1069, 200] on button "Book now" at bounding box center [1071, 198] width 101 height 33
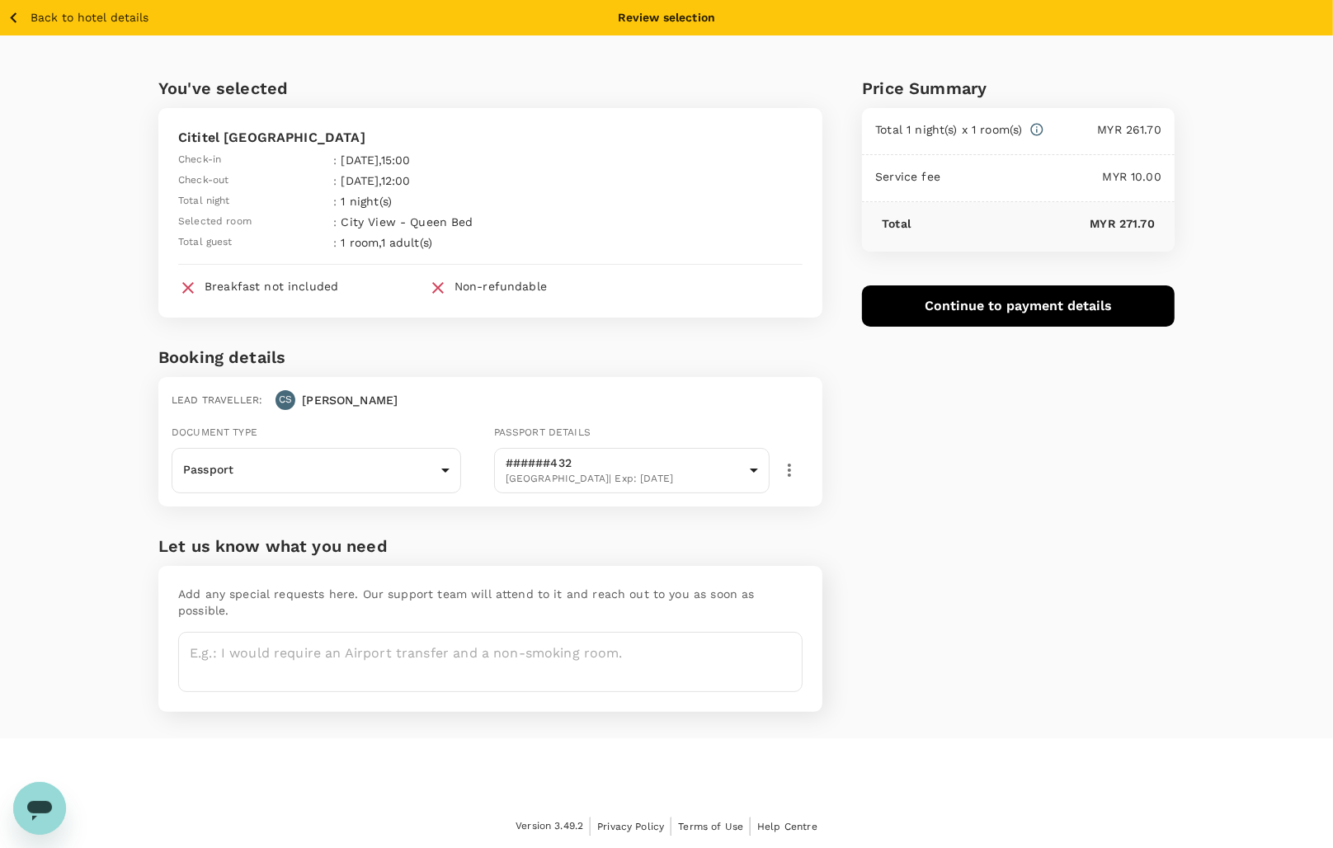
click at [1139, 586] on div "Price Summary Total 1 night(s) x 1 room(s) MYR 261.70 Service fee MYR 10.00 Tot…" at bounding box center [999, 386] width 352 height 703
click at [13, 12] on icon "button" at bounding box center [13, 17] width 21 height 21
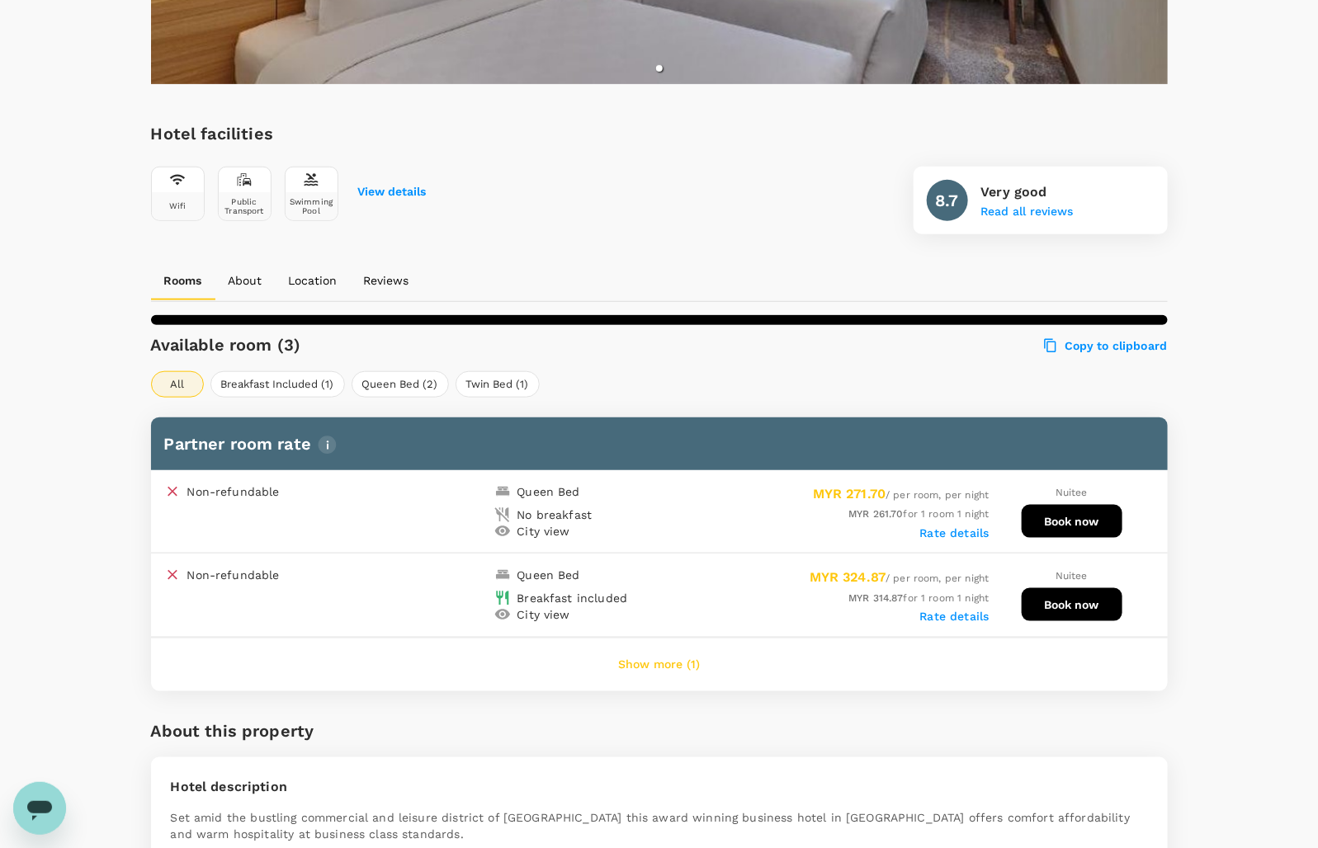
click at [13, 12] on div "Trips Book Approvals Reports People Manage LL Your Hotel Details Check in [DATE…" at bounding box center [659, 654] width 1318 height 2332
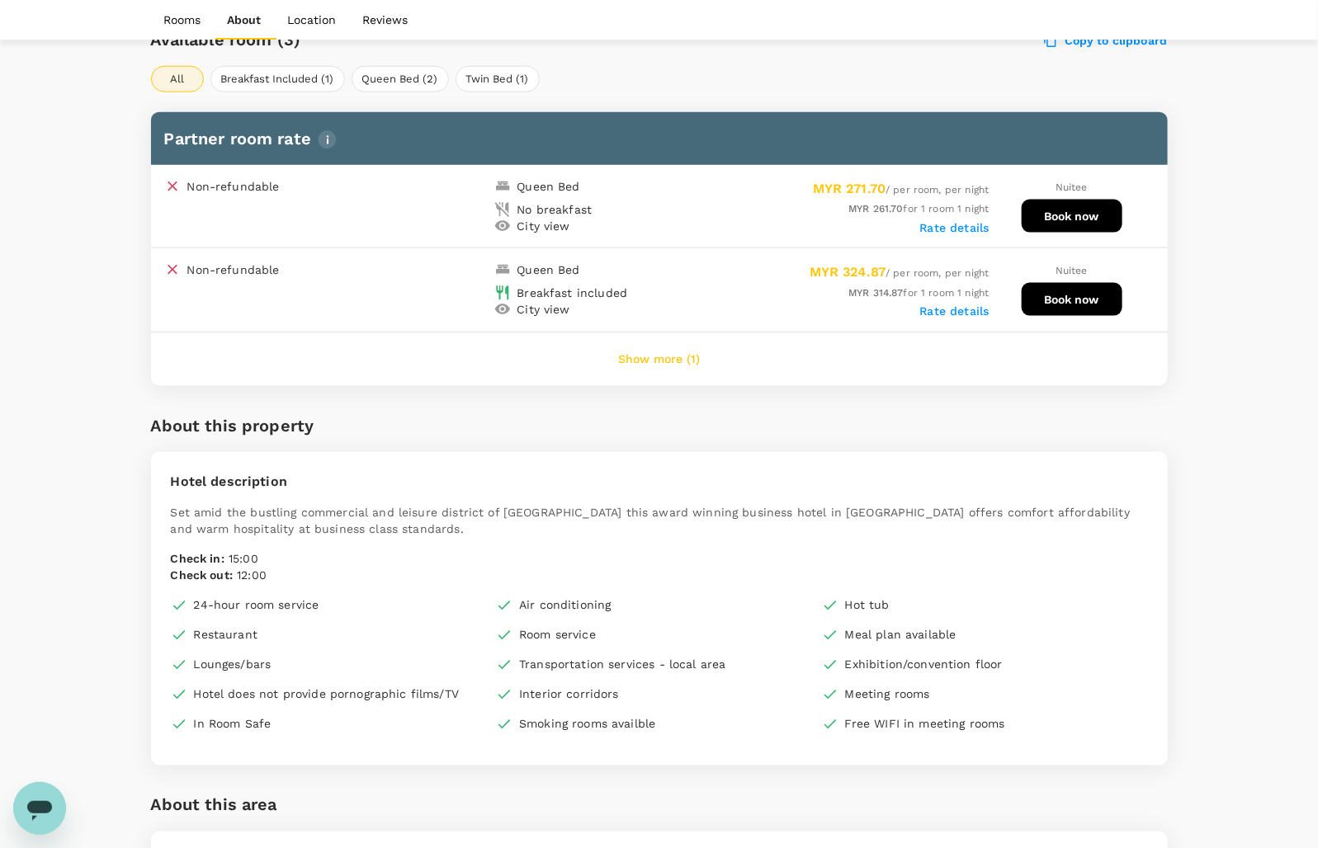
scroll to position [825, 0]
